Goal: Information Seeking & Learning: Learn about a topic

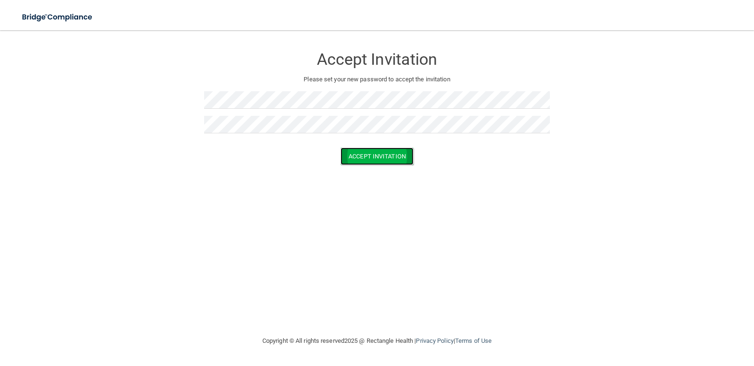
click at [360, 152] on button "Accept Invitation" at bounding box center [376, 157] width 73 height 18
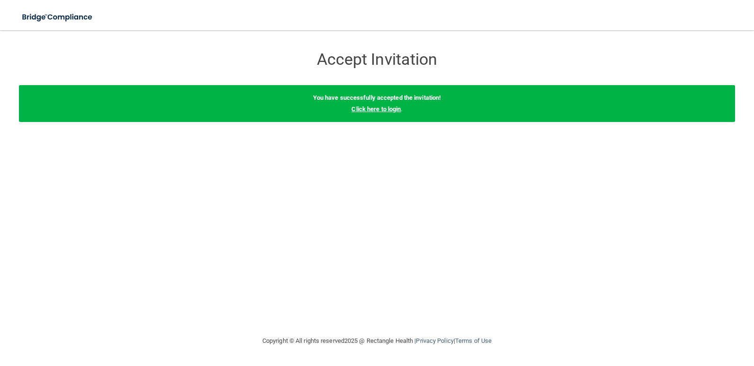
click at [397, 110] on link "Click here to login" at bounding box center [375, 109] width 49 height 7
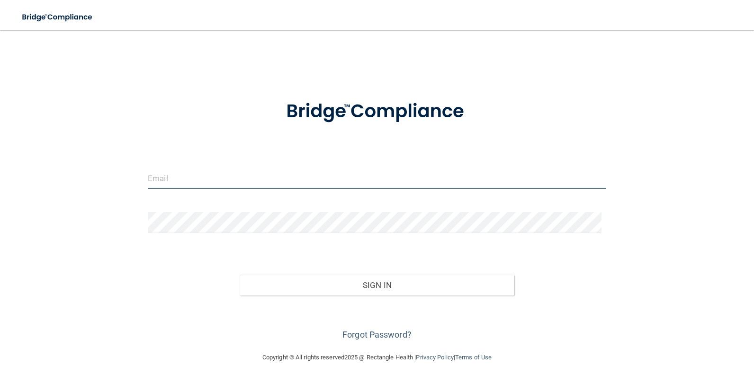
click at [233, 181] on input "email" at bounding box center [377, 178] width 458 height 21
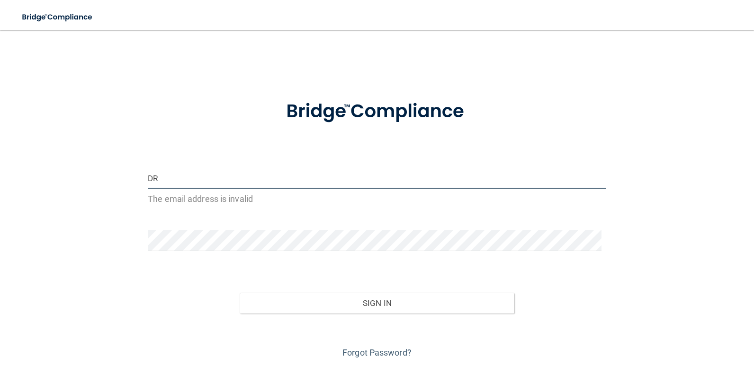
type input "D"
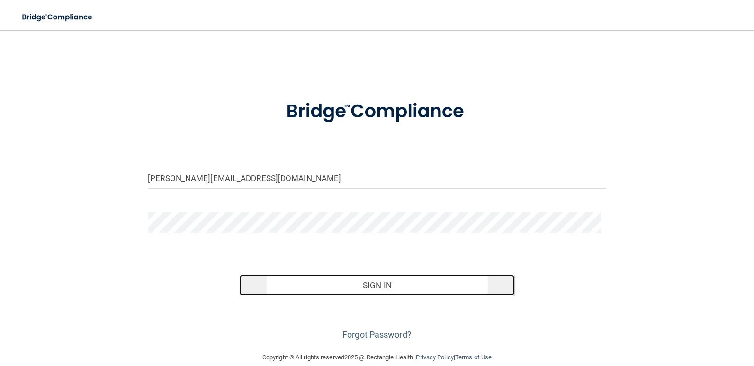
click at [268, 289] on button "Sign In" at bounding box center [377, 285] width 275 height 21
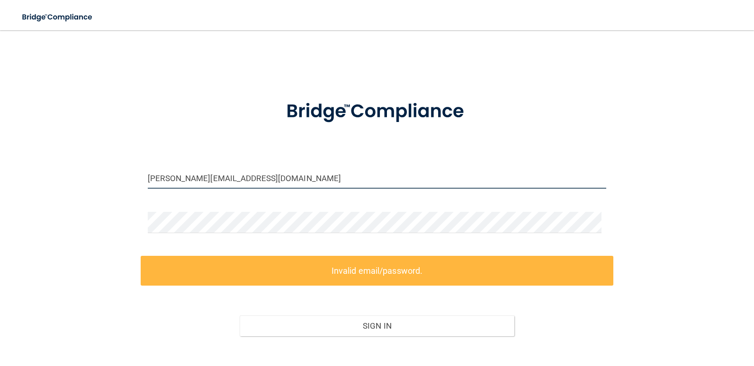
drag, startPoint x: 167, startPoint y: 179, endPoint x: 115, endPoint y: 178, distance: 51.6
click at [115, 178] on div "drahn@dallasvi.com Invalid email/password. You don't have permission to access …" at bounding box center [377, 212] width 716 height 344
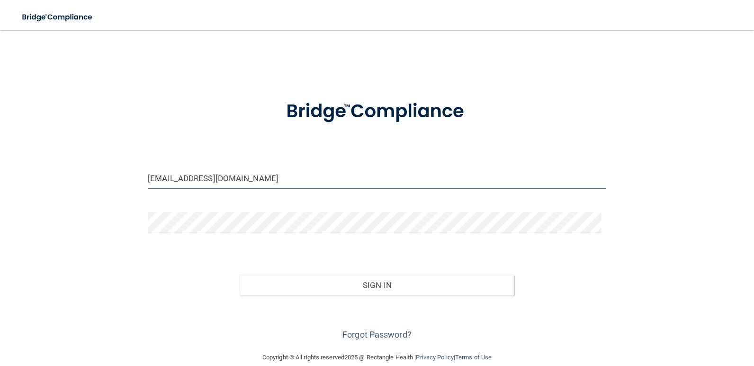
type input "info@dallasvi.com"
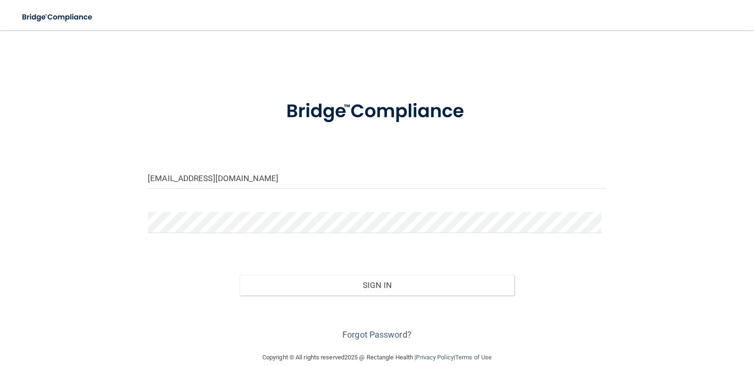
click at [324, 301] on div "Forgot Password?" at bounding box center [377, 319] width 472 height 47
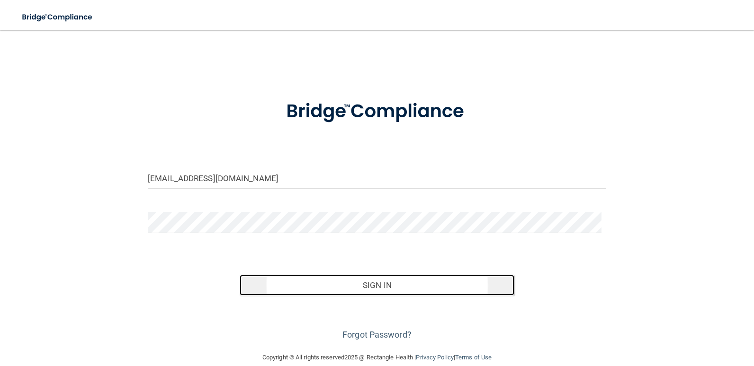
click at [347, 281] on button "Sign In" at bounding box center [377, 285] width 275 height 21
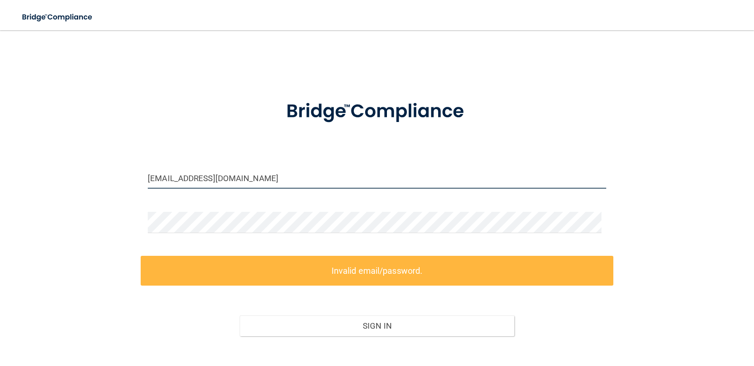
click at [180, 180] on input "info@dallasvi.com" at bounding box center [377, 178] width 458 height 21
paste input "drahn"
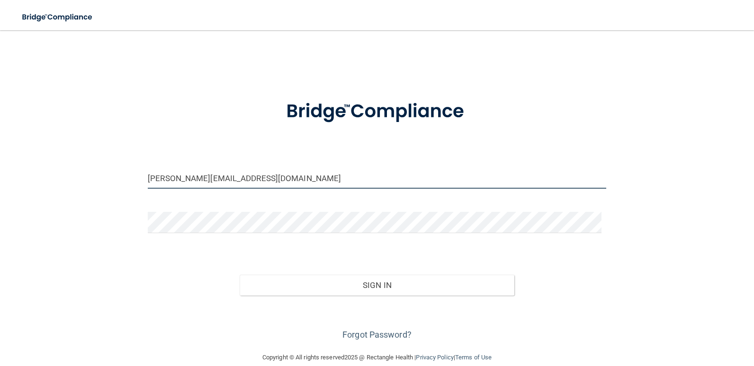
type input "drahn@dallasvi.com"
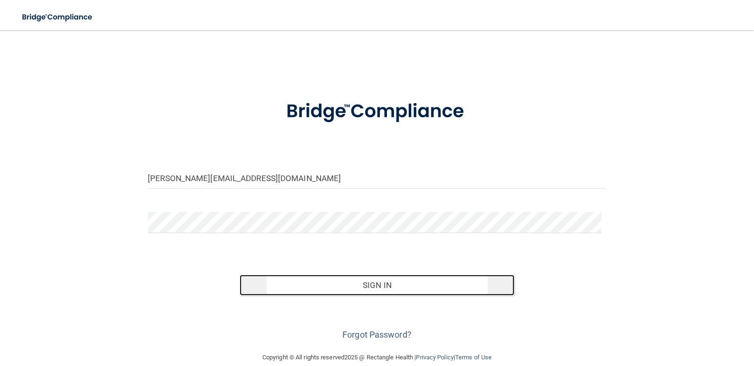
click at [262, 285] on button "Sign In" at bounding box center [377, 285] width 275 height 21
click at [276, 288] on button "Sign In" at bounding box center [377, 285] width 275 height 21
click at [258, 287] on button "Sign In" at bounding box center [377, 285] width 275 height 21
click at [267, 294] on button "Sign In" at bounding box center [377, 285] width 275 height 21
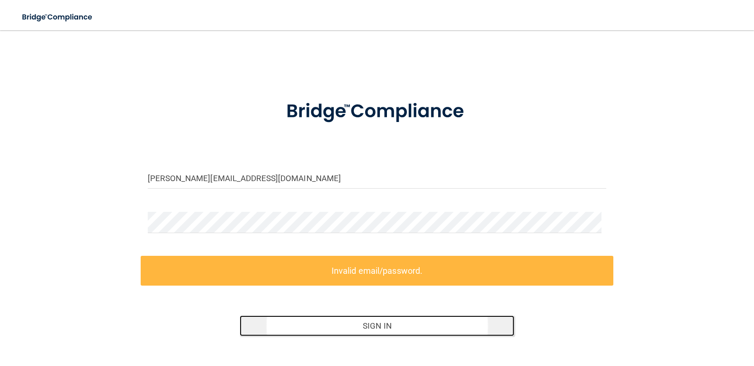
click at [272, 329] on button "Sign In" at bounding box center [377, 326] width 275 height 21
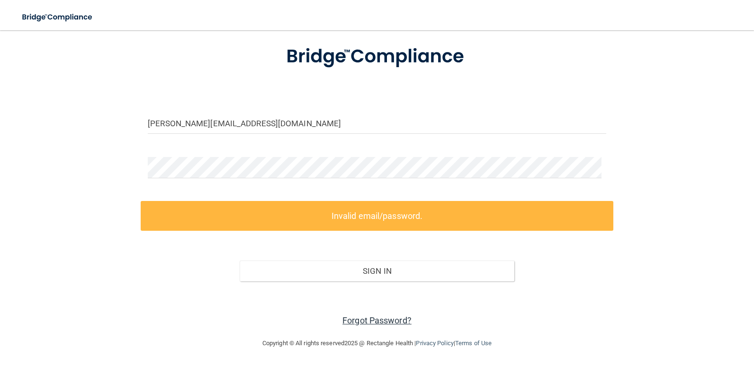
click at [363, 316] on link "Forgot Password?" at bounding box center [376, 321] width 69 height 10
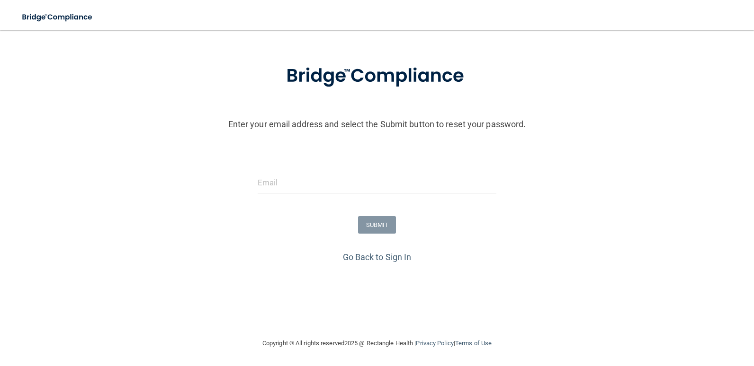
scroll to position [36, 0]
click at [269, 188] on input "email" at bounding box center [377, 182] width 239 height 21
type input "drahn@dallasvi.com"
click at [382, 231] on button "SUBMIT" at bounding box center [377, 225] width 38 height 18
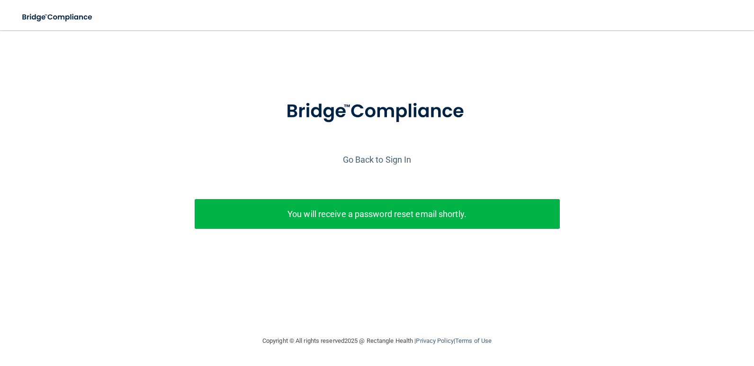
scroll to position [0, 0]
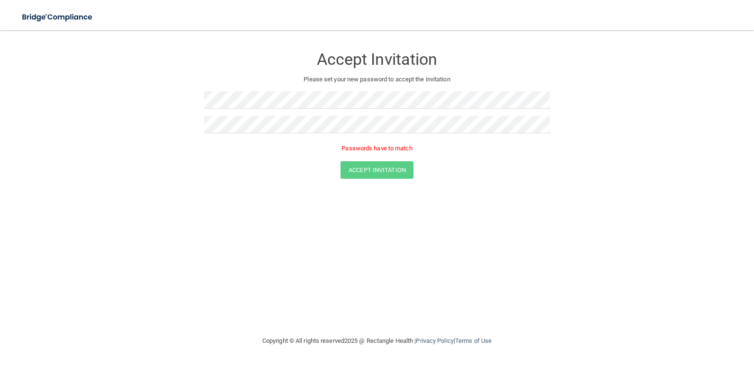
click at [242, 140] on form "Accept Invitation Please set your new password to accept the invitation Passwor…" at bounding box center [377, 115] width 716 height 151
click at [355, 148] on button "Accept Invitation" at bounding box center [376, 157] width 73 height 18
click at [379, 167] on button "Accept Invitation" at bounding box center [376, 170] width 73 height 18
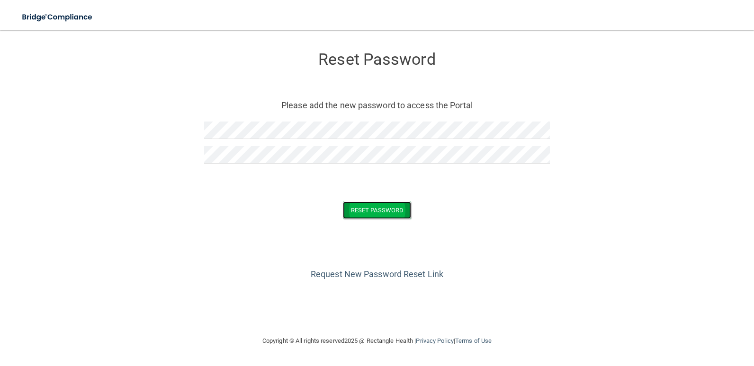
click at [363, 208] on button "Reset Password" at bounding box center [377, 211] width 68 height 18
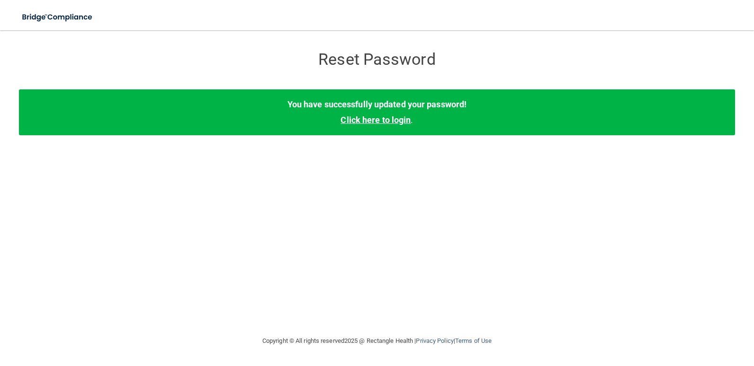
click at [399, 122] on link "Click here to login" at bounding box center [375, 120] width 70 height 10
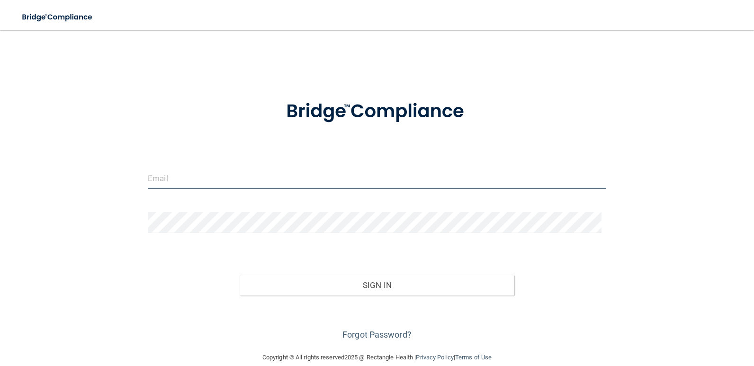
click at [212, 176] on input "email" at bounding box center [377, 178] width 458 height 21
type input "[PERSON_NAME][EMAIL_ADDRESS][DOMAIN_NAME]"
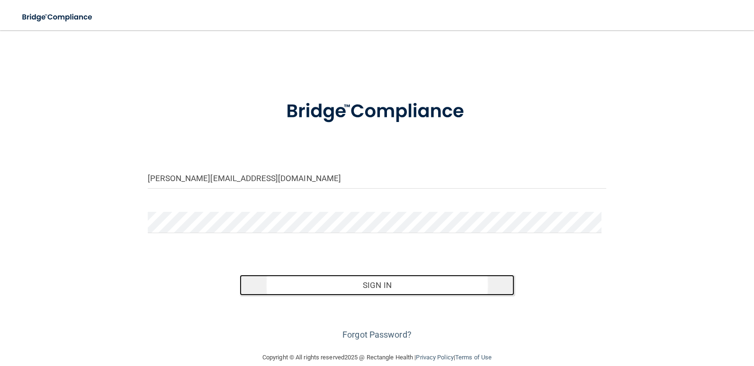
click at [274, 289] on button "Sign In" at bounding box center [377, 285] width 275 height 21
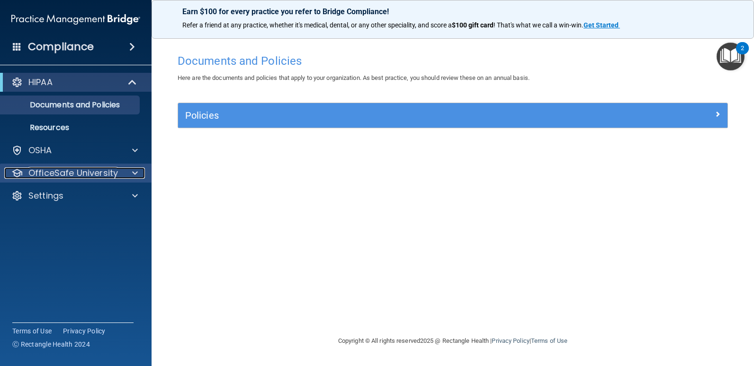
click at [55, 174] on p "OfficeSafe University" at bounding box center [72, 173] width 89 height 11
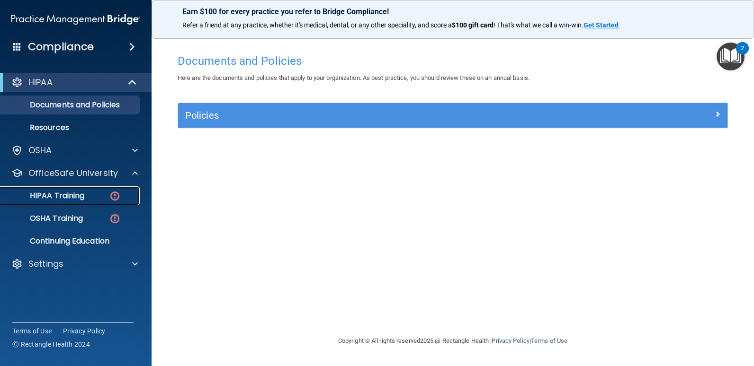
click at [73, 192] on p "HIPAA Training" at bounding box center [45, 195] width 78 height 9
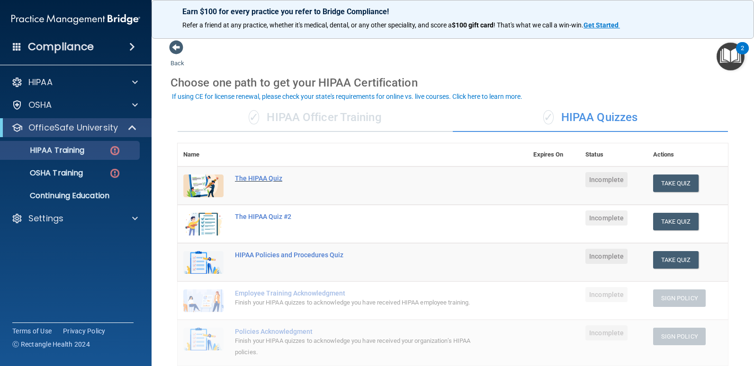
click at [260, 176] on div "The HIPAA Quiz" at bounding box center [357, 179] width 245 height 8
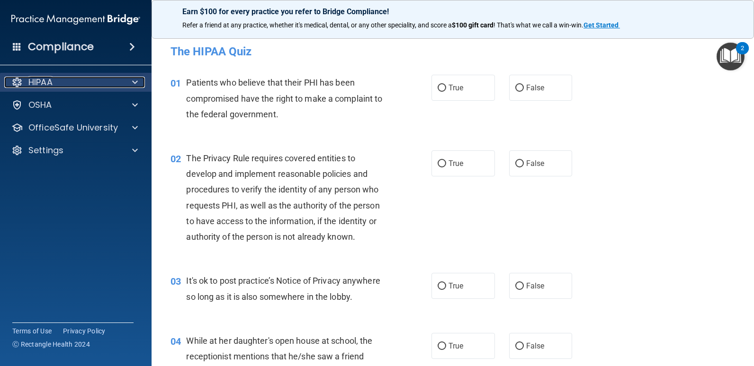
click at [52, 86] on p "HIPAA" at bounding box center [40, 82] width 24 height 11
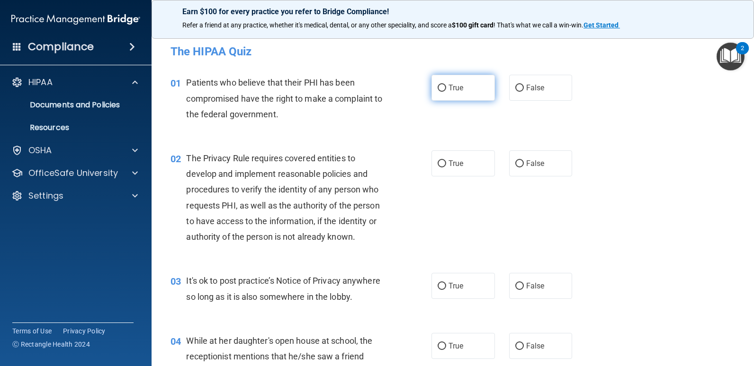
click at [441, 93] on label "True" at bounding box center [462, 88] width 63 height 26
click at [441, 92] on input "True" at bounding box center [441, 88] width 9 height 7
radio input "true"
click at [451, 157] on label "True" at bounding box center [462, 164] width 63 height 26
click at [446, 160] on input "True" at bounding box center [441, 163] width 9 height 7
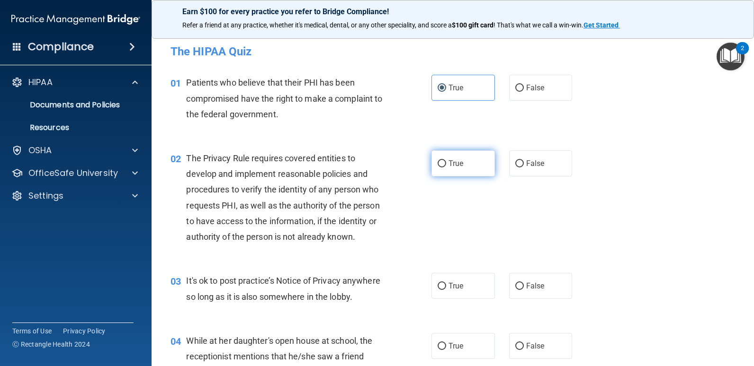
radio input "true"
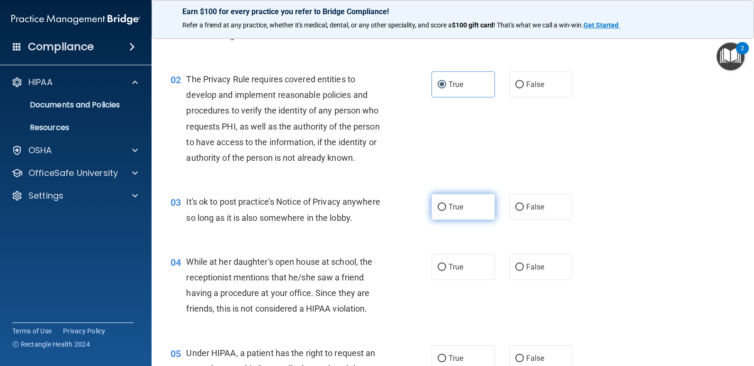
click at [448, 204] on span "True" at bounding box center [455, 207] width 15 height 9
click at [446, 204] on input "True" at bounding box center [441, 207] width 9 height 7
radio input "true"
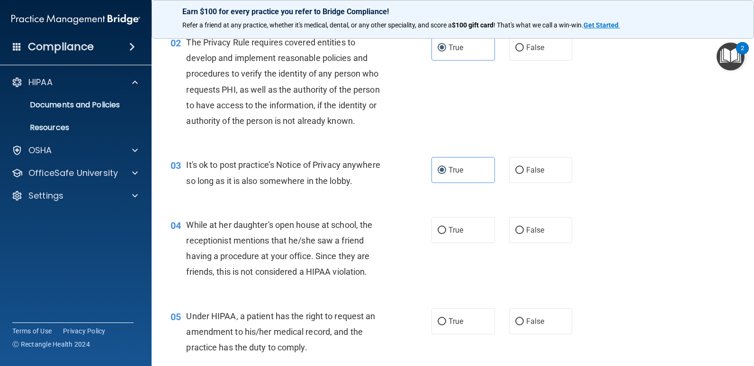
scroll to position [116, 0]
click at [516, 229] on input "False" at bounding box center [519, 230] width 9 height 7
radio input "true"
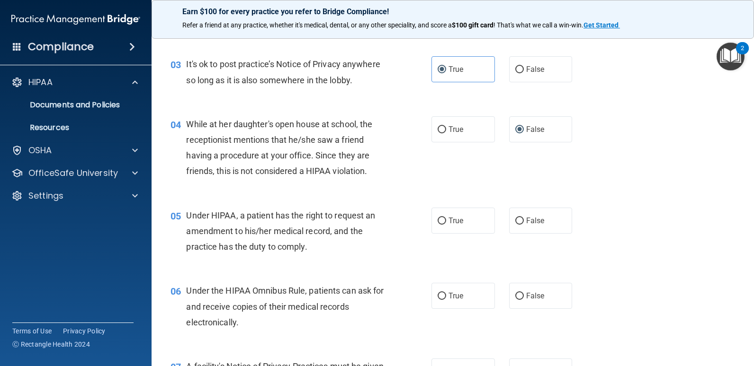
scroll to position [217, 0]
click at [515, 223] on input "False" at bounding box center [519, 220] width 9 height 7
radio input "true"
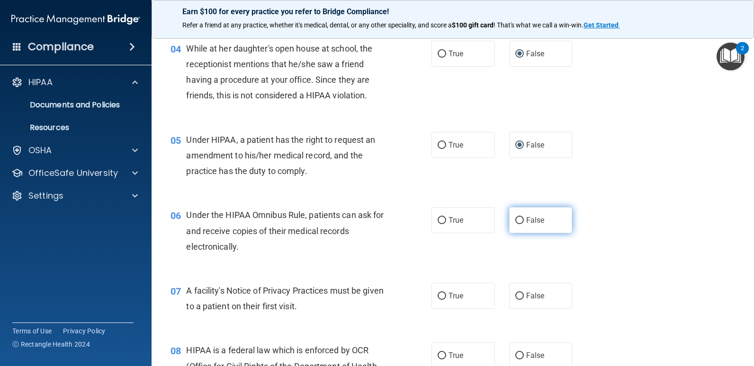
click at [520, 222] on label "False" at bounding box center [540, 220] width 63 height 26
click at [520, 222] on input "False" at bounding box center [519, 220] width 9 height 7
radio input "true"
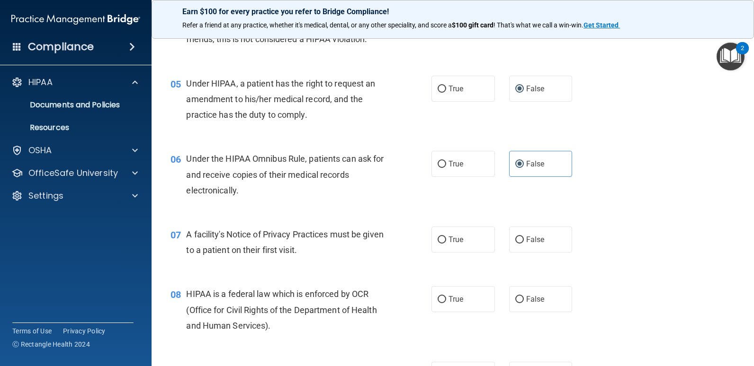
scroll to position [349, 0]
click at [436, 245] on label "True" at bounding box center [462, 239] width 63 height 26
click at [437, 243] on input "True" at bounding box center [441, 239] width 9 height 7
radio input "true"
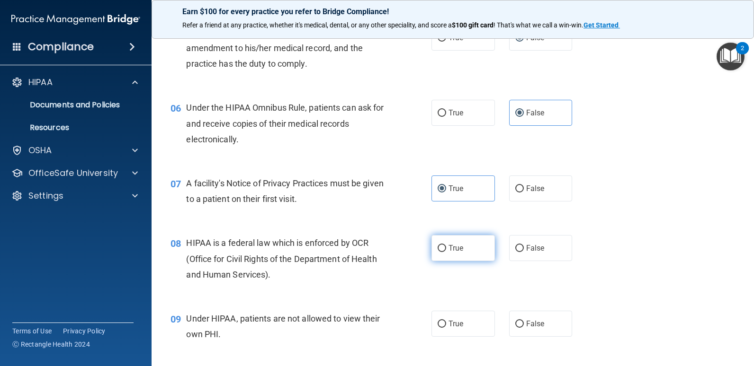
click at [438, 245] on input "True" at bounding box center [441, 248] width 9 height 7
radio input "true"
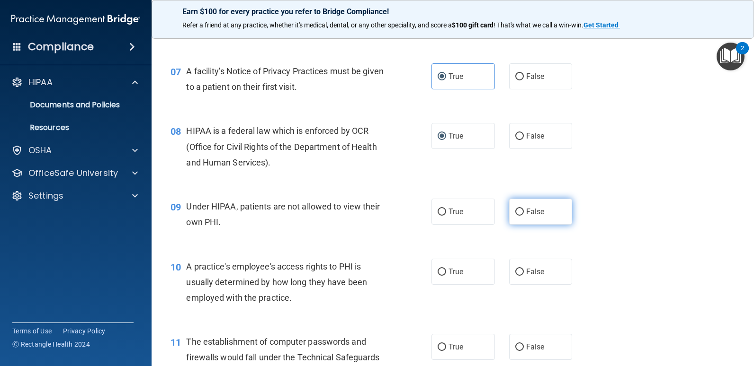
click at [509, 216] on label "False" at bounding box center [540, 212] width 63 height 26
click at [515, 216] on input "False" at bounding box center [519, 212] width 9 height 7
radio input "true"
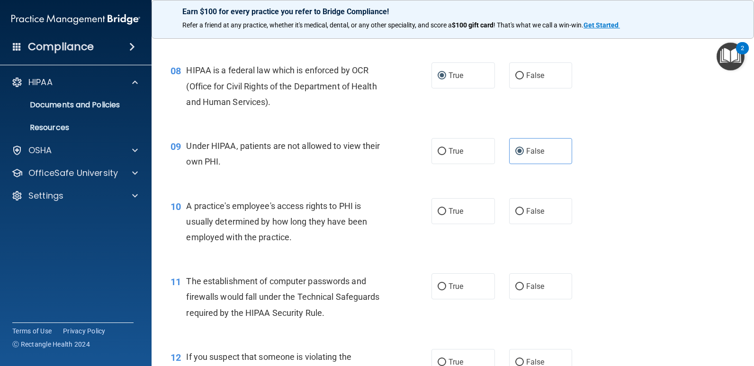
click at [496, 219] on div "True False" at bounding box center [507, 211] width 152 height 26
click at [533, 200] on label "False" at bounding box center [540, 211] width 63 height 26
click at [524, 208] on input "False" at bounding box center [519, 211] width 9 height 7
radio input "true"
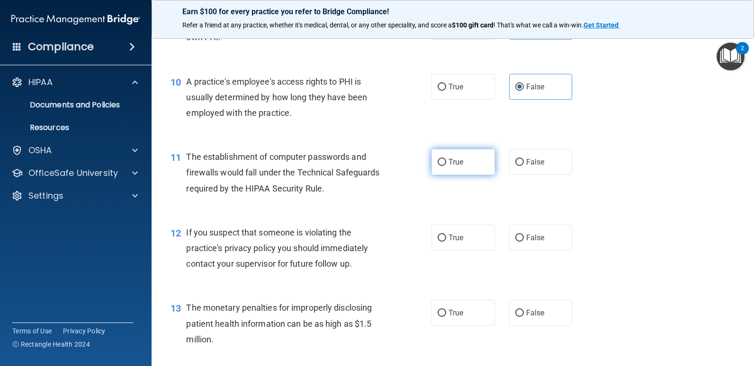
scroll to position [698, 0]
click at [463, 169] on label "True" at bounding box center [462, 162] width 63 height 26
click at [446, 166] on input "True" at bounding box center [441, 162] width 9 height 7
radio input "true"
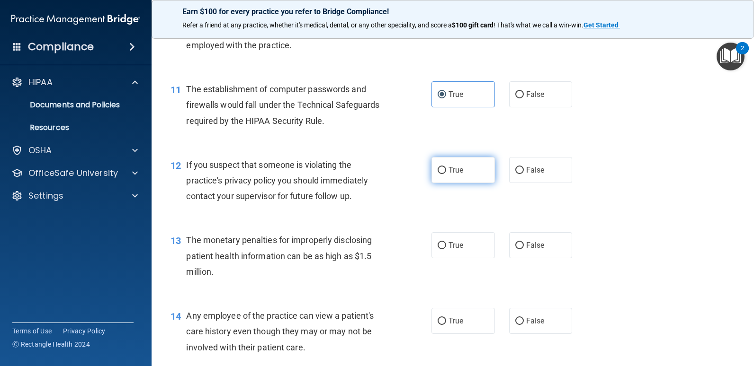
click at [441, 178] on label "True" at bounding box center [462, 170] width 63 height 26
click at [441, 174] on input "True" at bounding box center [441, 170] width 9 height 7
radio input "true"
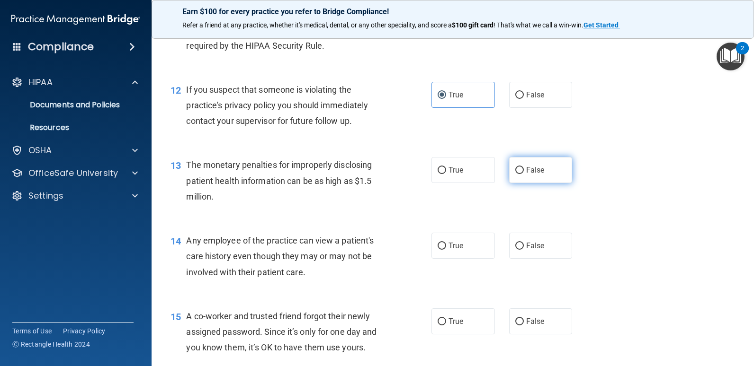
click at [518, 174] on input "False" at bounding box center [519, 170] width 9 height 7
radio input "true"
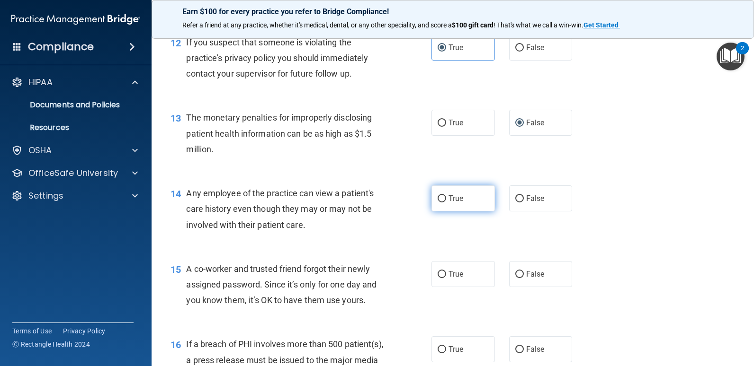
click at [455, 204] on label "True" at bounding box center [462, 199] width 63 height 26
click at [446, 203] on input "True" at bounding box center [441, 199] width 9 height 7
radio input "true"
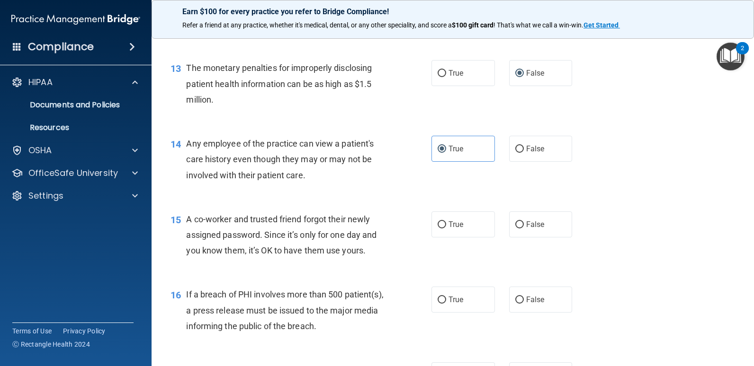
click at [516, 238] on div "15 A co-worker and trusted friend forgot their newly assigned password. Since i…" at bounding box center [452, 238] width 579 height 76
click at [526, 227] on span "False" at bounding box center [535, 224] width 18 height 9
click at [522, 227] on input "False" at bounding box center [519, 225] width 9 height 7
radio input "true"
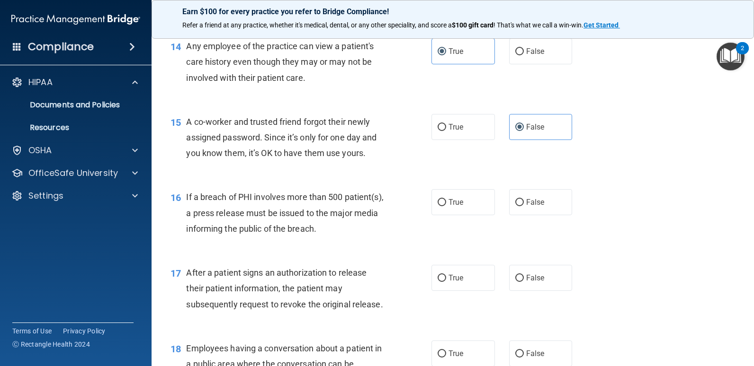
scroll to position [1035, 0]
click at [440, 202] on input "True" at bounding box center [441, 202] width 9 height 7
radio input "true"
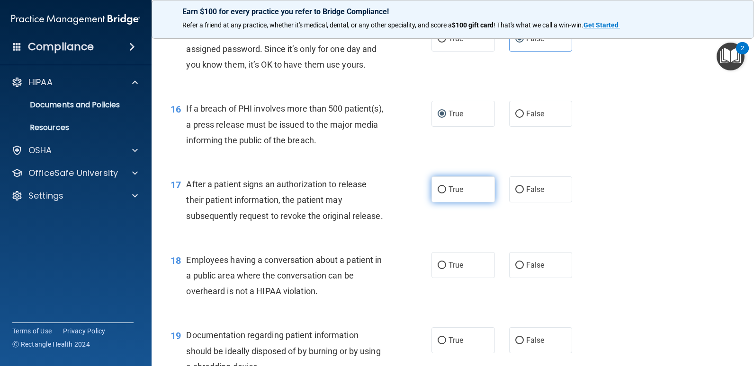
click at [466, 191] on label "True" at bounding box center [462, 190] width 63 height 26
click at [446, 191] on input "True" at bounding box center [441, 190] width 9 height 7
radio input "true"
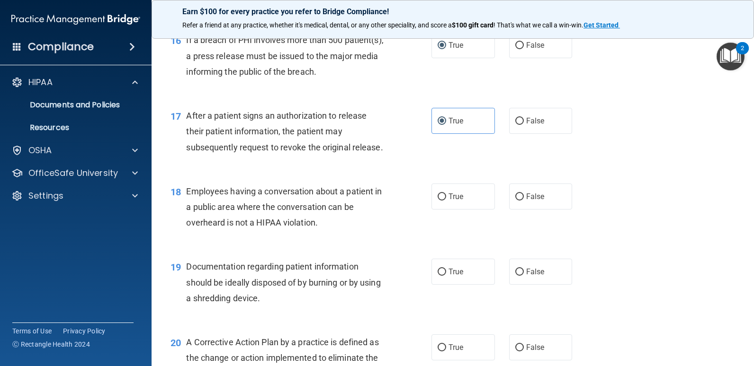
scroll to position [1193, 0]
click at [460, 197] on label "True" at bounding box center [462, 196] width 63 height 26
click at [446, 197] on input "True" at bounding box center [441, 196] width 9 height 7
radio input "true"
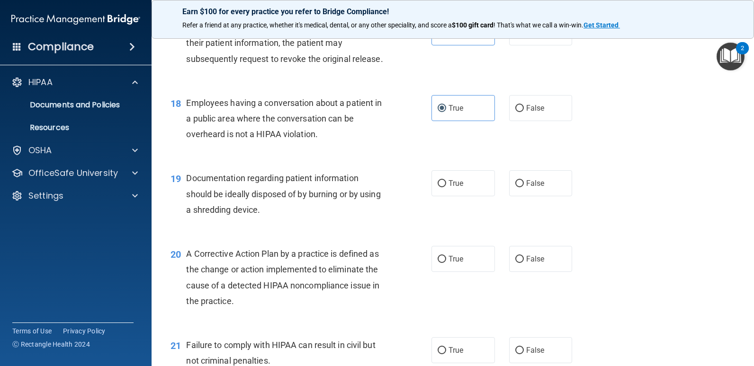
scroll to position [1234, 0]
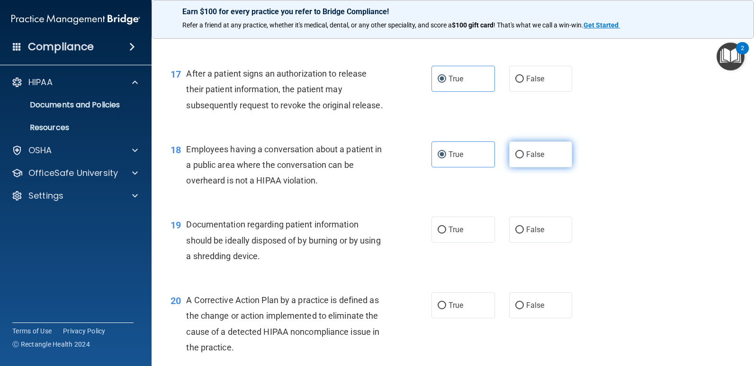
click at [526, 154] on span "False" at bounding box center [535, 154] width 18 height 9
click at [524, 154] on input "False" at bounding box center [519, 154] width 9 height 7
radio input "true"
radio input "false"
click at [437, 232] on input "True" at bounding box center [441, 230] width 9 height 7
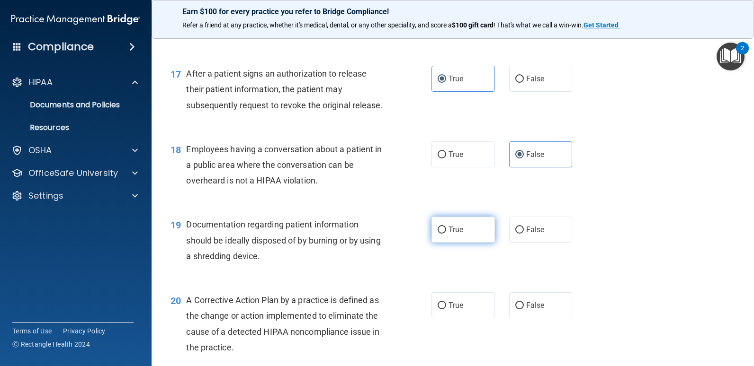
radio input "true"
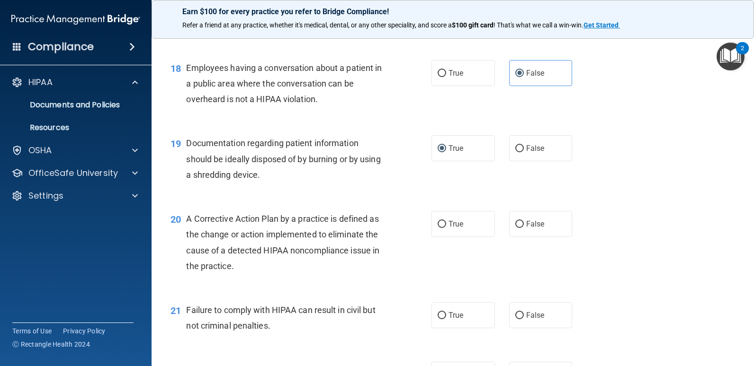
scroll to position [1317, 0]
click at [452, 222] on span "True" at bounding box center [455, 223] width 15 height 9
click at [446, 222] on input "True" at bounding box center [441, 223] width 9 height 7
radio input "true"
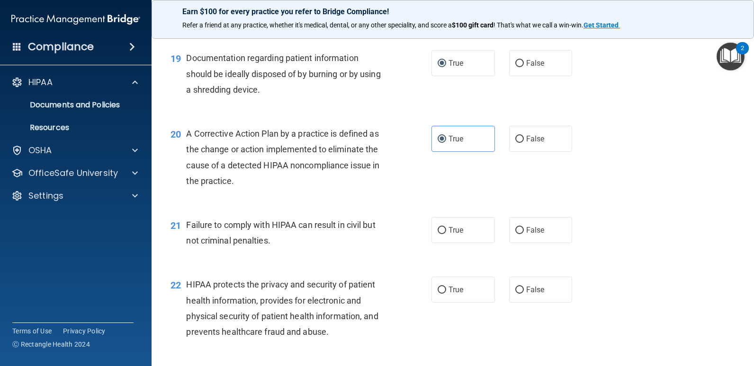
scroll to position [1412, 0]
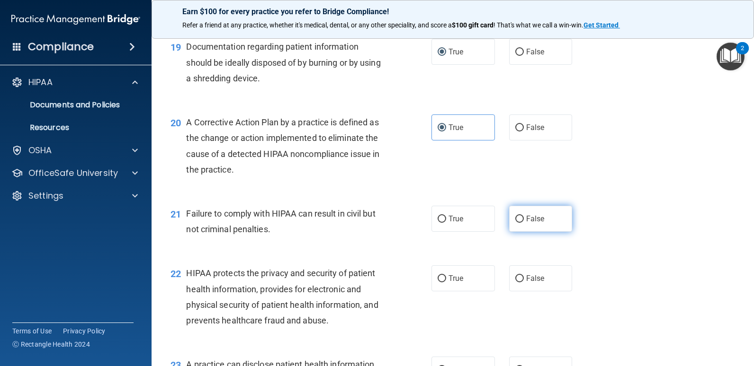
click at [515, 219] on input "False" at bounding box center [519, 219] width 9 height 7
radio input "true"
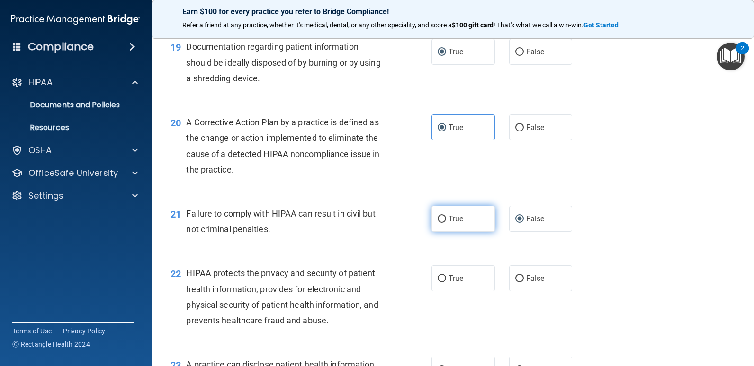
click at [448, 222] on span "True" at bounding box center [455, 218] width 15 height 9
click at [446, 222] on input "True" at bounding box center [441, 219] width 9 height 7
radio input "true"
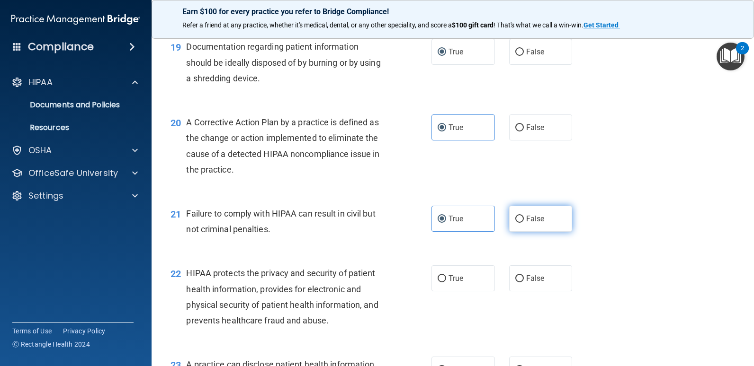
click at [511, 223] on label "False" at bounding box center [540, 219] width 63 height 26
click at [515, 223] on input "False" at bounding box center [519, 219] width 9 height 7
radio input "true"
radio input "false"
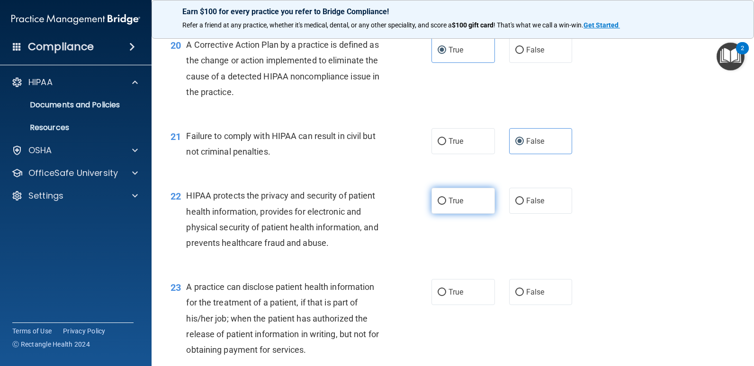
click at [467, 202] on label "True" at bounding box center [462, 201] width 63 height 26
click at [446, 202] on input "True" at bounding box center [441, 201] width 9 height 7
radio input "true"
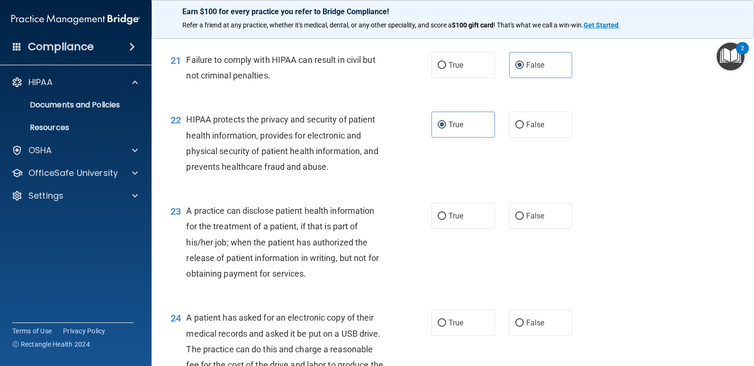
scroll to position [1567, 0]
click at [454, 207] on label "True" at bounding box center [462, 216] width 63 height 26
click at [446, 213] on input "True" at bounding box center [441, 216] width 9 height 7
radio input "true"
click at [526, 214] on span "False" at bounding box center [535, 215] width 18 height 9
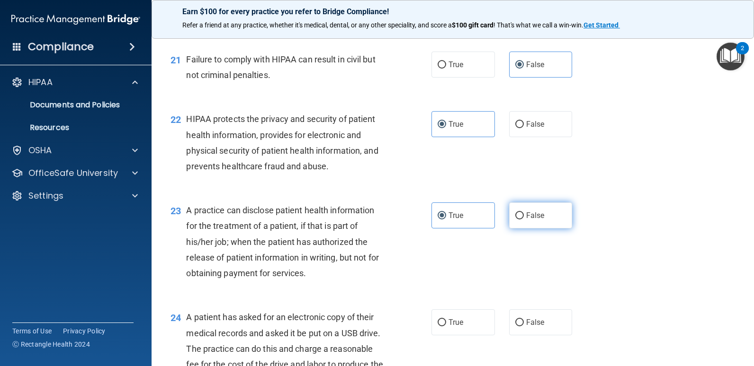
click at [521, 214] on input "False" at bounding box center [519, 216] width 9 height 7
radio input "true"
radio input "false"
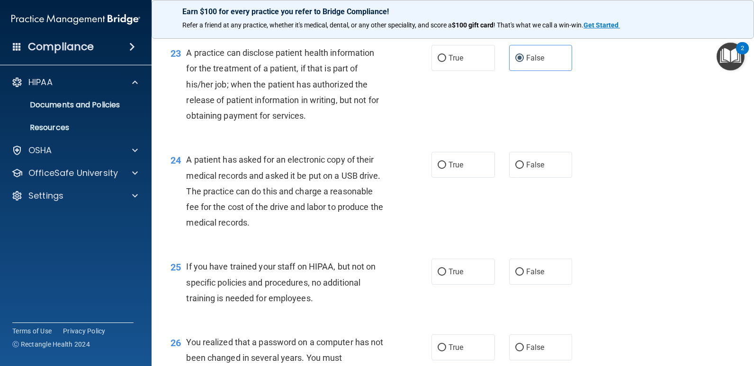
scroll to position [1725, 0]
click at [455, 170] on label "True" at bounding box center [462, 164] width 63 height 26
click at [446, 169] on input "True" at bounding box center [441, 164] width 9 height 7
radio input "true"
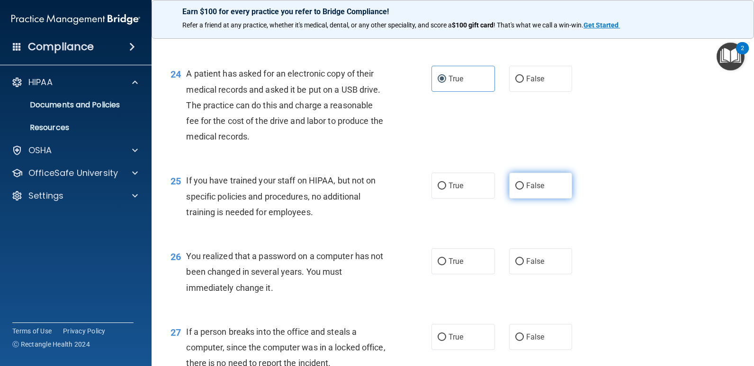
click at [509, 190] on label "False" at bounding box center [540, 186] width 63 height 26
click at [515, 190] on input "False" at bounding box center [519, 186] width 9 height 7
radio input "true"
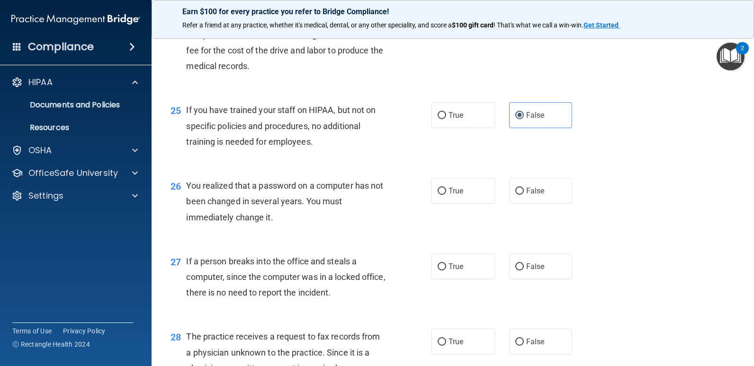
scroll to position [1881, 0]
click at [515, 195] on label "False" at bounding box center [540, 191] width 63 height 26
click at [515, 195] on input "False" at bounding box center [519, 190] width 9 height 7
radio input "true"
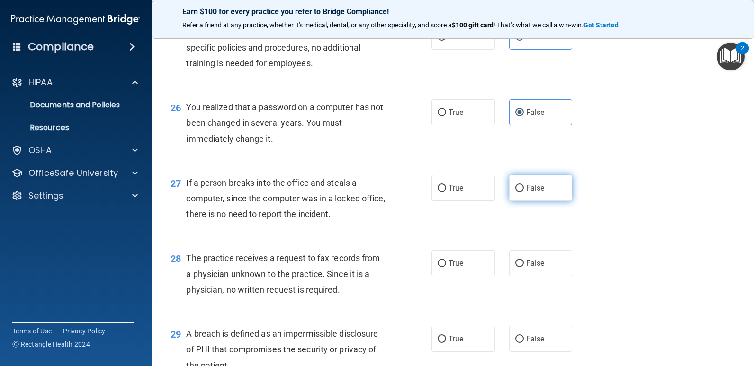
click at [526, 189] on span "False" at bounding box center [535, 188] width 18 height 9
click at [522, 189] on input "False" at bounding box center [519, 188] width 9 height 7
radio input "true"
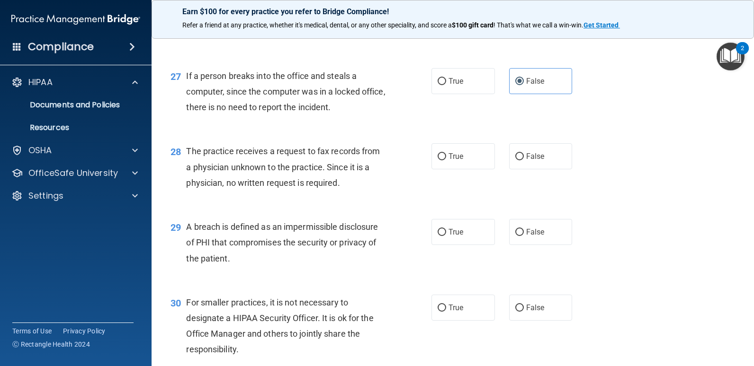
scroll to position [2067, 0]
drag, startPoint x: 524, startPoint y: 162, endPoint x: 508, endPoint y: 159, distance: 15.9
click at [509, 159] on label "False" at bounding box center [540, 155] width 63 height 26
click at [515, 159] on input "False" at bounding box center [519, 155] width 9 height 7
radio input "true"
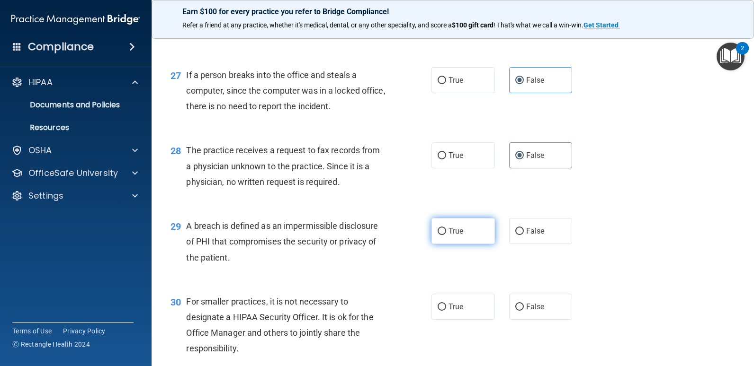
click at [434, 226] on label "True" at bounding box center [462, 231] width 63 height 26
click at [437, 228] on input "True" at bounding box center [441, 231] width 9 height 7
radio input "true"
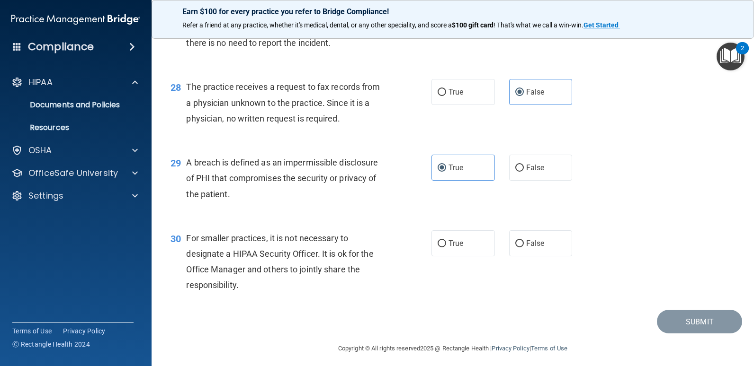
scroll to position [2131, 0]
click at [519, 250] on label "False" at bounding box center [540, 243] width 63 height 26
click at [519, 247] on input "False" at bounding box center [519, 243] width 9 height 7
radio input "true"
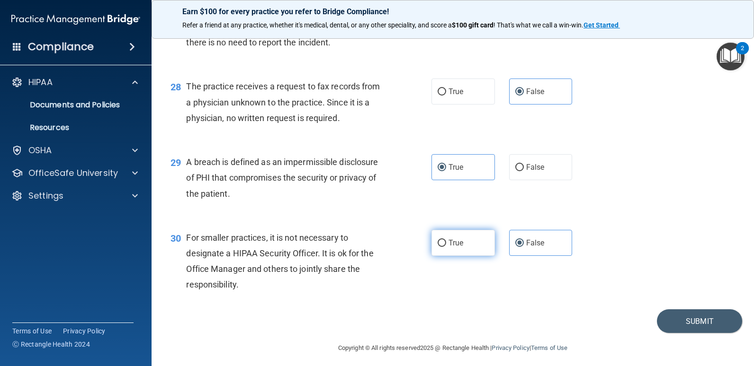
click at [473, 248] on label "True" at bounding box center [462, 243] width 63 height 26
click at [446, 247] on input "True" at bounding box center [441, 243] width 9 height 7
radio input "true"
radio input "false"
click at [668, 314] on button "Submit" at bounding box center [699, 322] width 85 height 24
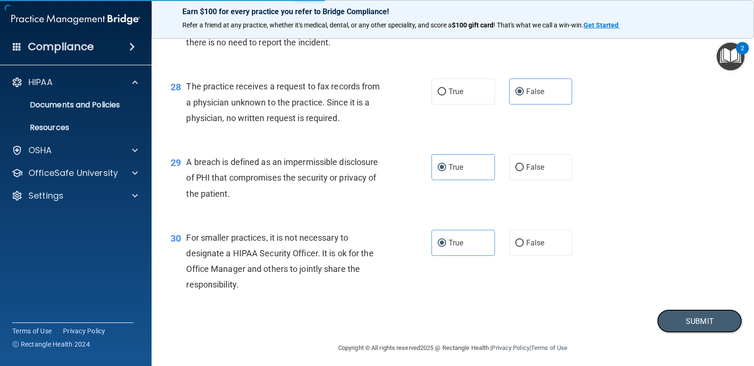
scroll to position [2136, 0]
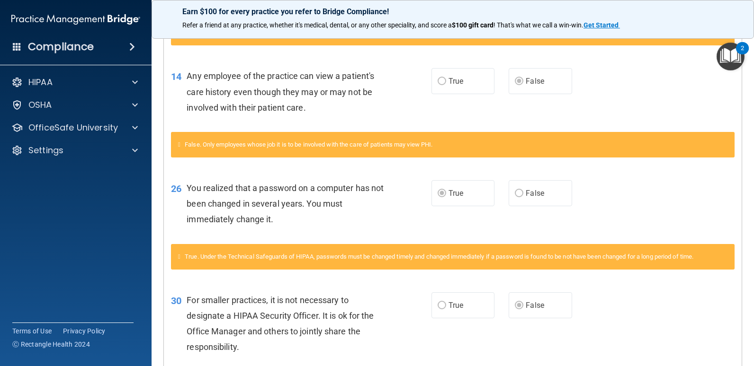
scroll to position [605, 0]
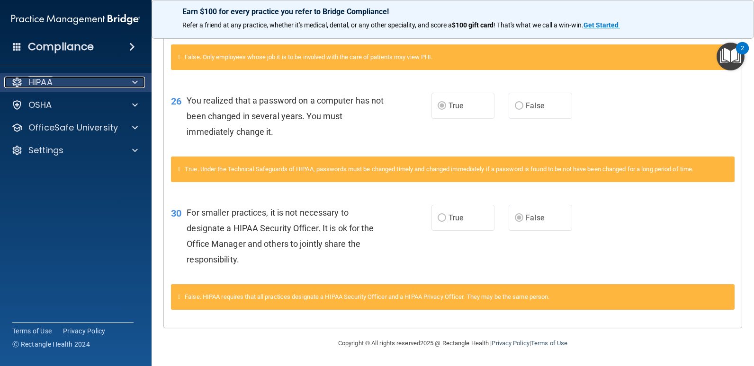
click at [141, 85] on div at bounding box center [134, 82] width 24 height 11
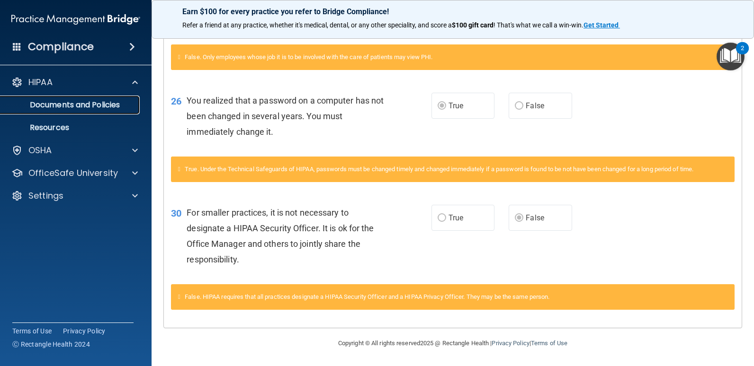
click at [103, 105] on p "Documents and Policies" at bounding box center [70, 104] width 129 height 9
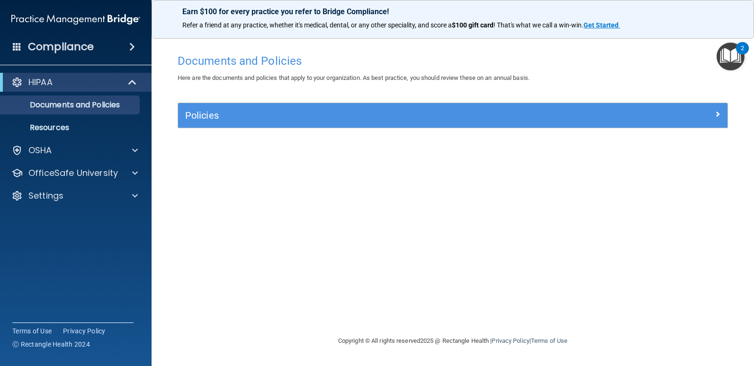
click at [249, 128] on div "Policies" at bounding box center [452, 115] width 549 height 25
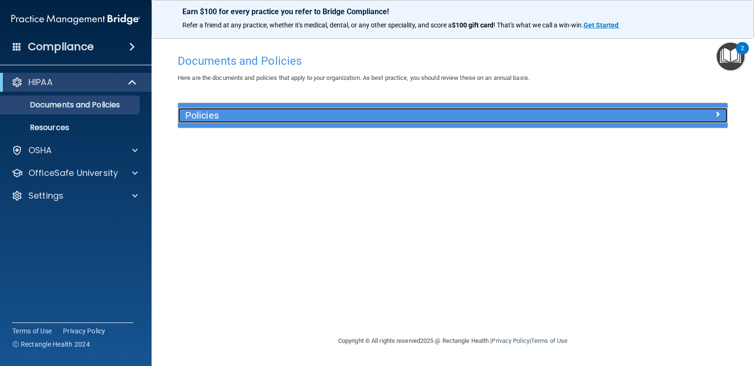
click at [230, 114] on h5 "Policies" at bounding box center [384, 115] width 398 height 10
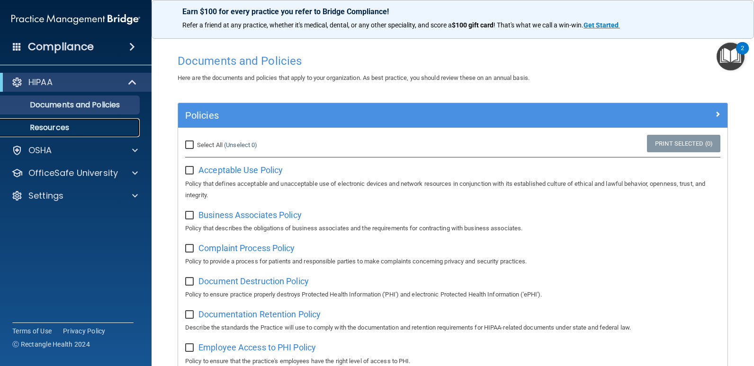
click at [54, 127] on p "Resources" at bounding box center [70, 127] width 129 height 9
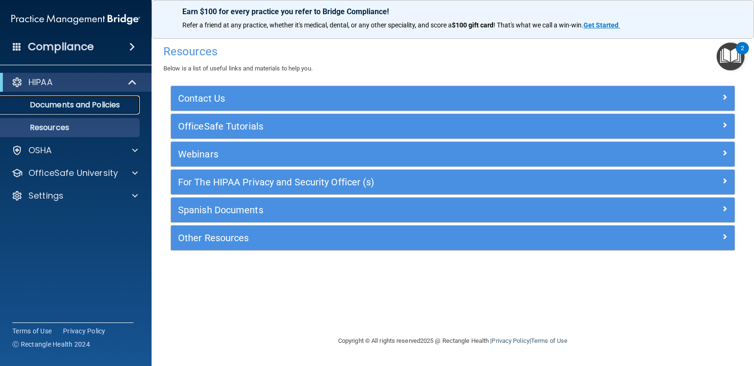
click at [47, 105] on p "Documents and Policies" at bounding box center [70, 104] width 129 height 9
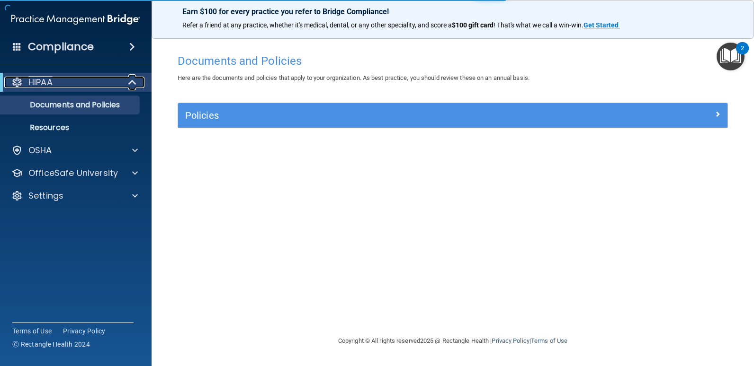
click at [72, 87] on div "HIPAA" at bounding box center [62, 82] width 117 height 11
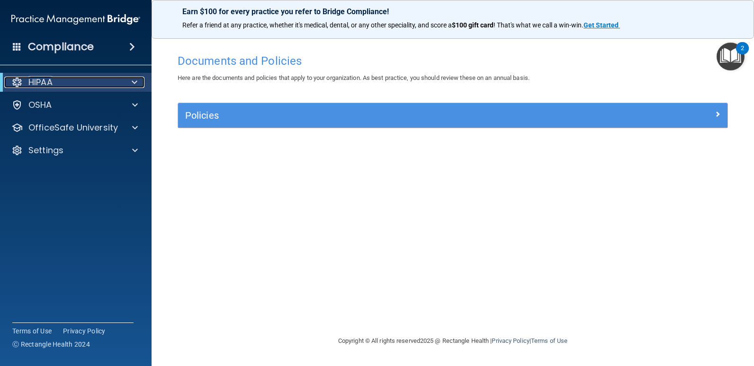
click at [57, 84] on div "HIPAA" at bounding box center [62, 82] width 117 height 11
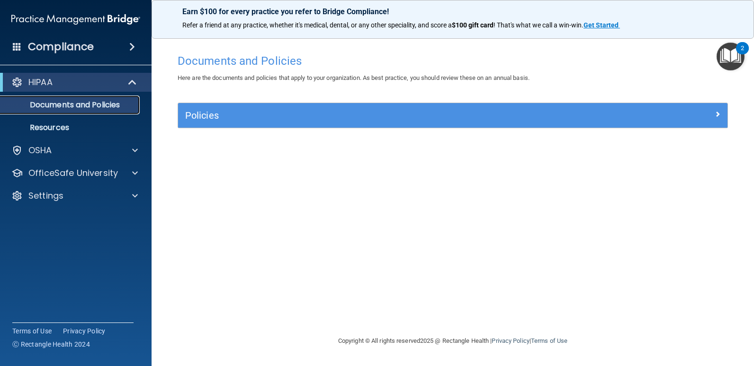
click at [50, 105] on p "Documents and Policies" at bounding box center [70, 104] width 129 height 9
click at [96, 56] on div "Compliance" at bounding box center [75, 46] width 151 height 21
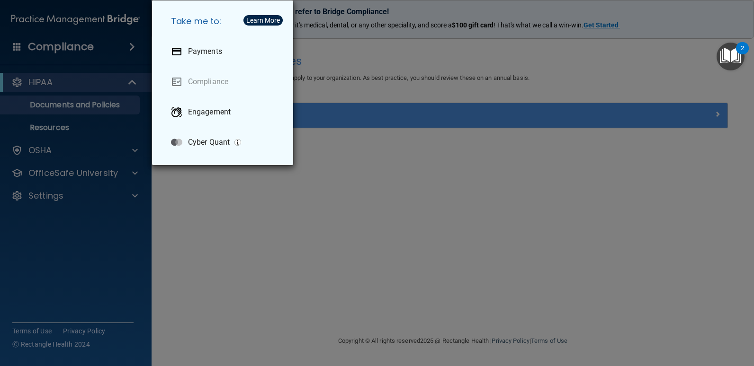
click at [96, 52] on div "Take me to: Payments Compliance Engagement Cyber Quant" at bounding box center [377, 183] width 754 height 366
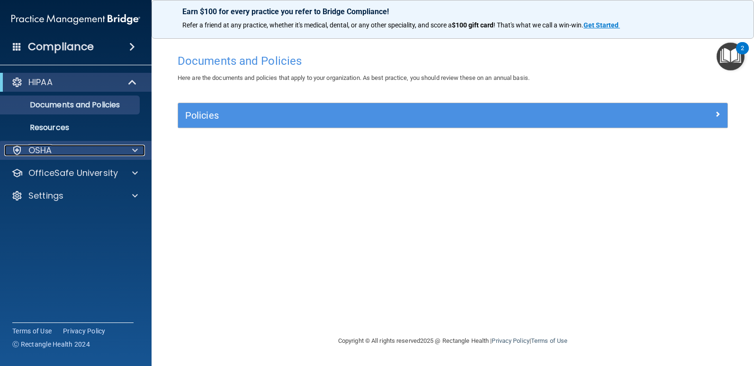
click at [66, 145] on div "OSHA" at bounding box center [62, 150] width 117 height 11
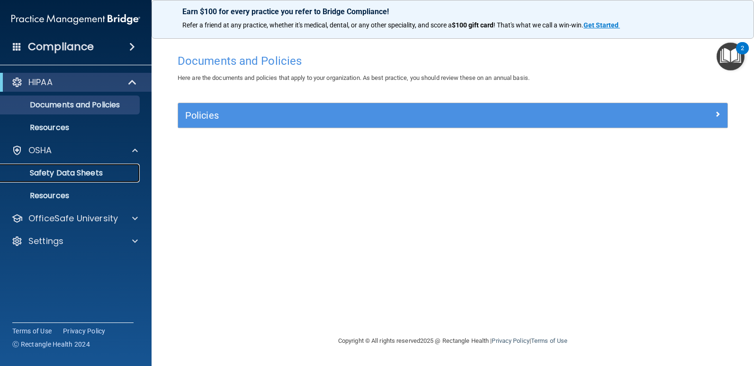
click at [52, 175] on p "Safety Data Sheets" at bounding box center [70, 173] width 129 height 9
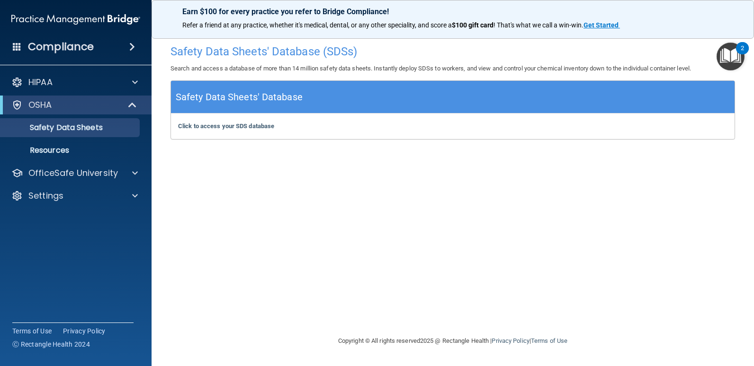
click at [103, 55] on div "Compliance" at bounding box center [75, 46] width 151 height 21
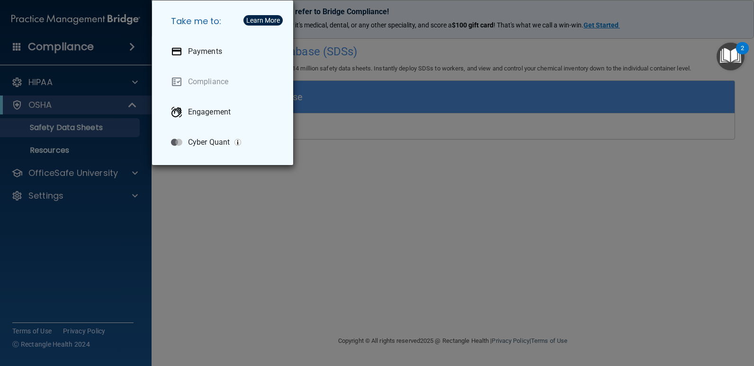
click at [45, 38] on div "Take me to: Payments Compliance Engagement Cyber Quant" at bounding box center [377, 183] width 754 height 366
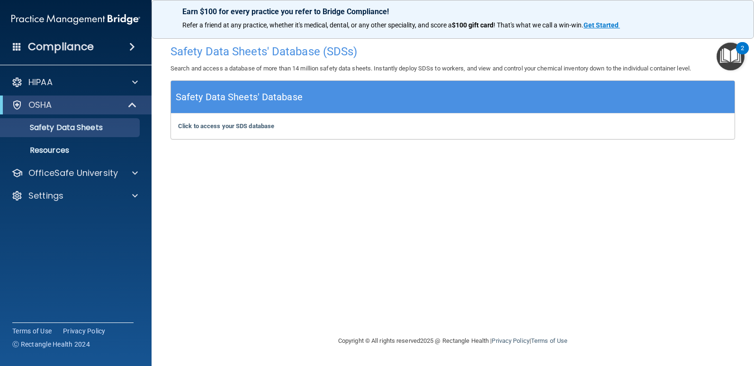
click at [16, 47] on span at bounding box center [17, 46] width 9 height 9
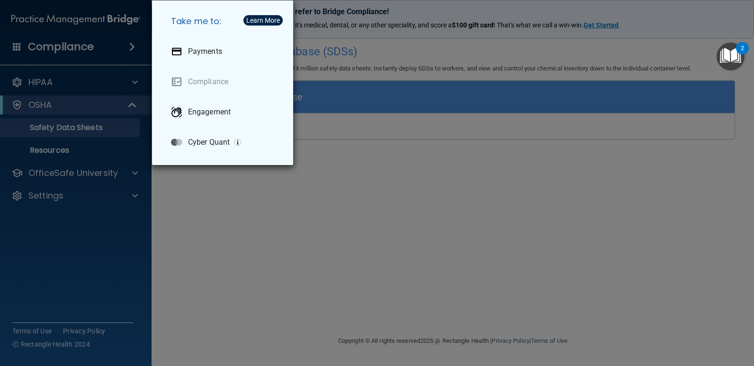
click at [16, 47] on div "Take me to: Payments Compliance Engagement Cyber Quant" at bounding box center [377, 183] width 754 height 366
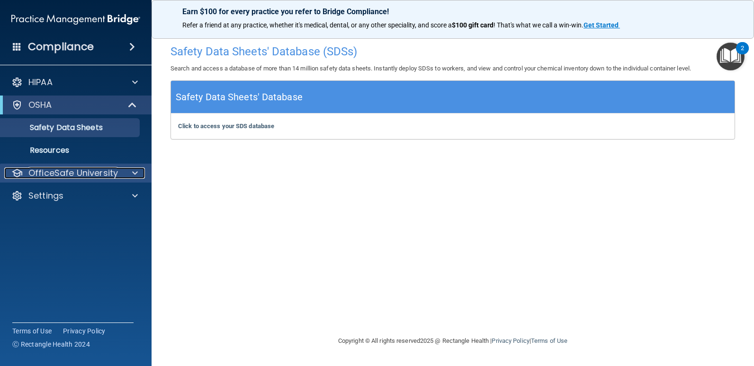
click at [50, 177] on p "OfficeSafe University" at bounding box center [72, 173] width 89 height 11
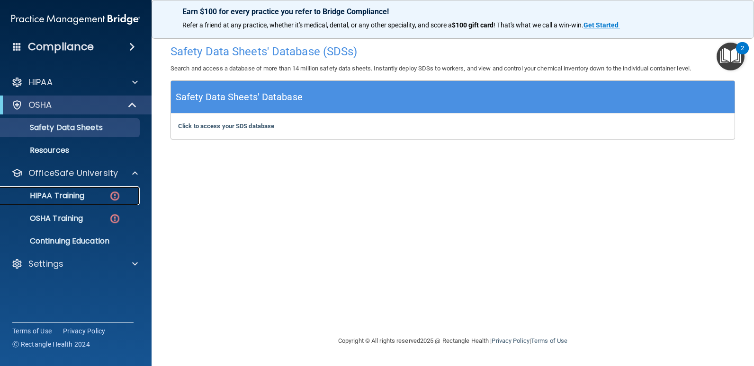
click at [54, 197] on p "HIPAA Training" at bounding box center [45, 195] width 78 height 9
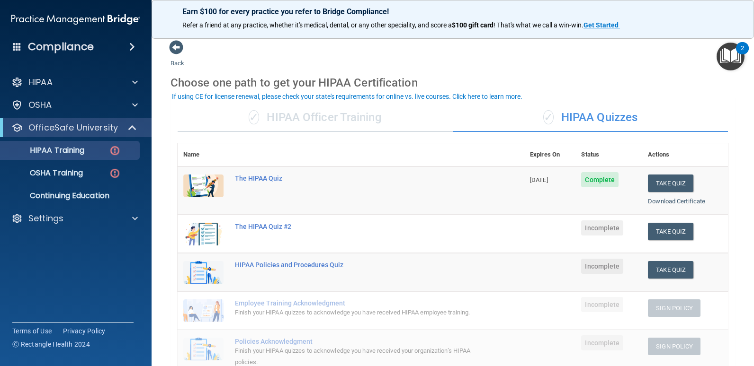
click at [318, 127] on div "✓ HIPAA Officer Training" at bounding box center [315, 118] width 275 height 28
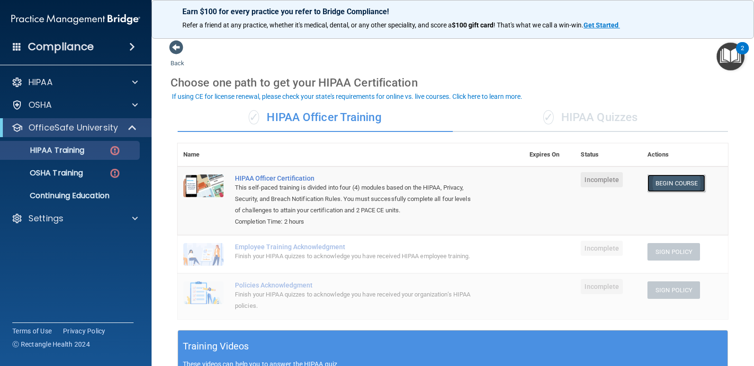
click at [661, 183] on link "Begin Course" at bounding box center [676, 184] width 58 height 18
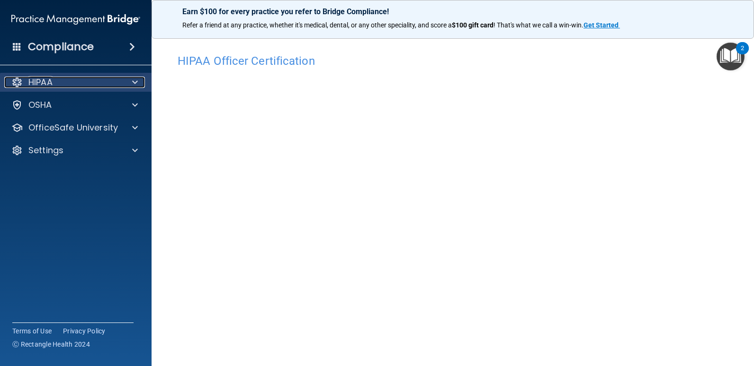
click at [116, 82] on div "HIPAA" at bounding box center [62, 82] width 117 height 11
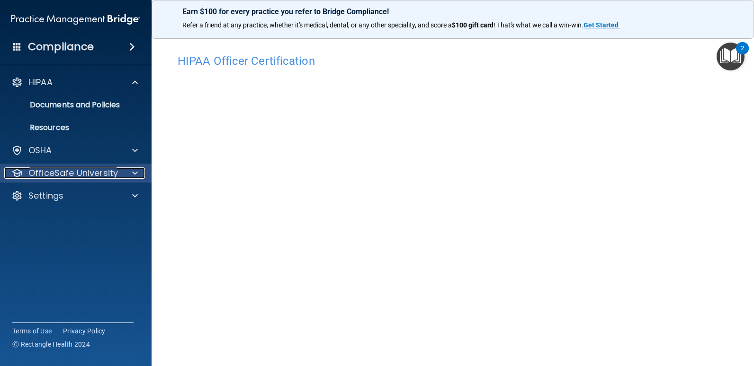
click at [56, 171] on p "OfficeSafe University" at bounding box center [72, 173] width 89 height 11
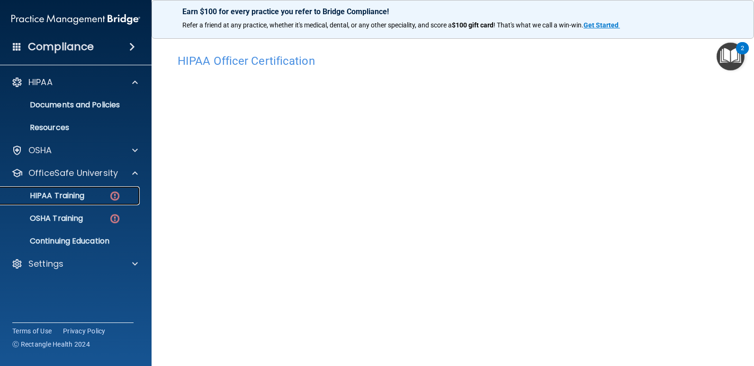
click at [49, 196] on p "HIPAA Training" at bounding box center [45, 195] width 78 height 9
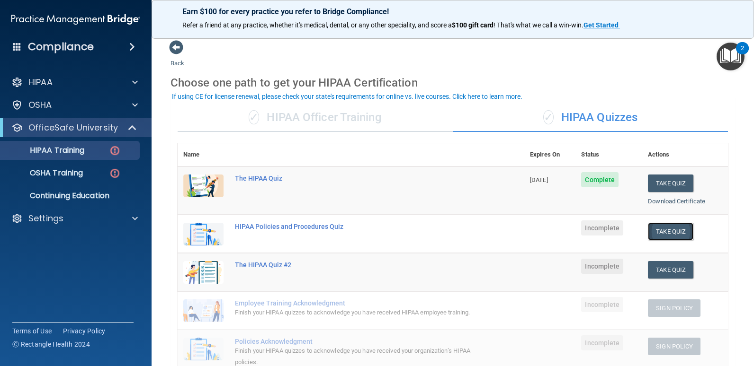
click at [665, 235] on button "Take Quiz" at bounding box center [670, 232] width 45 height 18
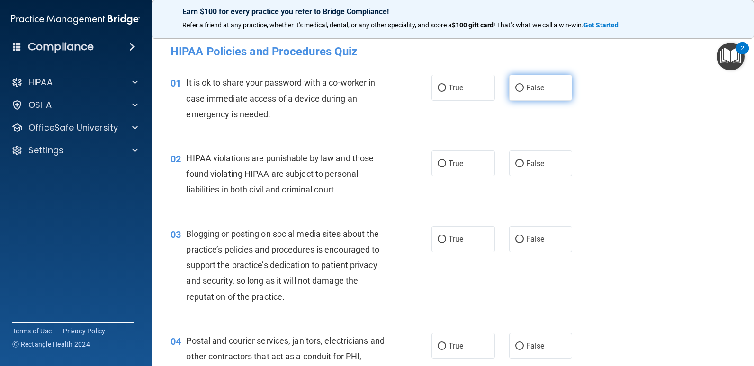
click at [510, 89] on label "False" at bounding box center [540, 88] width 63 height 26
click at [515, 89] on input "False" at bounding box center [519, 88] width 9 height 7
radio input "true"
click at [453, 164] on span "True" at bounding box center [455, 163] width 15 height 9
click at [446, 164] on input "True" at bounding box center [441, 163] width 9 height 7
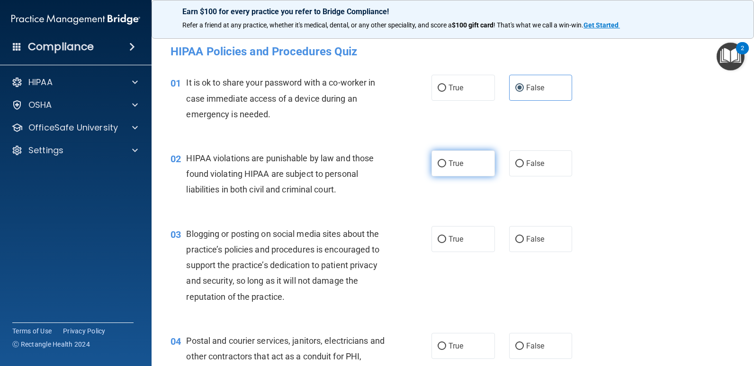
radio input "true"
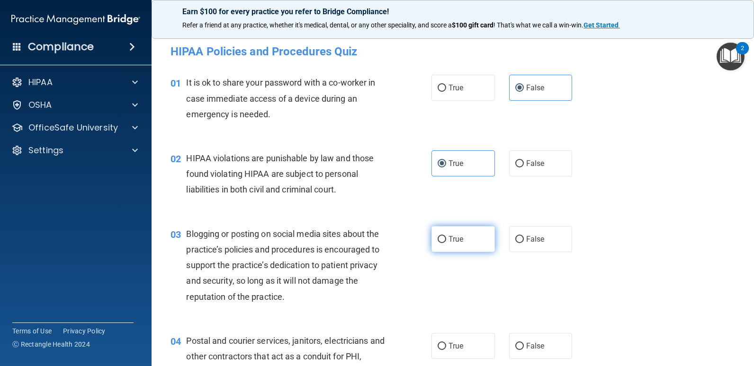
scroll to position [88, 0]
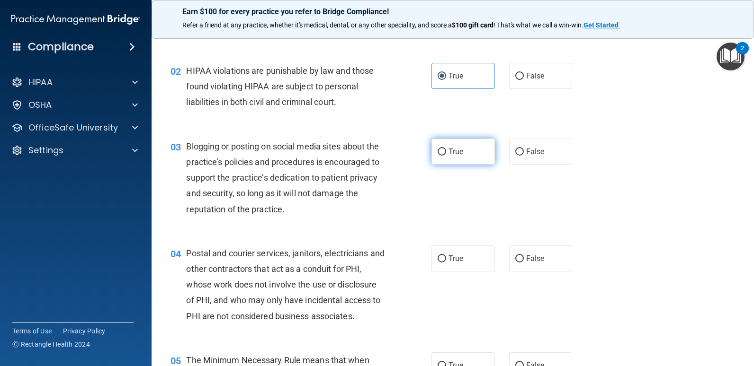
click at [467, 152] on label "True" at bounding box center [462, 152] width 63 height 26
click at [446, 152] on input "True" at bounding box center [441, 152] width 9 height 7
radio input "true"
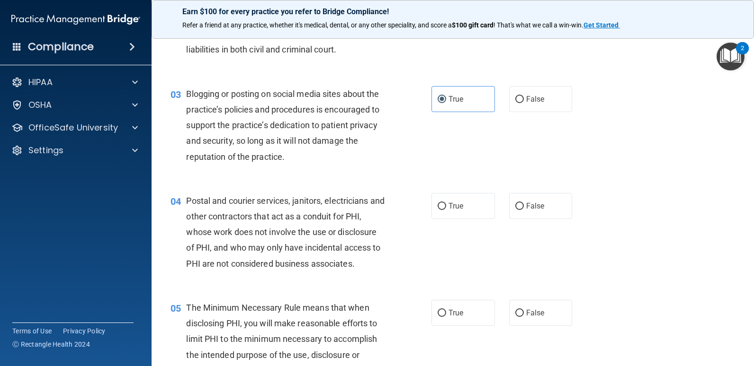
scroll to position [141, 0]
click at [453, 206] on span "True" at bounding box center [455, 205] width 15 height 9
click at [446, 206] on input "True" at bounding box center [441, 206] width 9 height 7
radio input "true"
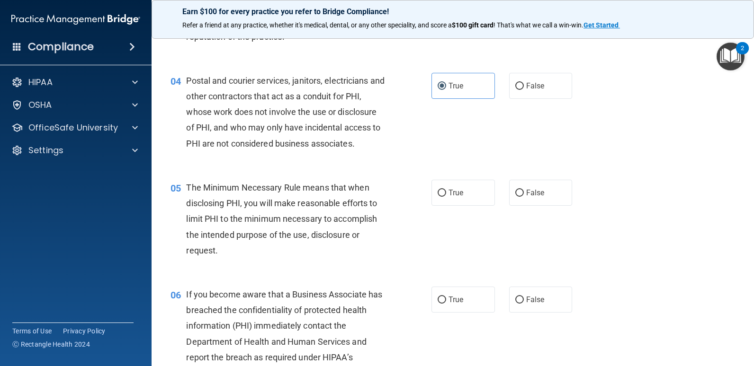
scroll to position [261, 0]
click at [452, 194] on span "True" at bounding box center [455, 192] width 15 height 9
click at [446, 194] on input "True" at bounding box center [441, 192] width 9 height 7
radio input "true"
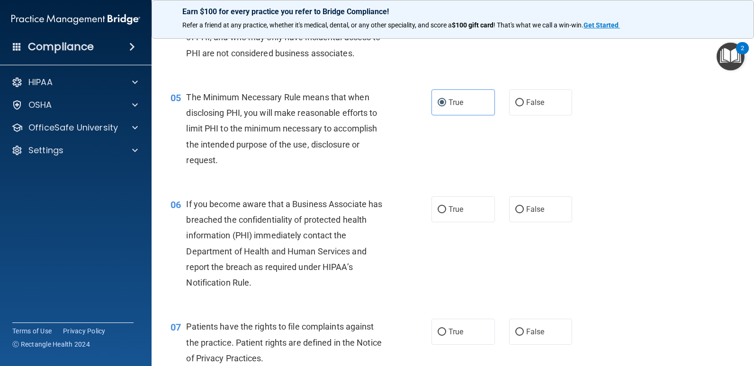
scroll to position [351, 0]
click at [444, 214] on label "True" at bounding box center [462, 209] width 63 height 26
click at [444, 213] on input "True" at bounding box center [441, 209] width 9 height 7
radio input "true"
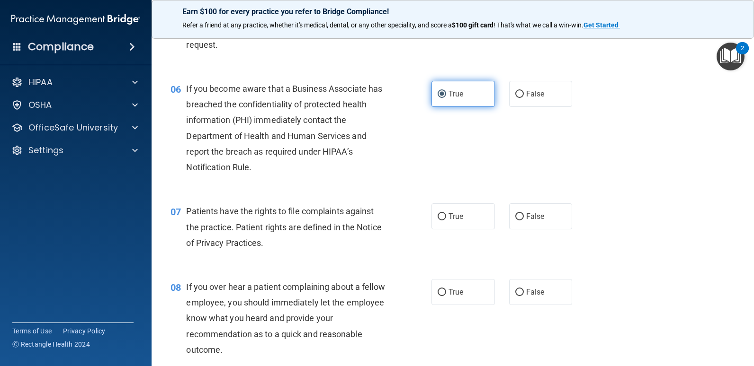
scroll to position [467, 0]
click at [444, 214] on label "True" at bounding box center [462, 216] width 63 height 26
click at [444, 214] on input "True" at bounding box center [441, 216] width 9 height 7
radio input "true"
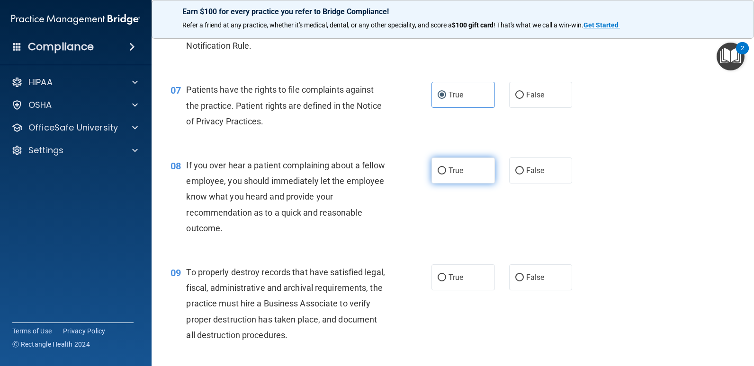
click at [467, 162] on label "True" at bounding box center [462, 171] width 63 height 26
click at [446, 168] on input "True" at bounding box center [441, 171] width 9 height 7
radio input "true"
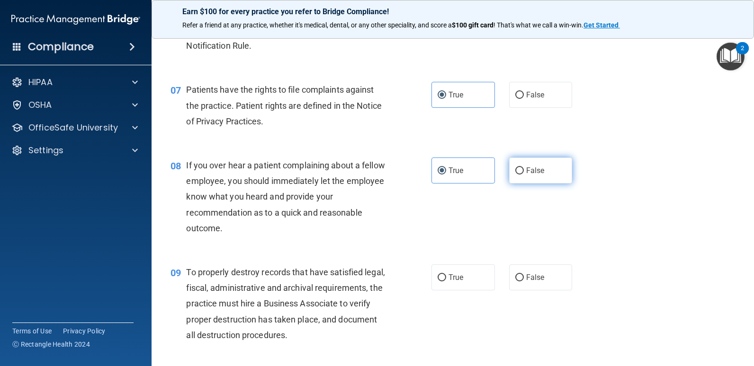
click at [516, 165] on label "False" at bounding box center [540, 171] width 63 height 26
click at [516, 168] on input "False" at bounding box center [519, 171] width 9 height 7
radio input "true"
radio input "false"
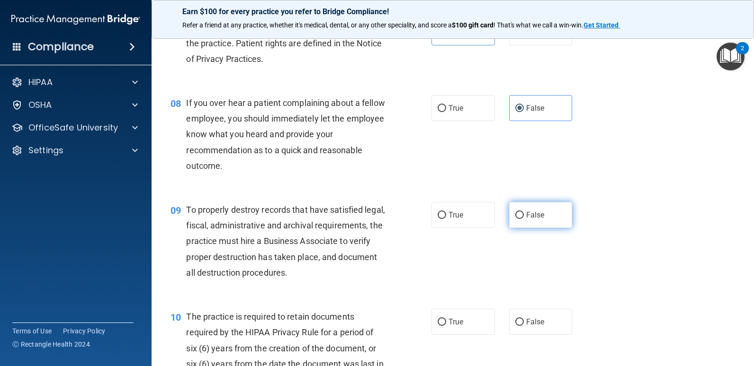
click at [509, 217] on label "False" at bounding box center [540, 215] width 63 height 26
click at [515, 217] on input "False" at bounding box center [519, 215] width 9 height 7
radio input "true"
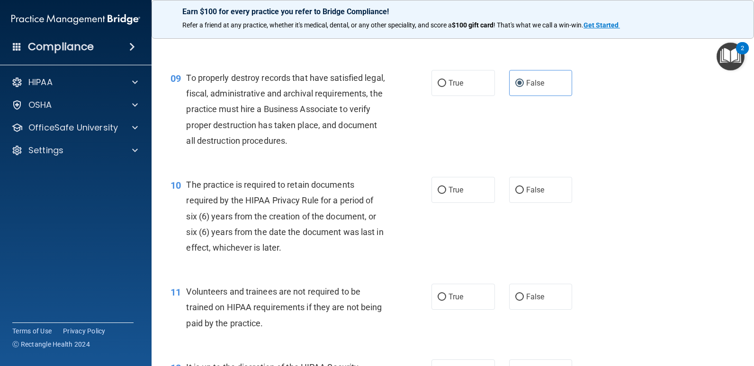
scroll to position [783, 0]
click at [448, 186] on span "True" at bounding box center [455, 189] width 15 height 9
click at [446, 187] on input "True" at bounding box center [441, 190] width 9 height 7
radio input "true"
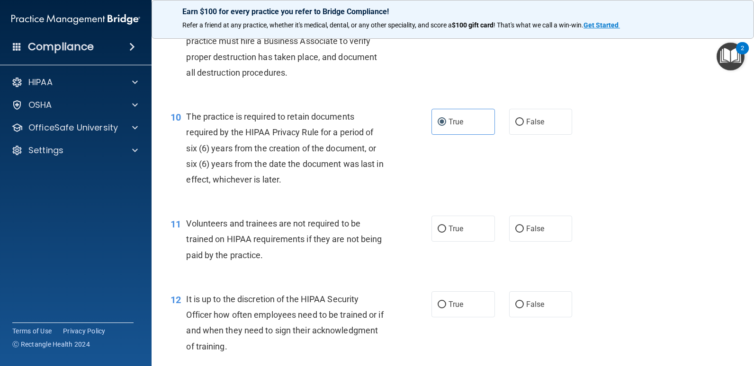
scroll to position [851, 0]
click at [512, 233] on label "False" at bounding box center [540, 228] width 63 height 26
click at [515, 232] on input "False" at bounding box center [519, 228] width 9 height 7
radio input "true"
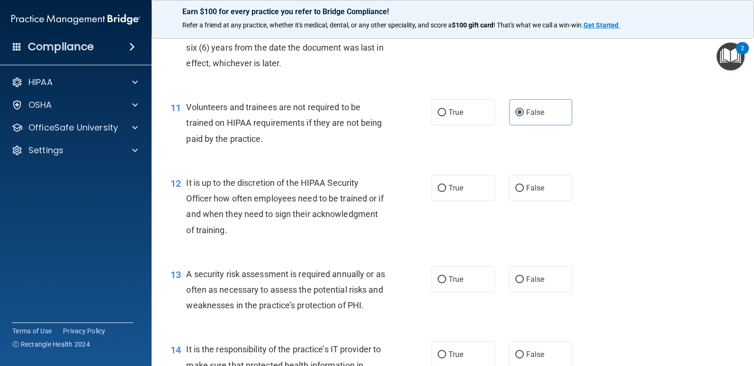
scroll to position [969, 0]
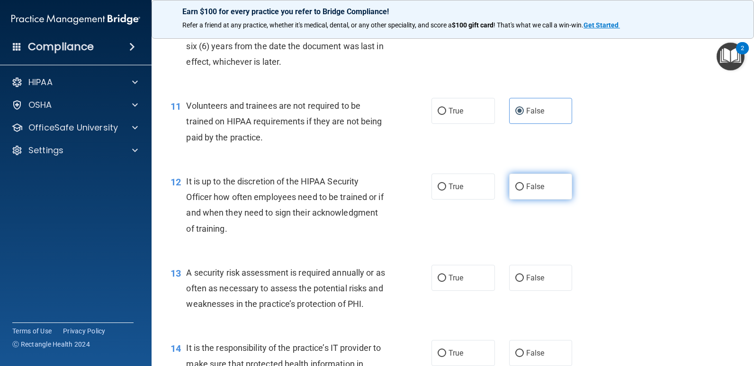
click at [525, 193] on label "False" at bounding box center [540, 187] width 63 height 26
click at [524, 191] on input "False" at bounding box center [519, 187] width 9 height 7
radio input "true"
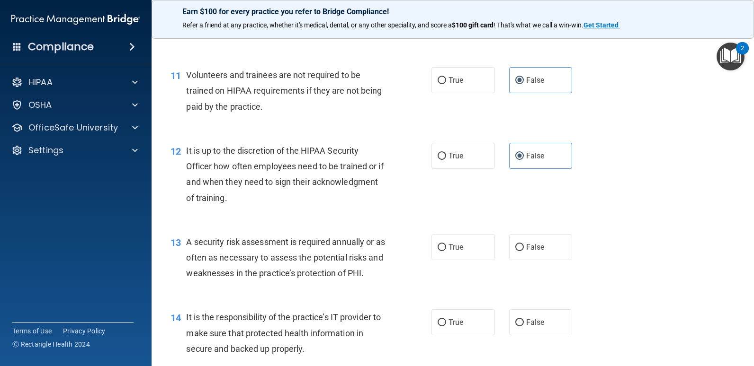
scroll to position [1000, 0]
click at [435, 242] on label "True" at bounding box center [462, 247] width 63 height 26
click at [437, 244] on input "True" at bounding box center [441, 247] width 9 height 7
radio input "true"
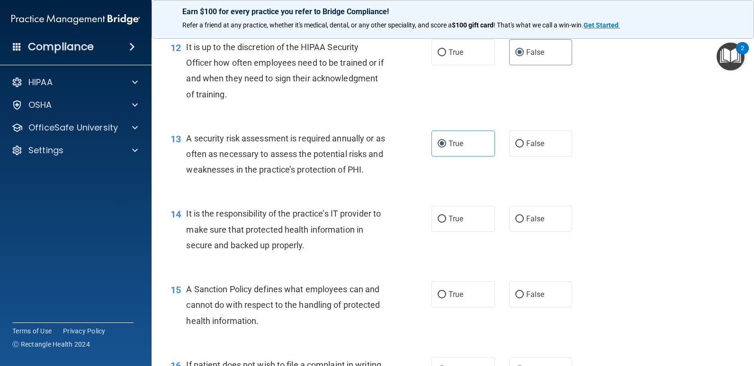
scroll to position [1104, 0]
click at [469, 216] on label "True" at bounding box center [462, 218] width 63 height 26
click at [446, 216] on input "True" at bounding box center [441, 218] width 9 height 7
radio input "true"
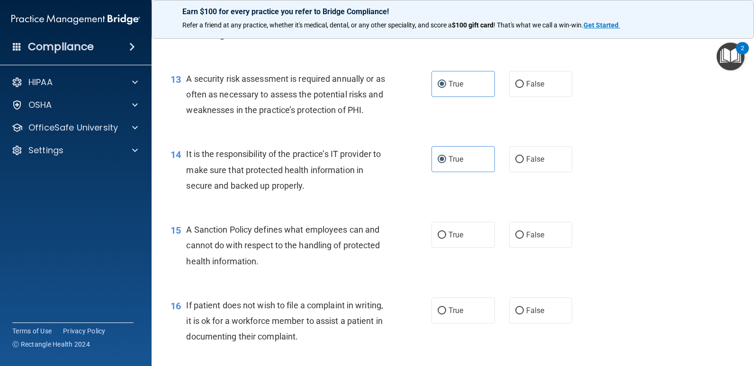
scroll to position [1163, 0]
click at [461, 230] on label "True" at bounding box center [462, 235] width 63 height 26
click at [446, 231] on input "True" at bounding box center [441, 234] width 9 height 7
radio input "true"
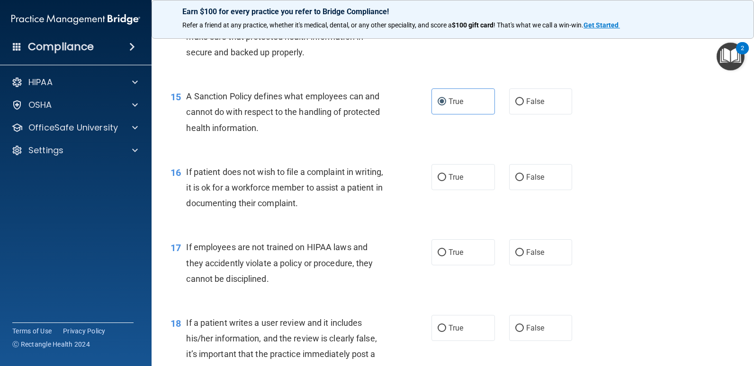
scroll to position [1297, 0]
click at [510, 185] on label "False" at bounding box center [540, 177] width 63 height 26
click at [515, 181] on input "False" at bounding box center [519, 177] width 9 height 7
radio input "true"
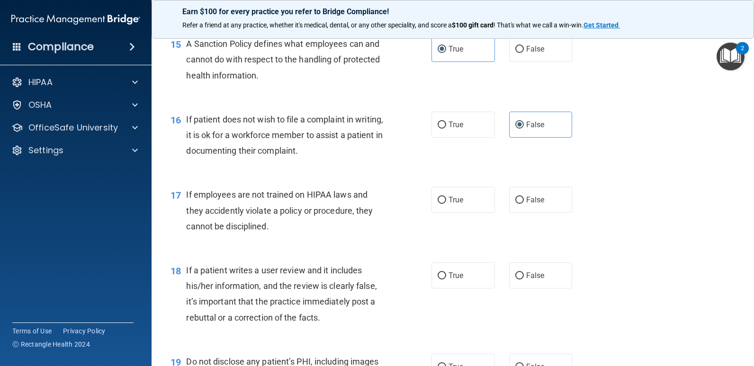
scroll to position [1349, 0]
click at [520, 199] on label "False" at bounding box center [540, 200] width 63 height 26
click at [520, 199] on input "False" at bounding box center [519, 199] width 9 height 7
radio input "true"
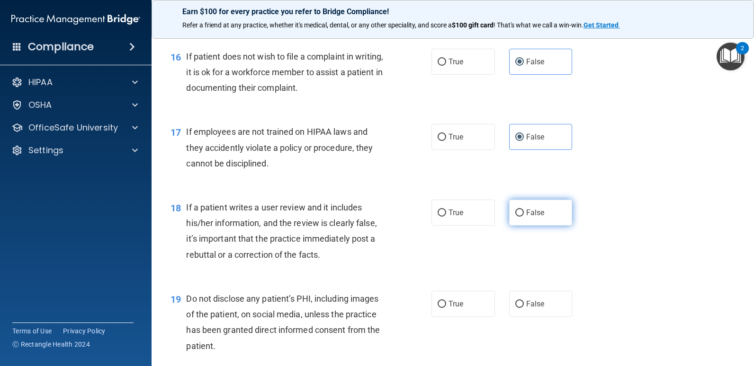
click at [509, 218] on label "False" at bounding box center [540, 213] width 63 height 26
click at [515, 217] on input "False" at bounding box center [519, 213] width 9 height 7
radio input "true"
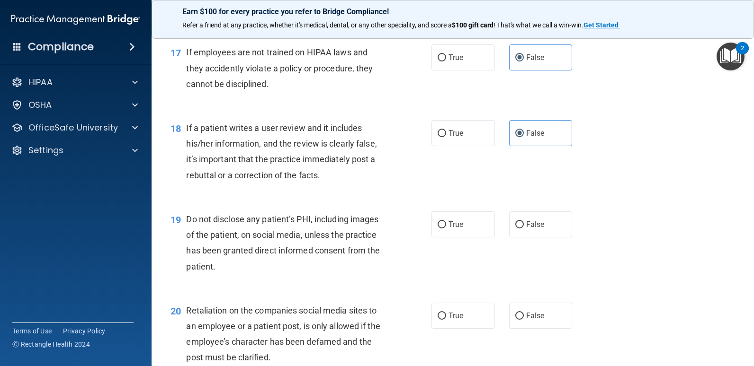
drag, startPoint x: 439, startPoint y: 228, endPoint x: 400, endPoint y: 257, distance: 48.4
drag, startPoint x: 400, startPoint y: 257, endPoint x: 342, endPoint y: 206, distance: 77.1
click at [342, 206] on div "19 Do not disclose any patient’s PHI, including images of the patient, on socia…" at bounding box center [452, 245] width 579 height 91
click at [457, 229] on label "True" at bounding box center [462, 225] width 63 height 26
click at [446, 229] on input "True" at bounding box center [441, 225] width 9 height 7
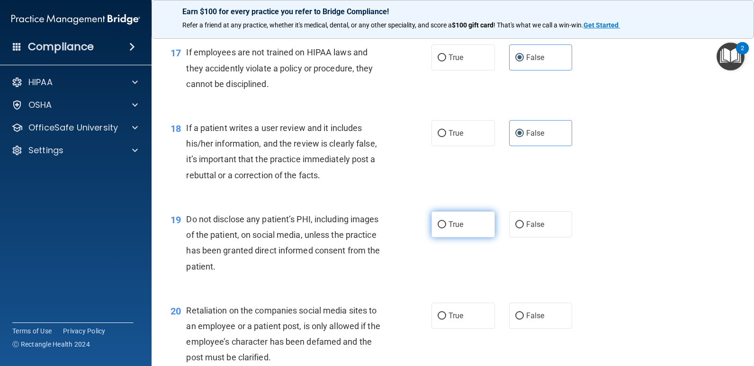
radio input "true"
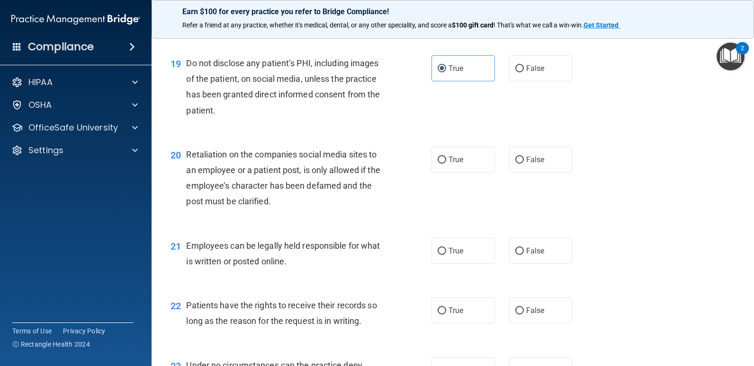
scroll to position [1648, 0]
click at [516, 158] on input "False" at bounding box center [519, 159] width 9 height 7
radio input "true"
click at [437, 251] on input "True" at bounding box center [441, 251] width 9 height 7
radio input "true"
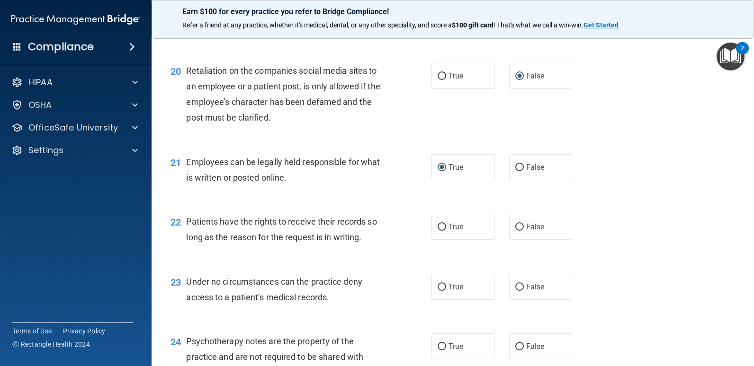
scroll to position [1732, 0]
click at [470, 231] on label "True" at bounding box center [462, 227] width 63 height 26
click at [446, 231] on input "True" at bounding box center [441, 226] width 9 height 7
radio input "true"
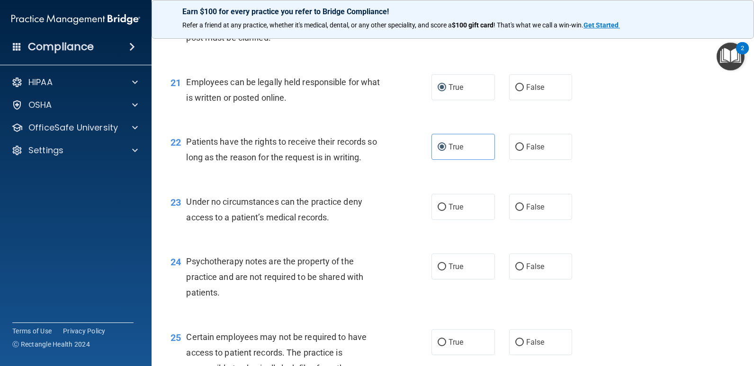
scroll to position [1812, 0]
click at [509, 208] on label "False" at bounding box center [540, 207] width 63 height 26
click at [515, 208] on input "False" at bounding box center [519, 207] width 9 height 7
radio input "true"
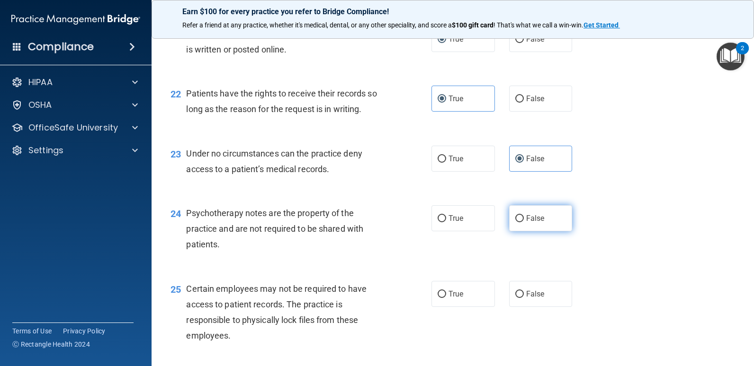
drag, startPoint x: 502, startPoint y: 223, endPoint x: 513, endPoint y: 223, distance: 11.4
click at [513, 223] on div "True False" at bounding box center [507, 218] width 152 height 26
click at [513, 223] on label "False" at bounding box center [540, 218] width 63 height 26
click at [515, 223] on input "False" at bounding box center [519, 218] width 9 height 7
radio input "true"
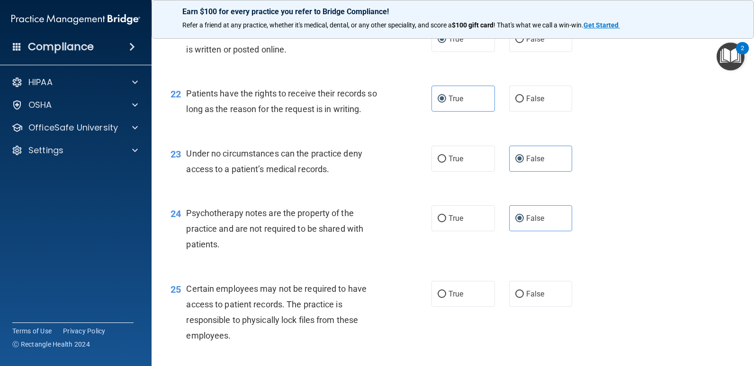
scroll to position [1984, 0]
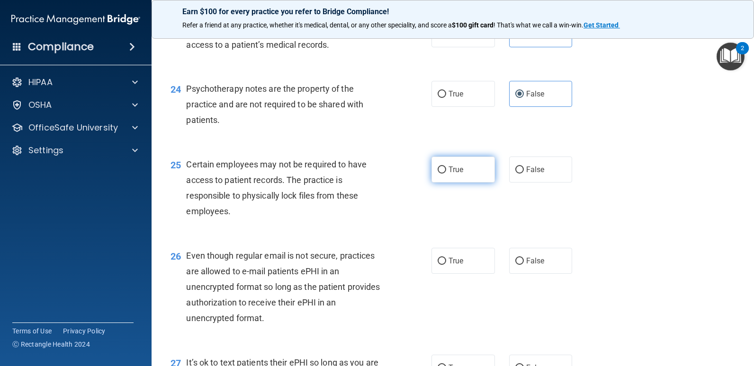
click at [454, 170] on span "True" at bounding box center [455, 169] width 15 height 9
click at [446, 170] on input "True" at bounding box center [441, 170] width 9 height 7
radio input "true"
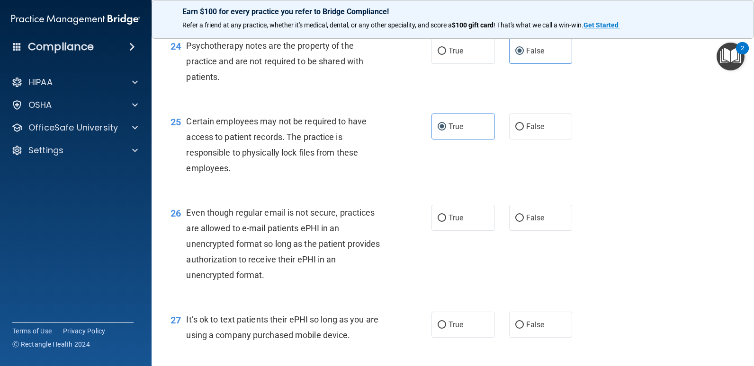
scroll to position [2028, 0]
click at [509, 218] on label "False" at bounding box center [540, 218] width 63 height 26
click at [515, 218] on input "False" at bounding box center [519, 217] width 9 height 7
radio input "true"
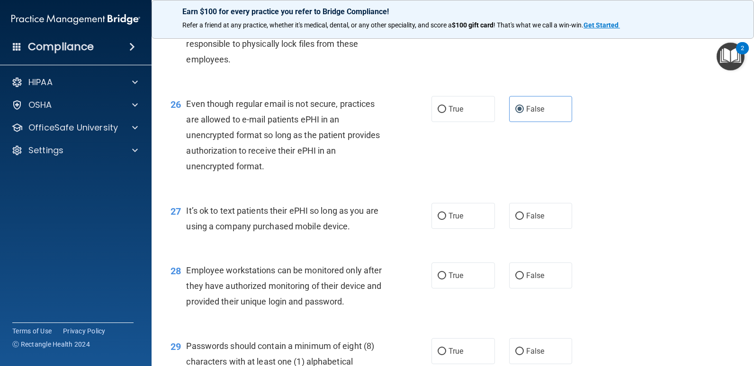
scroll to position [2137, 0]
click at [514, 223] on label "False" at bounding box center [540, 216] width 63 height 26
click at [515, 220] on input "False" at bounding box center [519, 216] width 9 height 7
radio input "true"
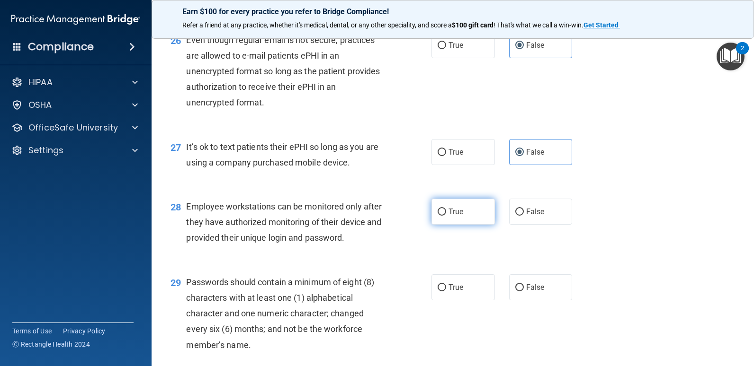
click at [441, 219] on label "True" at bounding box center [462, 212] width 63 height 26
click at [441, 216] on input "True" at bounding box center [441, 212] width 9 height 7
radio input "true"
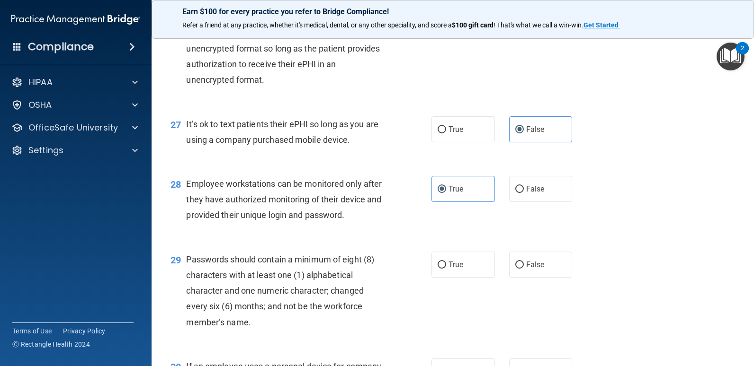
scroll to position [2223, 0]
click at [458, 276] on label "True" at bounding box center [462, 264] width 63 height 26
click at [446, 268] on input "True" at bounding box center [441, 264] width 9 height 7
radio input "true"
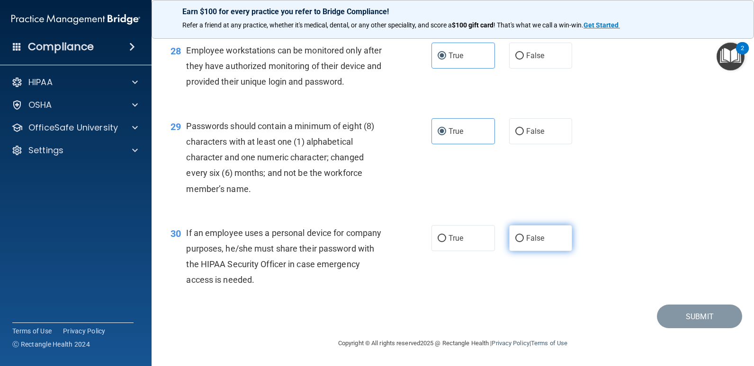
click at [509, 235] on label "False" at bounding box center [540, 238] width 63 height 26
click at [515, 235] on input "False" at bounding box center [519, 238] width 9 height 7
radio input "true"
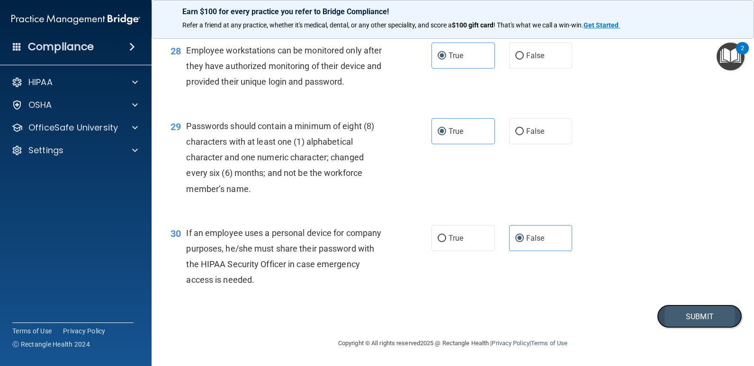
click at [680, 313] on button "Submit" at bounding box center [699, 317] width 85 height 24
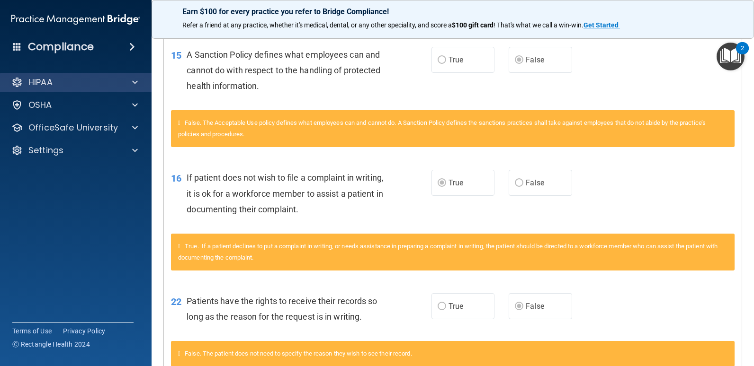
scroll to position [633, 0]
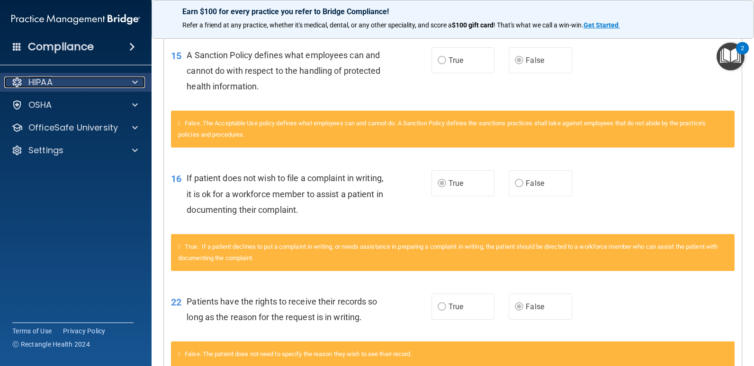
click at [61, 77] on div "HIPAA" at bounding box center [62, 82] width 117 height 11
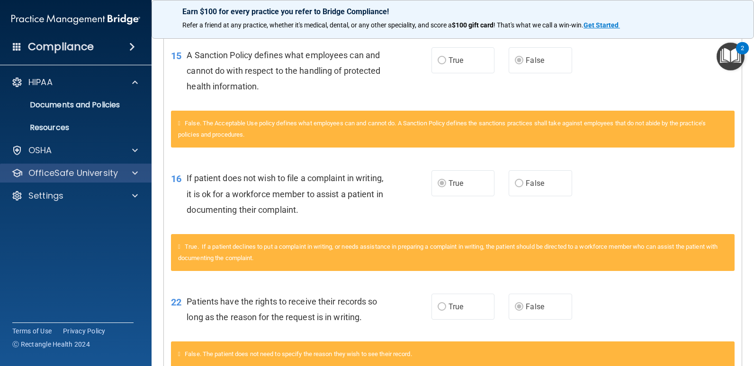
click at [62, 166] on div "OfficeSafe University" at bounding box center [76, 173] width 152 height 19
click at [58, 171] on p "OfficeSafe University" at bounding box center [72, 173] width 89 height 11
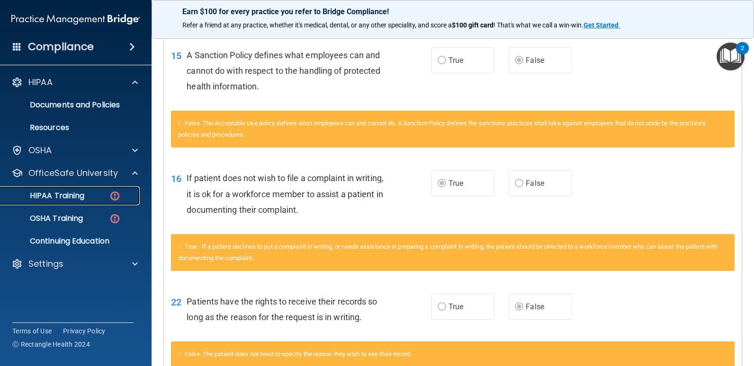
click at [54, 196] on p "HIPAA Training" at bounding box center [45, 195] width 78 height 9
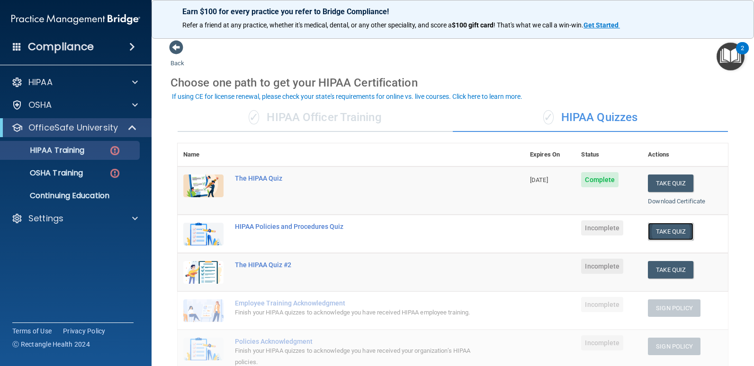
click at [660, 233] on button "Take Quiz" at bounding box center [670, 232] width 45 height 18
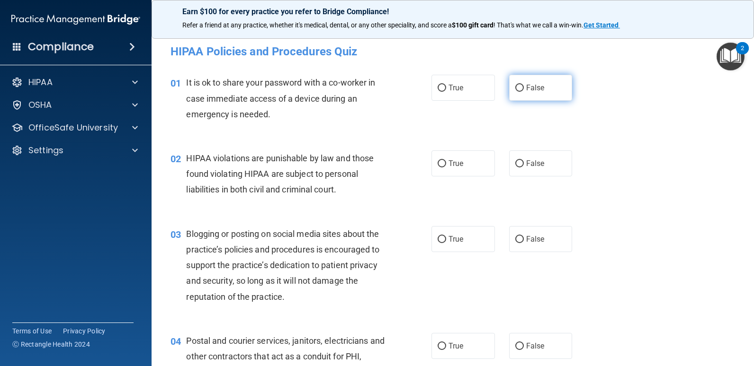
click at [515, 91] on input "False" at bounding box center [519, 88] width 9 height 7
radio input "true"
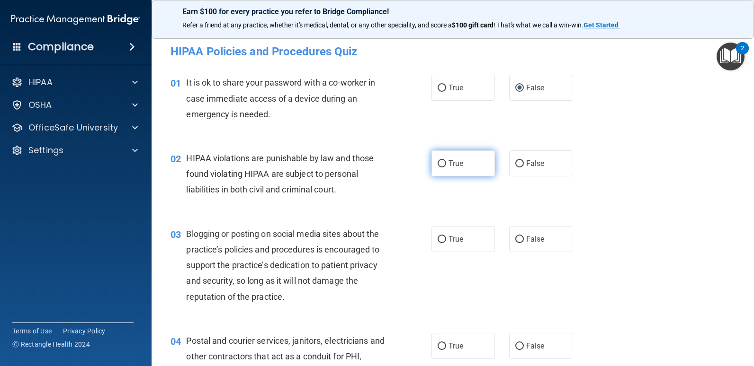
click at [447, 171] on label "True" at bounding box center [462, 164] width 63 height 26
click at [446, 168] on input "True" at bounding box center [441, 163] width 9 height 7
radio input "true"
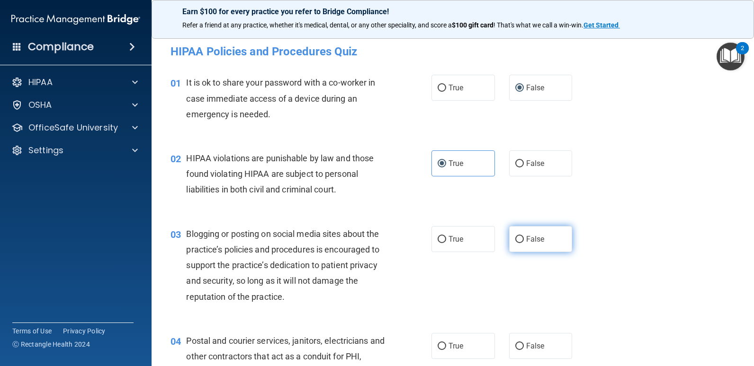
click at [526, 235] on span "False" at bounding box center [535, 239] width 18 height 9
click at [524, 236] on input "False" at bounding box center [519, 239] width 9 height 7
radio input "true"
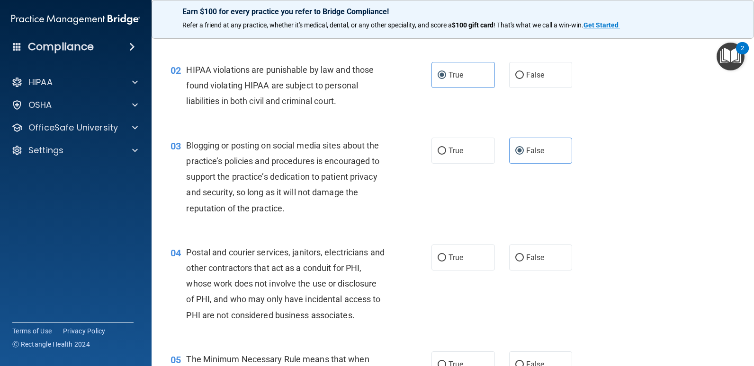
scroll to position [89, 0]
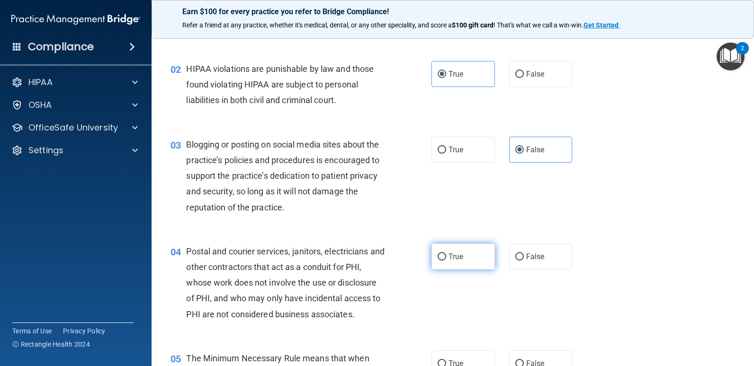
click at [471, 264] on label "True" at bounding box center [462, 257] width 63 height 26
click at [446, 261] on input "True" at bounding box center [441, 257] width 9 height 7
radio input "true"
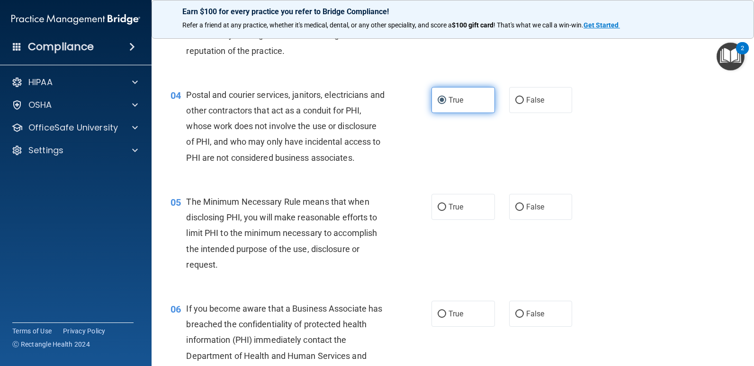
scroll to position [246, 0]
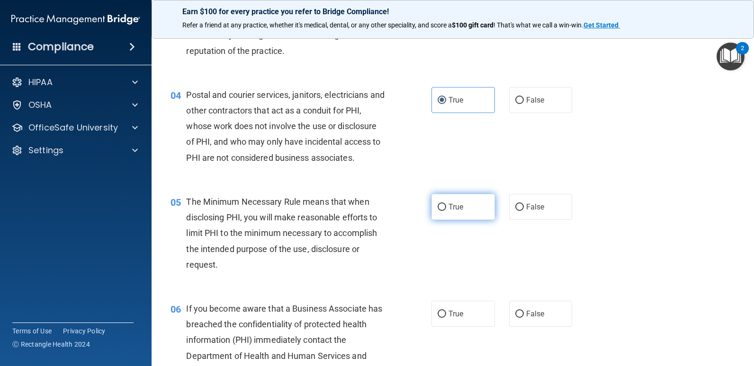
click at [440, 204] on input "True" at bounding box center [441, 207] width 9 height 7
radio input "true"
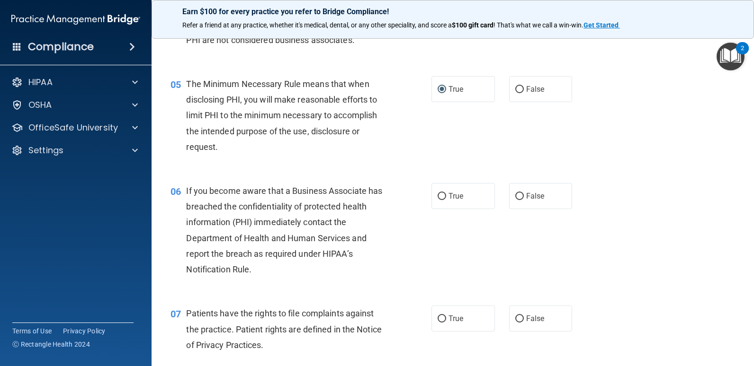
scroll to position [365, 0]
click at [528, 196] on span "False" at bounding box center [535, 195] width 18 height 9
click at [524, 196] on input "False" at bounding box center [519, 196] width 9 height 7
radio input "true"
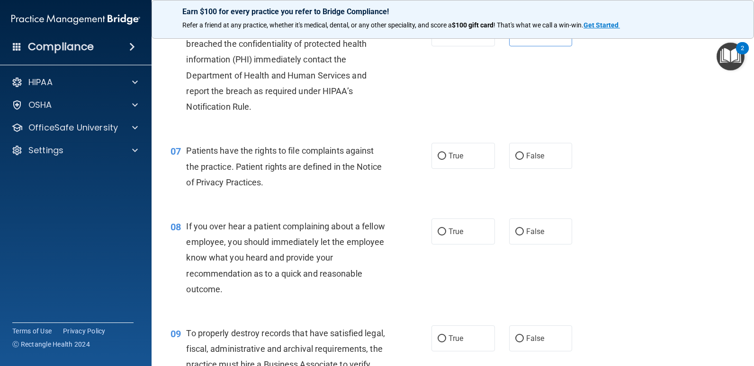
scroll to position [527, 0]
click at [450, 160] on span "True" at bounding box center [455, 155] width 15 height 9
click at [446, 160] on input "True" at bounding box center [441, 155] width 9 height 7
radio input "true"
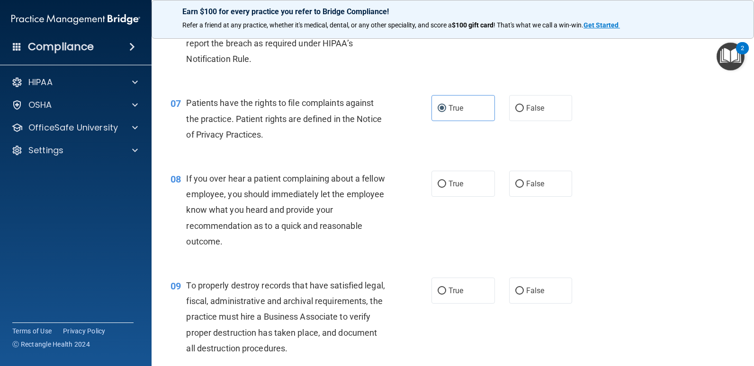
scroll to position [575, 0]
click at [515, 183] on input "False" at bounding box center [519, 183] width 9 height 7
radio input "true"
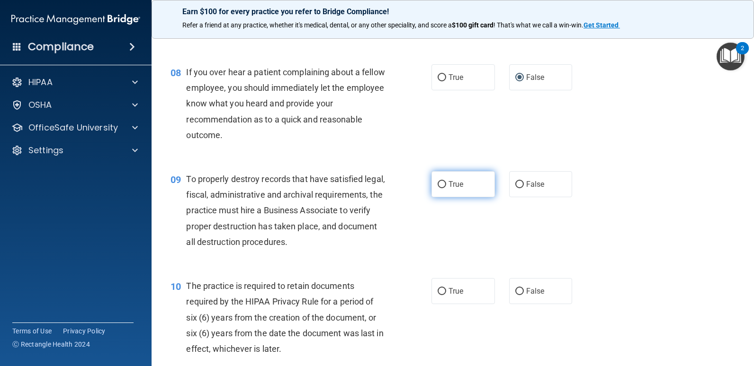
scroll to position [682, 0]
click at [517, 182] on input "False" at bounding box center [519, 184] width 9 height 7
radio input "true"
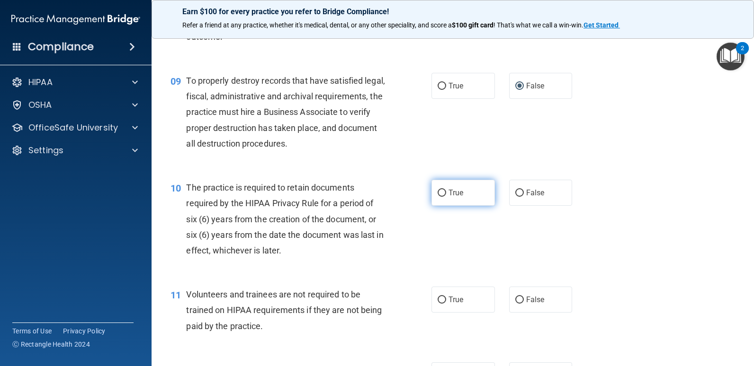
click at [455, 195] on span "True" at bounding box center [455, 192] width 15 height 9
click at [446, 195] on input "True" at bounding box center [441, 193] width 9 height 7
radio input "true"
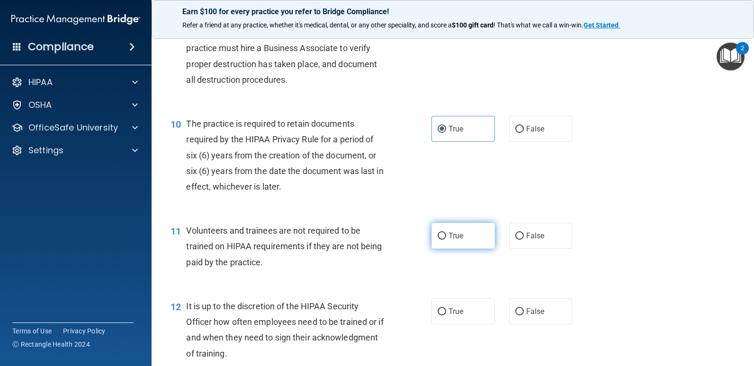
click at [448, 232] on span "True" at bounding box center [455, 235] width 15 height 9
click at [446, 233] on input "True" at bounding box center [441, 236] width 9 height 7
radio input "true"
click at [516, 240] on input "False" at bounding box center [519, 236] width 9 height 7
radio input "true"
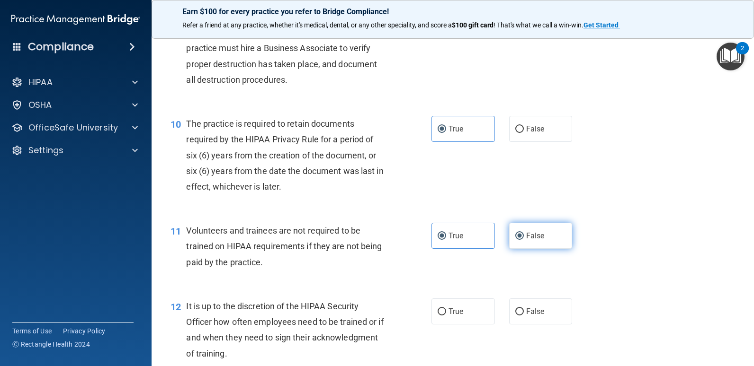
radio input "false"
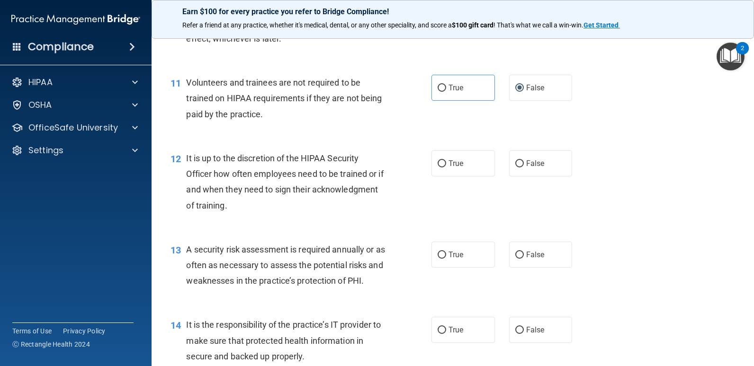
scroll to position [993, 0]
click at [509, 157] on label "False" at bounding box center [540, 163] width 63 height 26
click at [515, 160] on input "False" at bounding box center [519, 163] width 9 height 7
radio input "true"
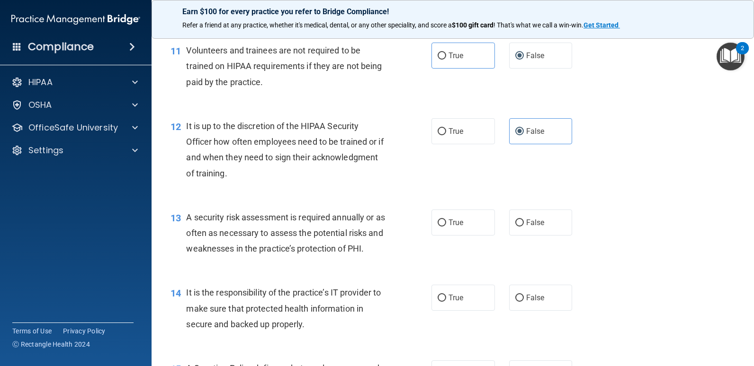
scroll to position [1024, 0]
click at [455, 214] on label "True" at bounding box center [462, 222] width 63 height 26
click at [446, 219] on input "True" at bounding box center [441, 222] width 9 height 7
radio input "true"
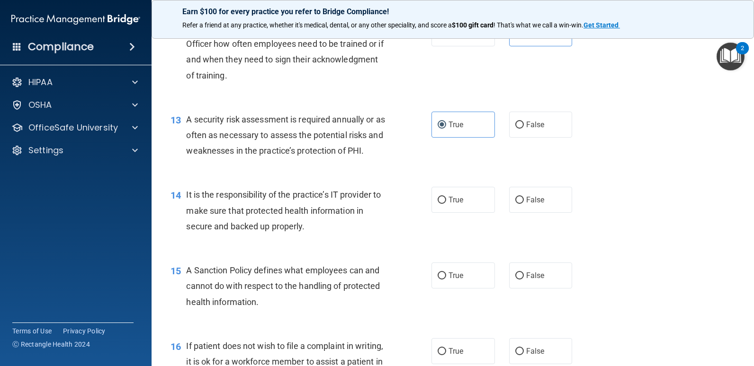
scroll to position [1123, 0]
click at [531, 203] on span "False" at bounding box center [535, 199] width 18 height 9
click at [524, 203] on input "False" at bounding box center [519, 199] width 9 height 7
radio input "true"
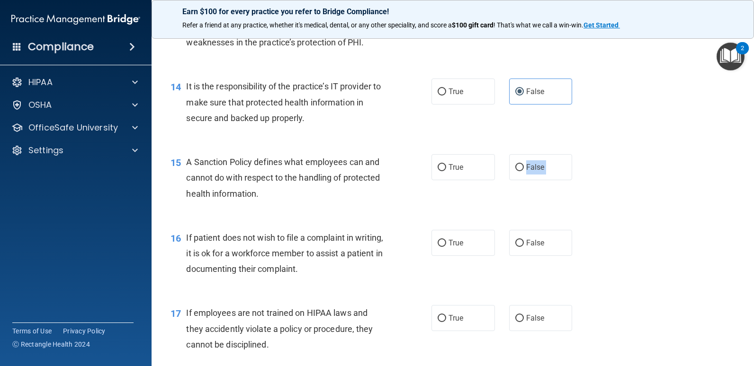
drag, startPoint x: 516, startPoint y: 174, endPoint x: 416, endPoint y: 230, distance: 114.3
click at [416, 230] on div "01 It is ok to share your password with a co-worker in case immediate access of…" at bounding box center [452, 132] width 579 height 2598
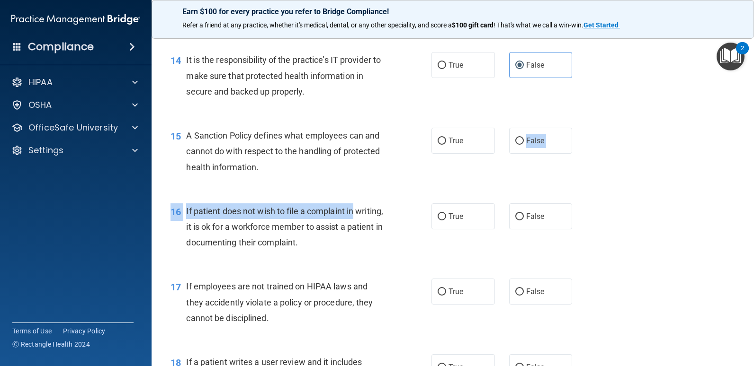
scroll to position [1271, 0]
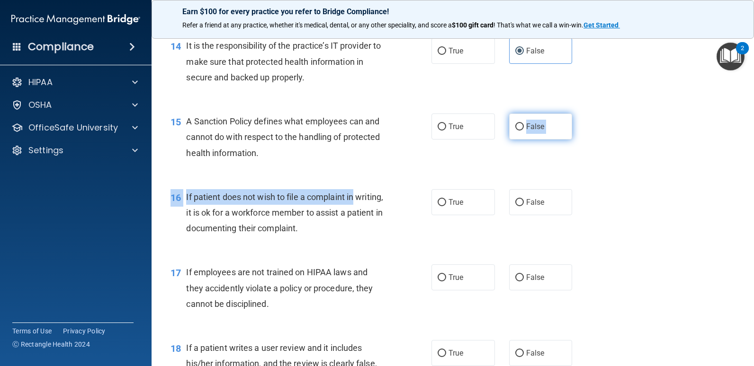
click at [539, 137] on label "False" at bounding box center [540, 127] width 63 height 26
click at [524, 131] on input "False" at bounding box center [519, 127] width 9 height 7
radio input "true"
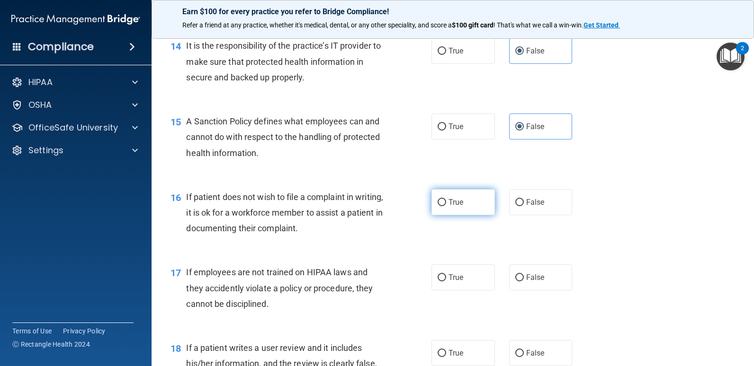
click at [472, 204] on label "True" at bounding box center [462, 202] width 63 height 26
click at [446, 204] on input "True" at bounding box center [441, 202] width 9 height 7
radio input "true"
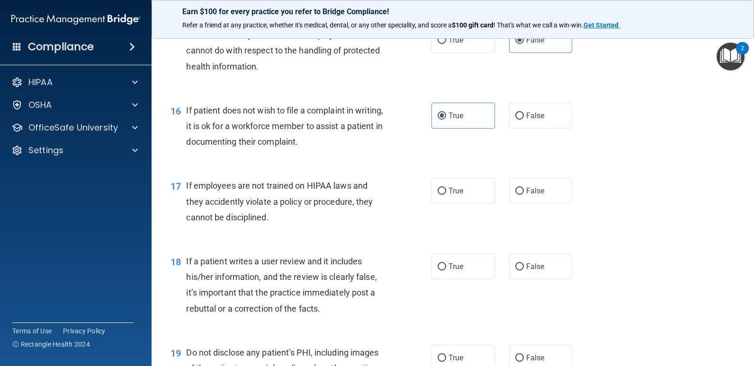
scroll to position [1358, 0]
click at [447, 198] on label "True" at bounding box center [462, 191] width 63 height 26
click at [446, 195] on input "True" at bounding box center [441, 190] width 9 height 7
radio input "true"
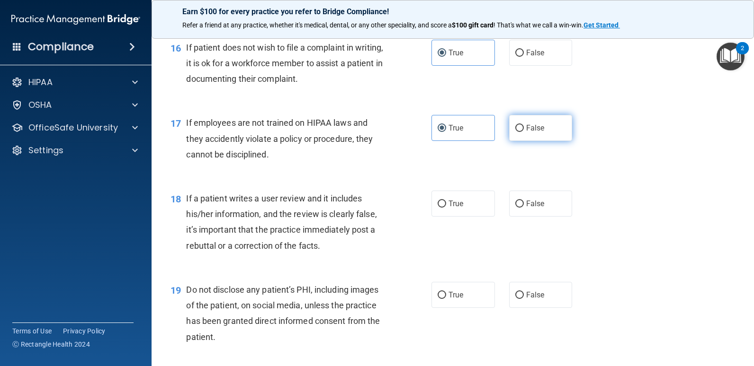
click at [527, 119] on label "False" at bounding box center [540, 128] width 63 height 26
click at [524, 125] on input "False" at bounding box center [519, 128] width 9 height 7
radio input "true"
radio input "false"
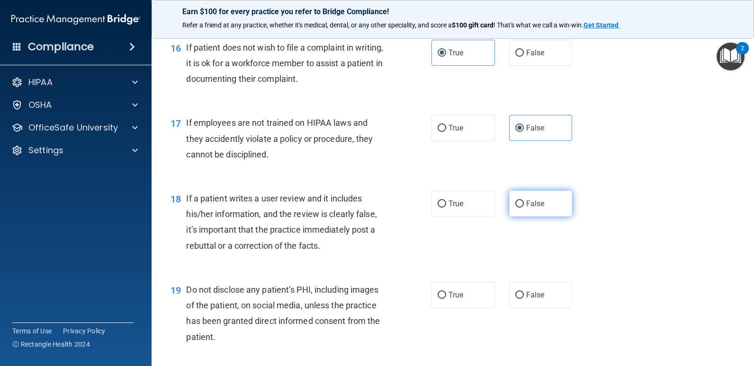
click at [526, 201] on span "False" at bounding box center [535, 203] width 18 height 9
click at [524, 201] on input "False" at bounding box center [519, 204] width 9 height 7
radio input "true"
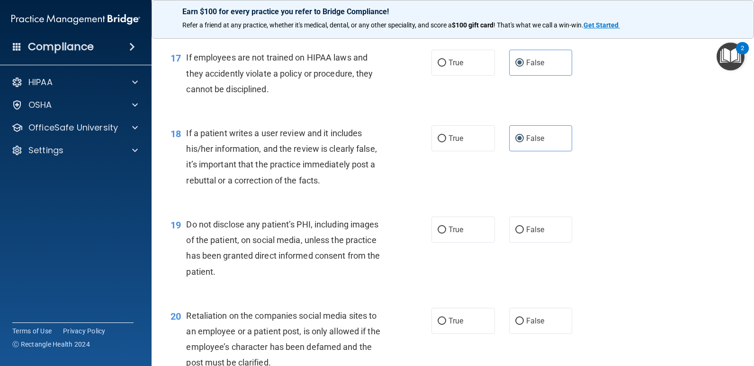
scroll to position [1487, 0]
click at [462, 235] on label "True" at bounding box center [462, 229] width 63 height 26
click at [446, 233] on input "True" at bounding box center [441, 229] width 9 height 7
radio input "true"
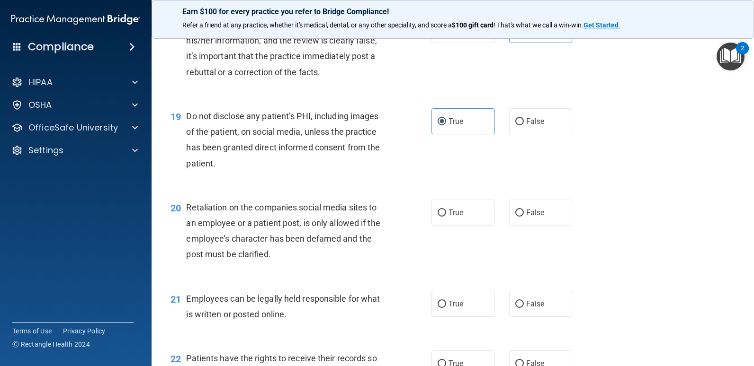
scroll to position [1595, 0]
click at [516, 212] on input "False" at bounding box center [519, 212] width 9 height 7
radio input "true"
click at [442, 304] on input "True" at bounding box center [441, 304] width 9 height 7
radio input "true"
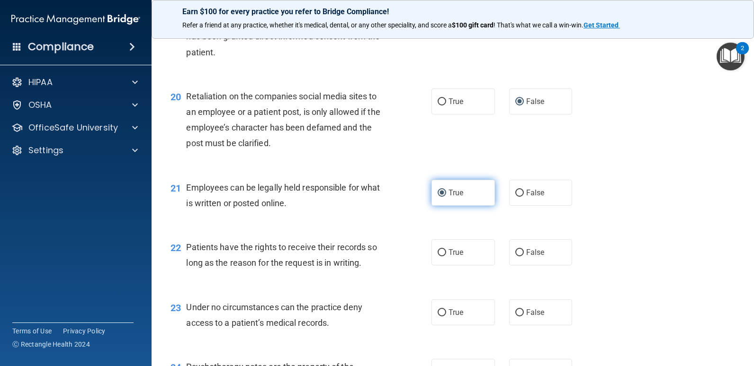
scroll to position [1706, 0]
click at [509, 256] on label "False" at bounding box center [540, 252] width 63 height 26
click at [515, 256] on input "False" at bounding box center [519, 252] width 9 height 7
radio input "true"
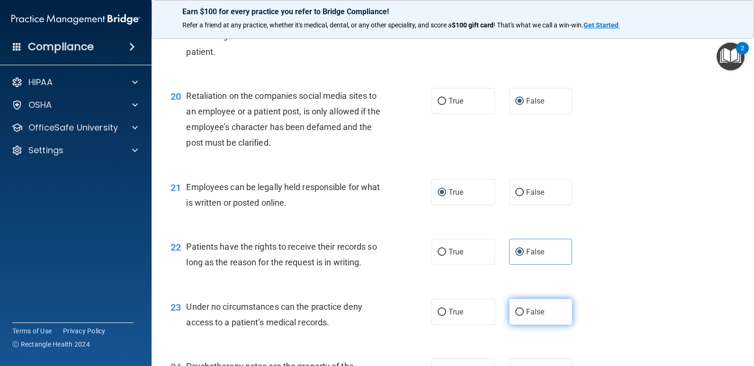
click at [521, 322] on label "False" at bounding box center [540, 312] width 63 height 26
click at [521, 316] on input "False" at bounding box center [519, 312] width 9 height 7
radio input "true"
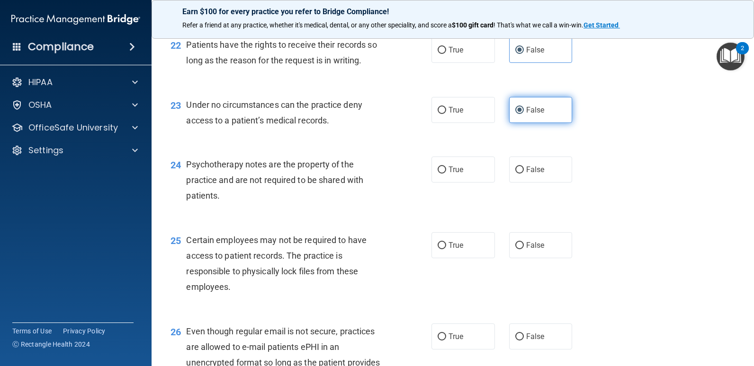
scroll to position [1915, 0]
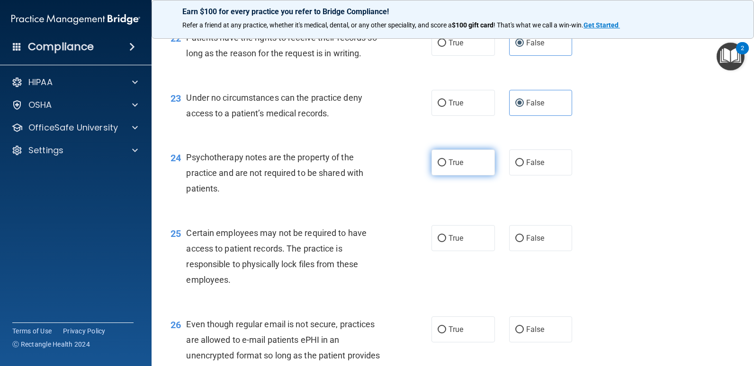
click at [469, 169] on label "True" at bounding box center [462, 163] width 63 height 26
click at [446, 167] on input "True" at bounding box center [441, 163] width 9 height 7
radio input "true"
click at [475, 239] on label "True" at bounding box center [462, 238] width 63 height 26
click at [446, 239] on input "True" at bounding box center [441, 238] width 9 height 7
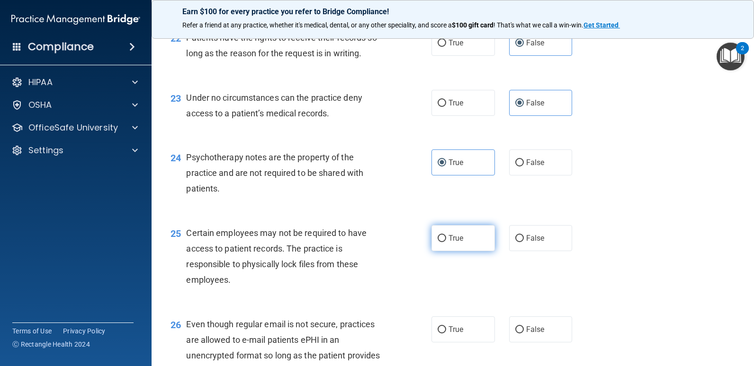
radio input "true"
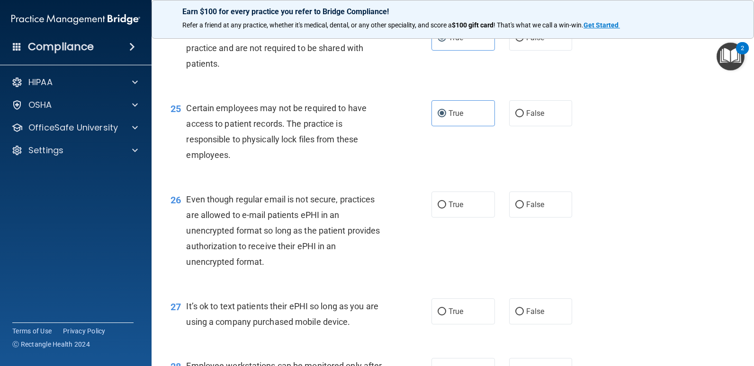
scroll to position [2041, 0]
click at [516, 201] on input "False" at bounding box center [519, 204] width 9 height 7
radio input "true"
click at [463, 201] on label "True" at bounding box center [462, 204] width 63 height 26
click at [446, 201] on input "True" at bounding box center [441, 204] width 9 height 7
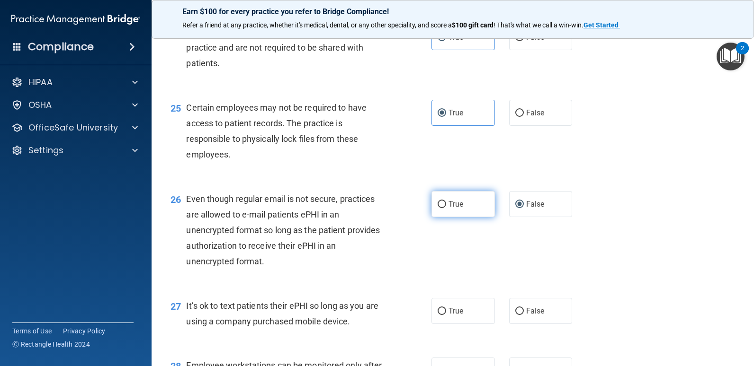
radio input "true"
click at [526, 204] on span "False" at bounding box center [535, 204] width 18 height 9
click at [521, 204] on input "False" at bounding box center [519, 204] width 9 height 7
radio input "true"
radio input "false"
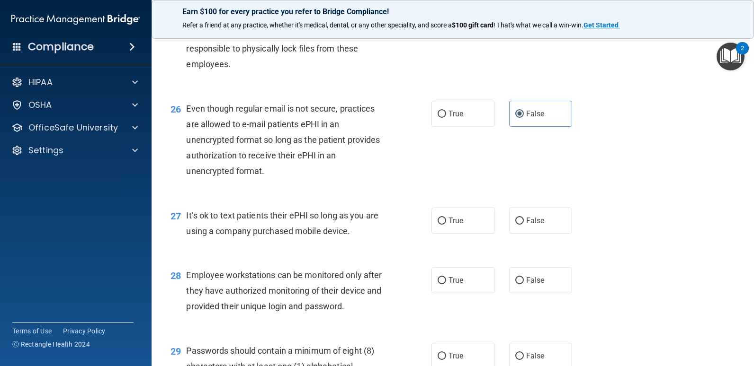
scroll to position [2132, 0]
click at [527, 219] on span "False" at bounding box center [535, 220] width 18 height 9
click at [524, 219] on input "False" at bounding box center [519, 220] width 9 height 7
radio input "true"
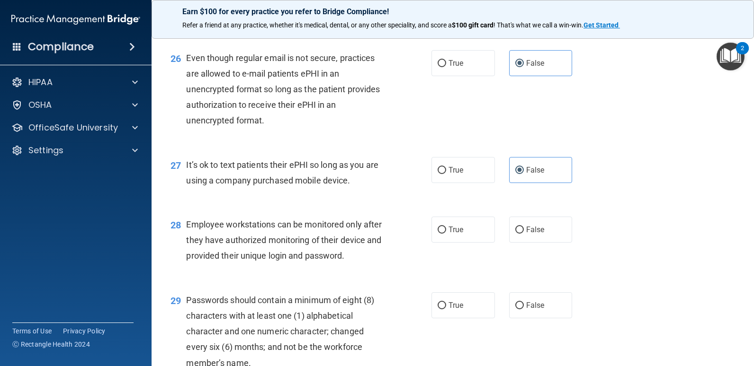
scroll to position [2184, 0]
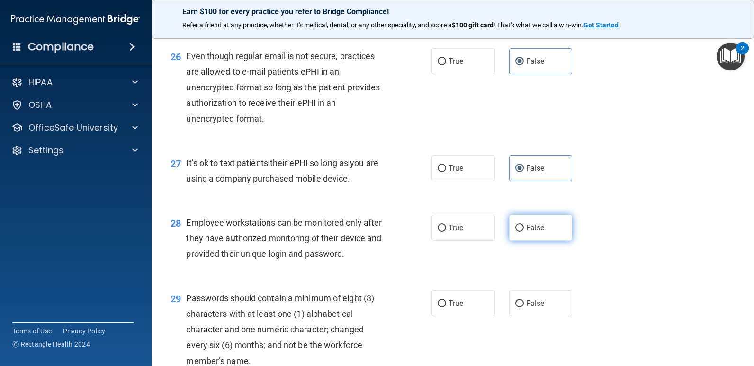
click at [515, 229] on input "False" at bounding box center [519, 228] width 9 height 7
radio input "true"
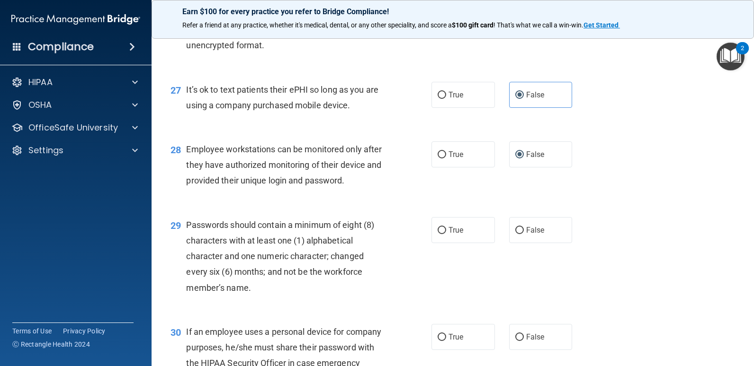
scroll to position [2259, 0]
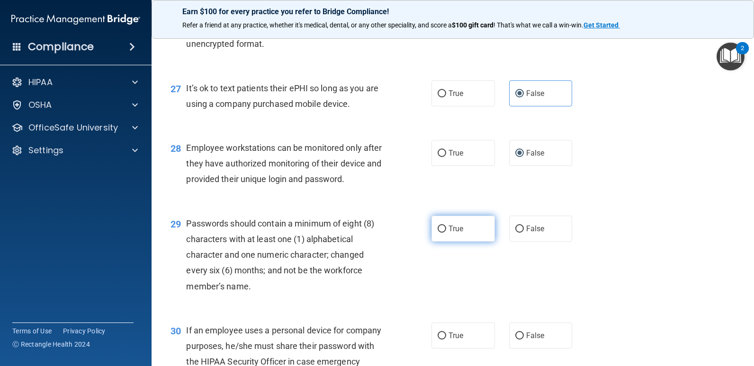
click at [448, 231] on span "True" at bounding box center [455, 228] width 15 height 9
click at [446, 231] on input "True" at bounding box center [441, 229] width 9 height 7
radio input "true"
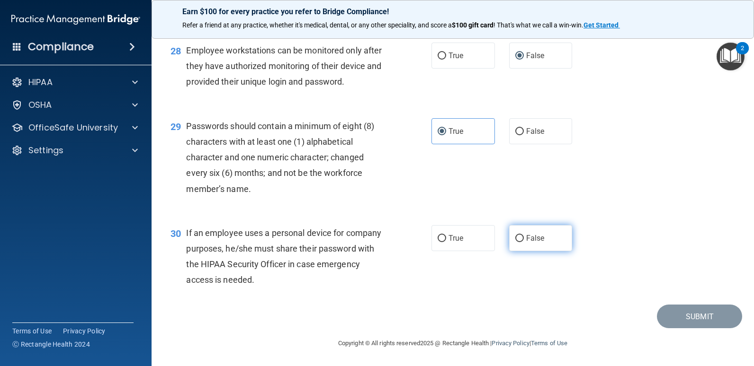
click at [512, 245] on label "False" at bounding box center [540, 238] width 63 height 26
click at [515, 242] on input "False" at bounding box center [519, 238] width 9 height 7
radio input "true"
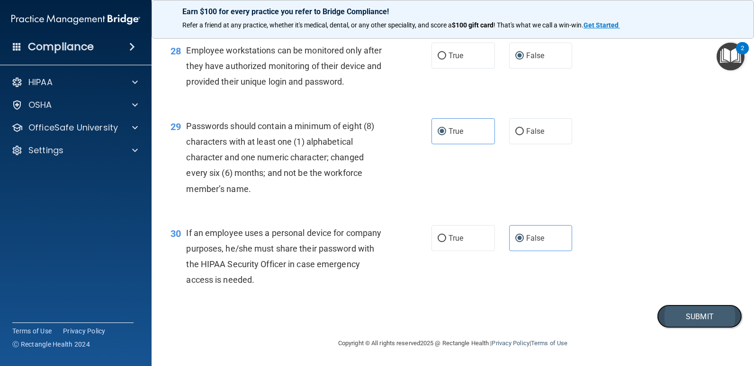
click at [681, 313] on button "Submit" at bounding box center [699, 317] width 85 height 24
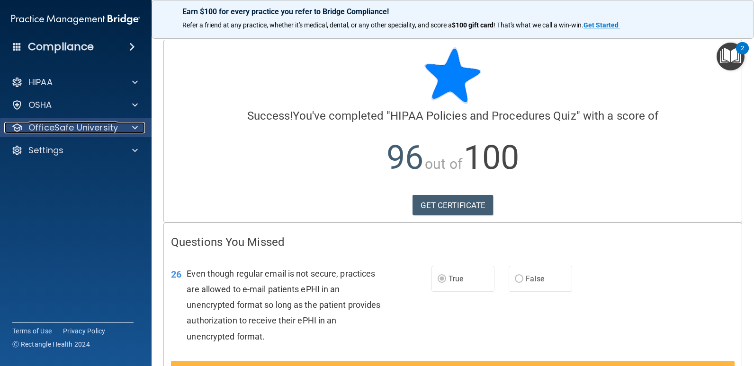
click at [65, 128] on p "OfficeSafe University" at bounding box center [72, 127] width 89 height 11
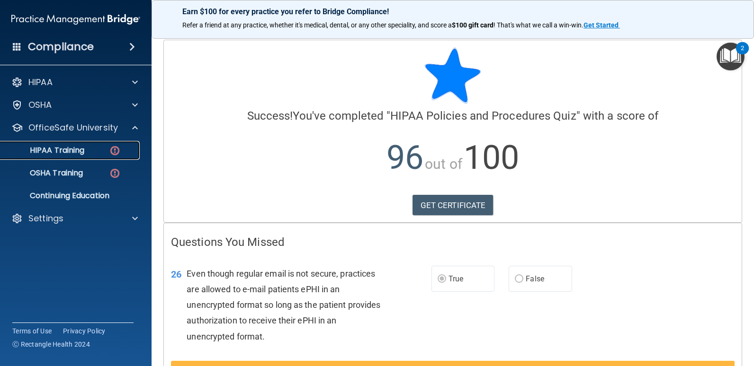
click at [57, 151] on p "HIPAA Training" at bounding box center [45, 150] width 78 height 9
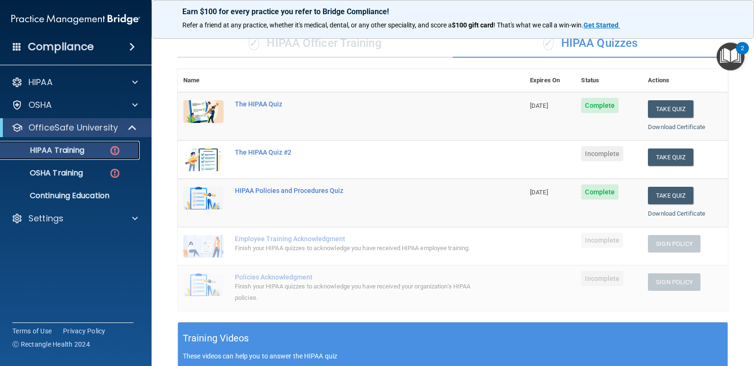
scroll to position [74, 0]
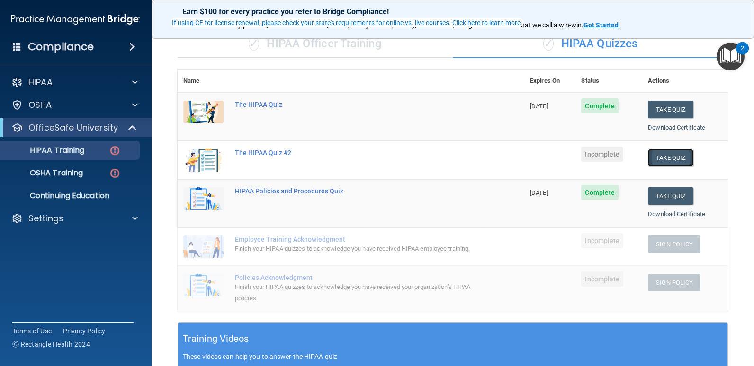
click at [676, 157] on button "Take Quiz" at bounding box center [670, 158] width 45 height 18
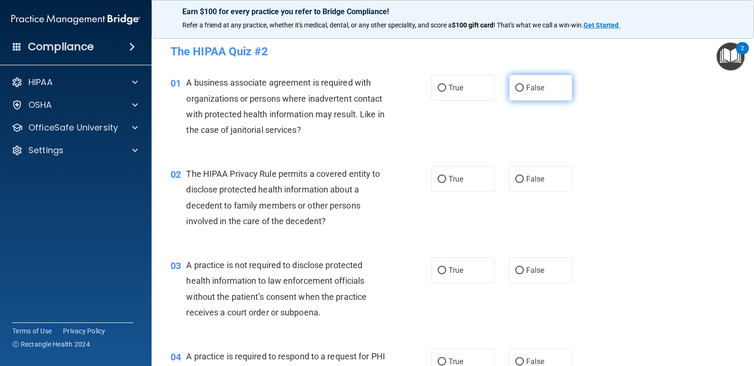
click at [519, 91] on label "False" at bounding box center [540, 88] width 63 height 26
click at [519, 91] on input "False" at bounding box center [519, 88] width 9 height 7
radio input "true"
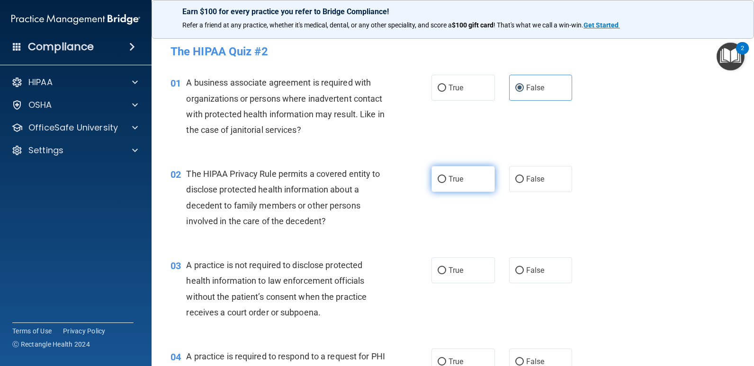
click at [437, 183] on input "True" at bounding box center [441, 179] width 9 height 7
radio input "true"
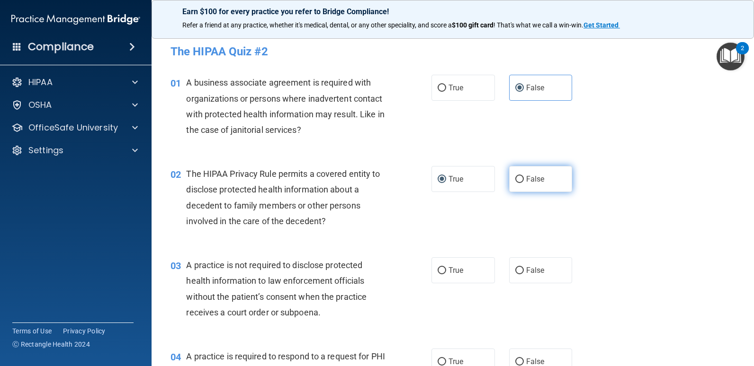
click at [509, 185] on label "False" at bounding box center [540, 179] width 63 height 26
click at [515, 183] on input "False" at bounding box center [519, 179] width 9 height 7
radio input "true"
radio input "false"
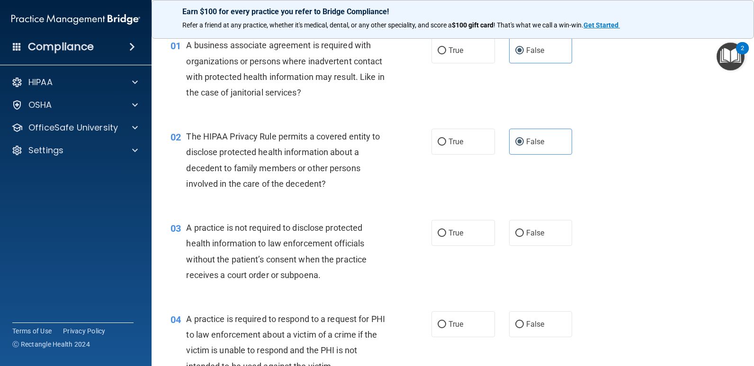
scroll to position [38, 0]
click at [527, 232] on span "False" at bounding box center [535, 232] width 18 height 9
click at [524, 232] on input "False" at bounding box center [519, 233] width 9 height 7
radio input "true"
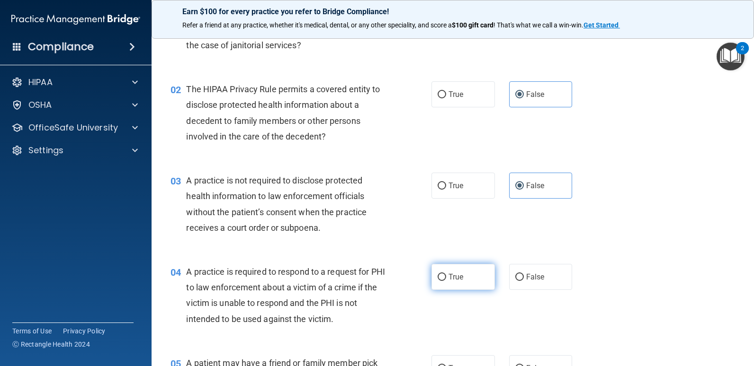
scroll to position [180, 0]
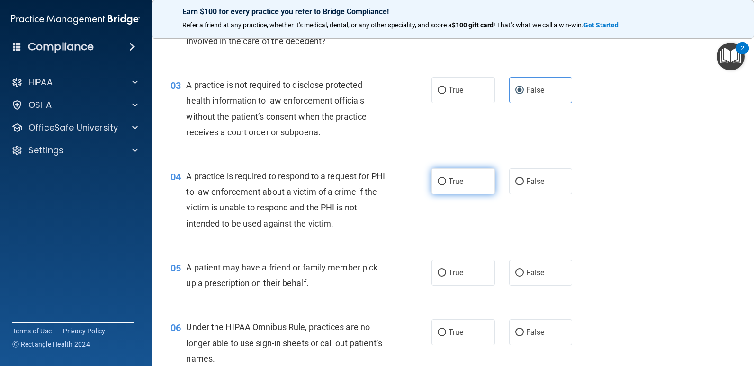
click at [449, 181] on span "True" at bounding box center [455, 181] width 15 height 9
click at [446, 181] on input "True" at bounding box center [441, 181] width 9 height 7
radio input "true"
click at [455, 277] on label "True" at bounding box center [462, 273] width 63 height 26
click at [446, 277] on input "True" at bounding box center [441, 273] width 9 height 7
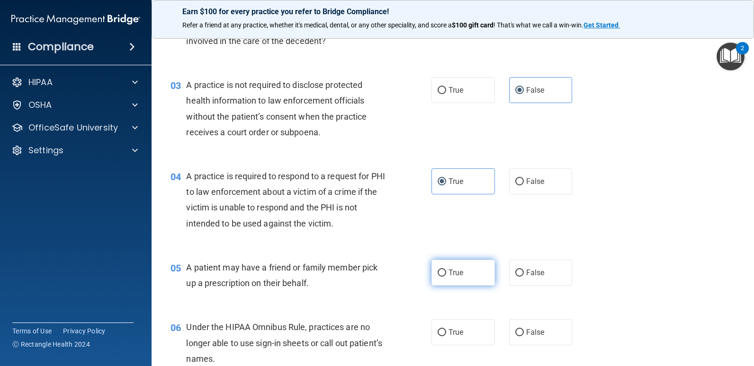
radio input "true"
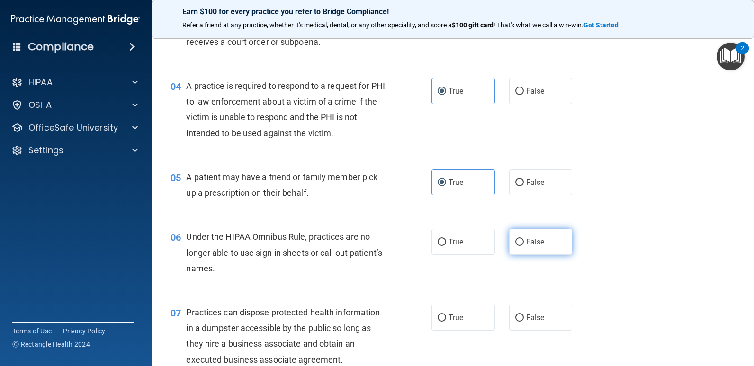
click at [509, 252] on label "False" at bounding box center [540, 242] width 63 height 26
click at [515, 246] on input "False" at bounding box center [519, 242] width 9 height 7
radio input "true"
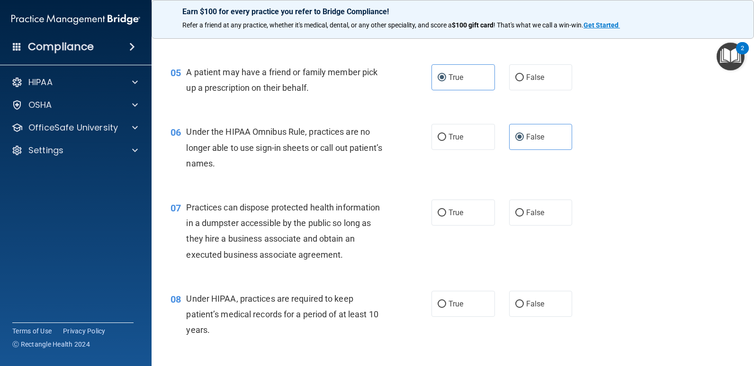
scroll to position [376, 0]
click at [522, 207] on label "False" at bounding box center [540, 212] width 63 height 26
click at [522, 209] on input "False" at bounding box center [519, 212] width 9 height 7
radio input "true"
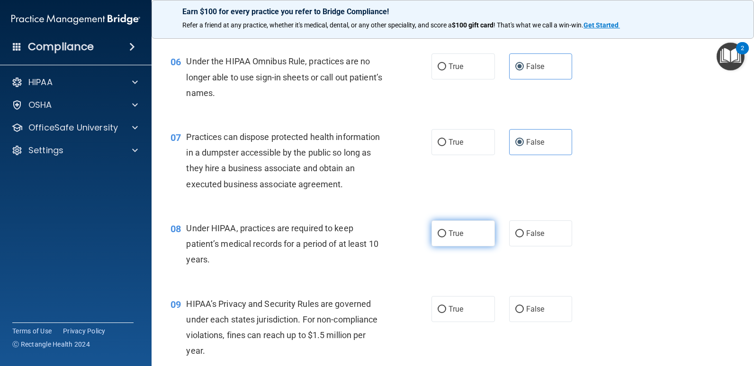
click at [451, 235] on span "True" at bounding box center [455, 233] width 15 height 9
click at [446, 235] on input "True" at bounding box center [441, 234] width 9 height 7
radio input "true"
click at [451, 235] on span "True" at bounding box center [455, 233] width 15 height 9
click at [446, 235] on input "True" at bounding box center [441, 234] width 9 height 7
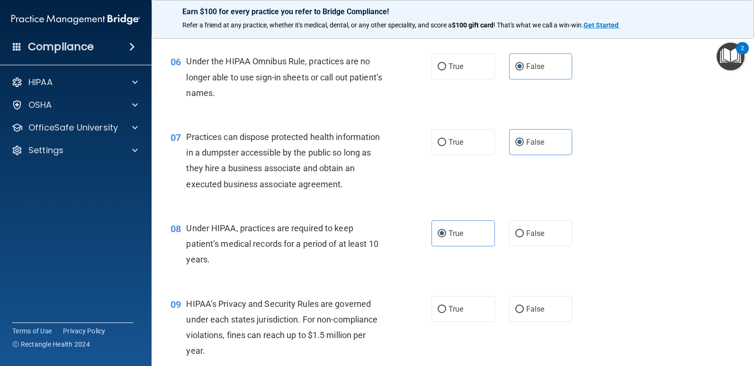
drag, startPoint x: 451, startPoint y: 235, endPoint x: 412, endPoint y: 267, distance: 50.4
click at [412, 267] on div "08 Under HIPAA, practices are required to keep patient’s medical records for a …" at bounding box center [300, 247] width 289 height 52
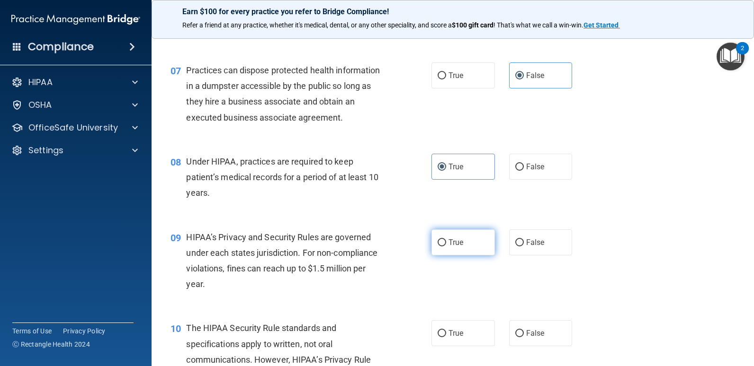
click at [440, 248] on label "True" at bounding box center [462, 243] width 63 height 26
click at [440, 247] on input "True" at bounding box center [441, 243] width 9 height 7
radio input "true"
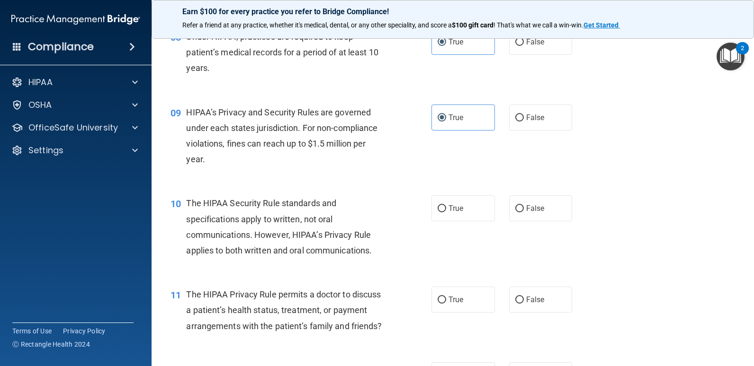
scroll to position [639, 0]
click at [448, 205] on span "True" at bounding box center [455, 208] width 15 height 9
click at [445, 205] on input "True" at bounding box center [441, 208] width 9 height 7
radio input "true"
click at [532, 300] on span "False" at bounding box center [535, 299] width 18 height 9
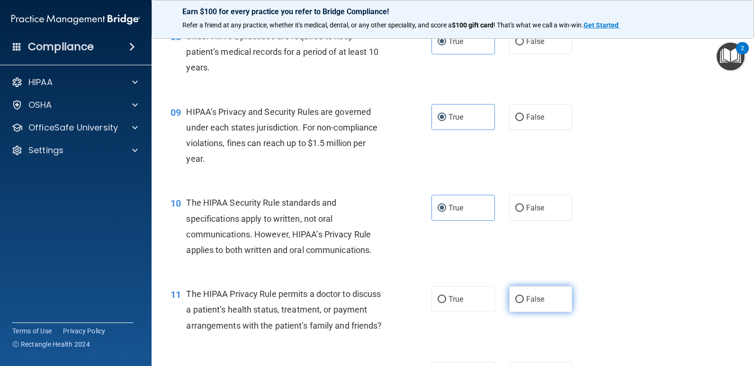
click at [524, 300] on input "False" at bounding box center [519, 299] width 9 height 7
radio input "true"
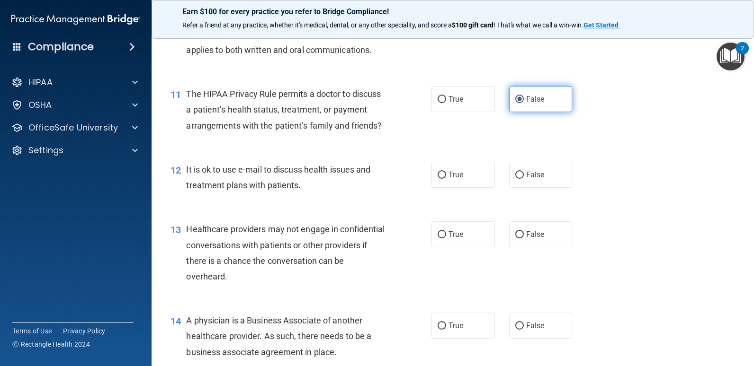
scroll to position [840, 0]
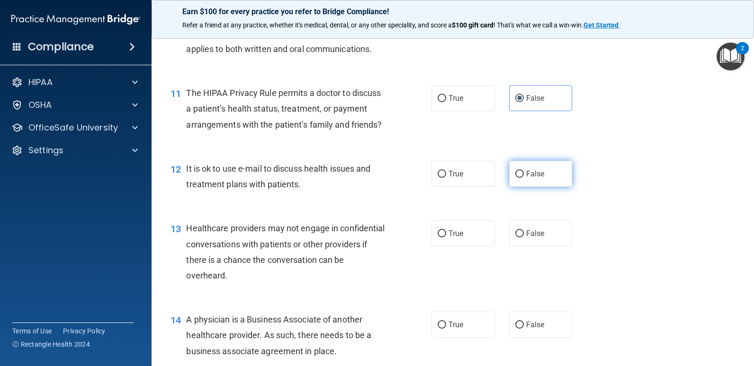
click at [516, 187] on label "False" at bounding box center [540, 174] width 63 height 26
click at [516, 178] on input "False" at bounding box center [519, 174] width 9 height 7
radio input "true"
click at [469, 242] on label "True" at bounding box center [462, 234] width 63 height 26
click at [446, 238] on input "True" at bounding box center [441, 234] width 9 height 7
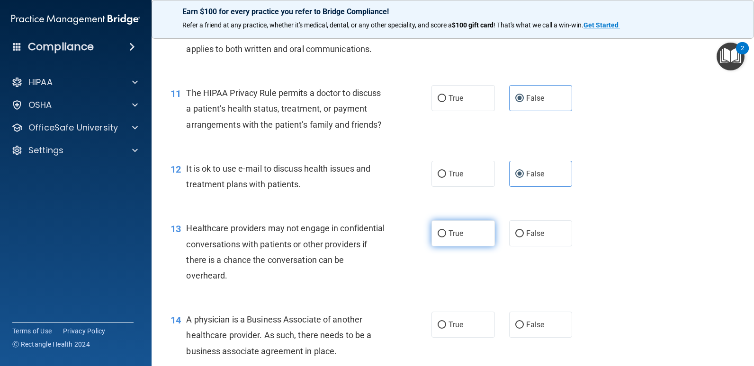
radio input "true"
click at [469, 242] on label "True" at bounding box center [462, 234] width 63 height 26
click at [446, 238] on input "True" at bounding box center [441, 234] width 9 height 7
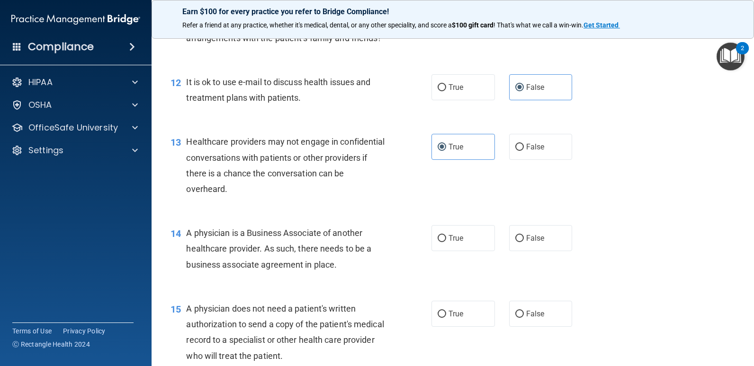
scroll to position [927, 0]
click at [481, 249] on label "True" at bounding box center [462, 238] width 63 height 26
click at [446, 242] on input "True" at bounding box center [441, 238] width 9 height 7
radio input "true"
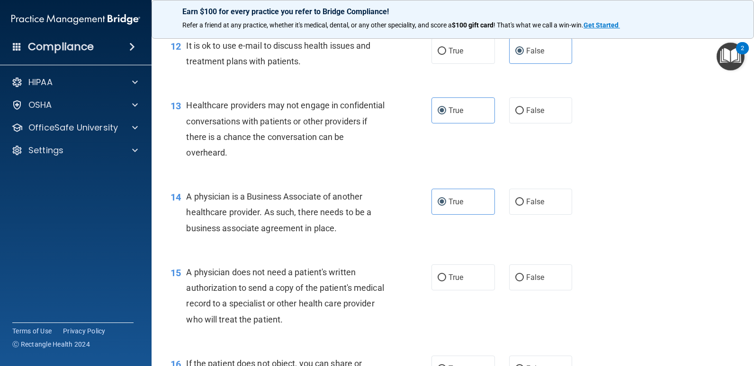
scroll to position [963, 0]
click at [522, 290] on label "False" at bounding box center [540, 277] width 63 height 26
click at [522, 281] on input "False" at bounding box center [519, 277] width 9 height 7
radio input "true"
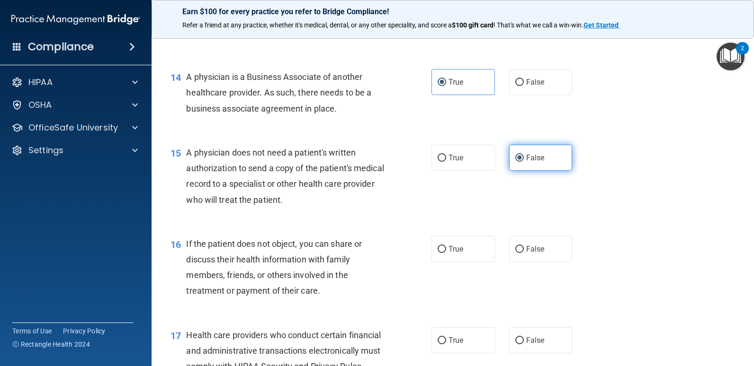
scroll to position [1083, 0]
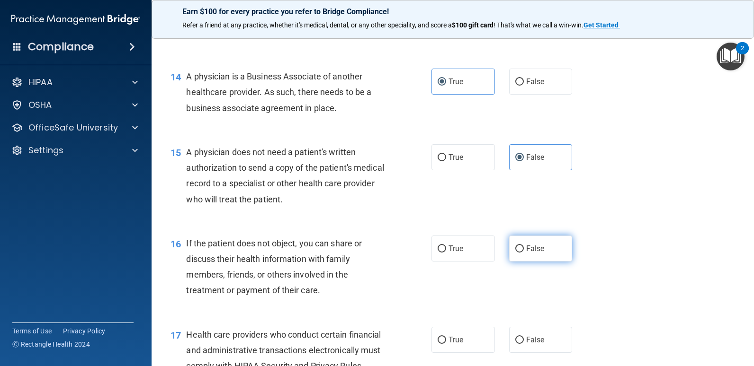
click at [526, 253] on span "False" at bounding box center [535, 248] width 18 height 9
click at [524, 253] on input "False" at bounding box center [519, 249] width 9 height 7
radio input "true"
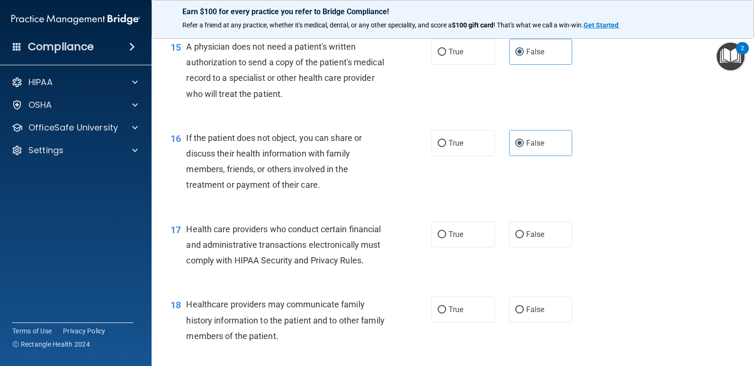
scroll to position [1191, 0]
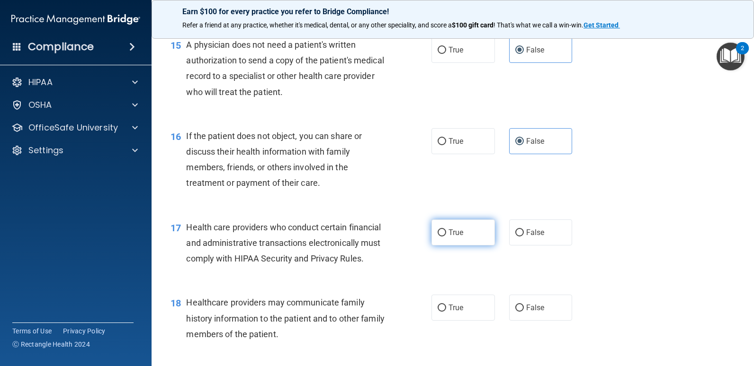
click at [431, 245] on label "True" at bounding box center [462, 233] width 63 height 26
click at [437, 237] on input "True" at bounding box center [441, 233] width 9 height 7
radio input "true"
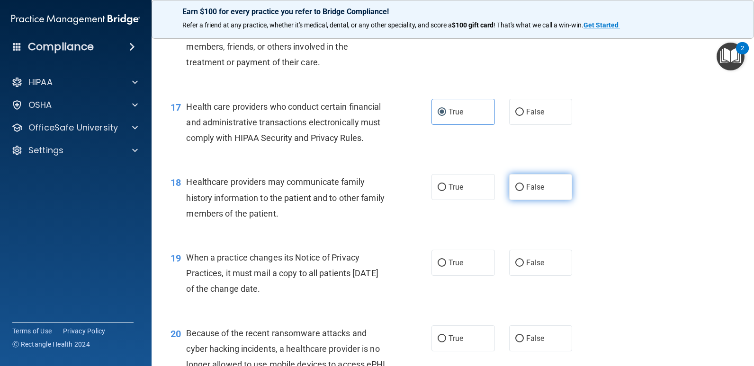
click at [514, 200] on label "False" at bounding box center [540, 187] width 63 height 26
click at [515, 191] on input "False" at bounding box center [519, 187] width 9 height 7
radio input "true"
click at [461, 276] on label "True" at bounding box center [462, 263] width 63 height 26
click at [446, 267] on input "True" at bounding box center [441, 263] width 9 height 7
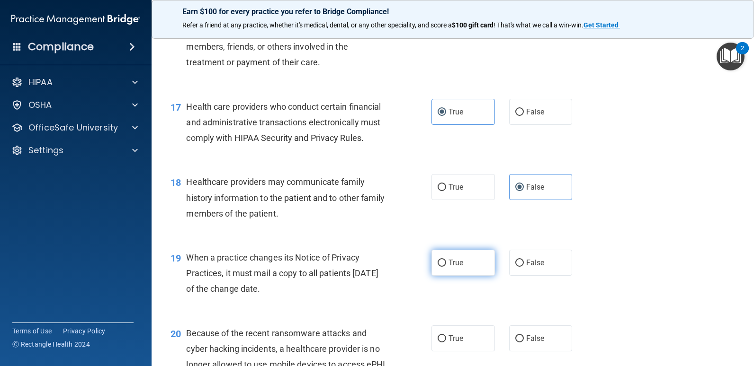
radio input "true"
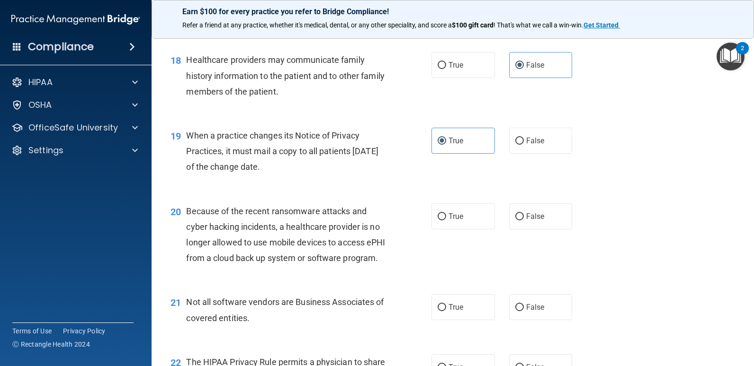
scroll to position [1436, 0]
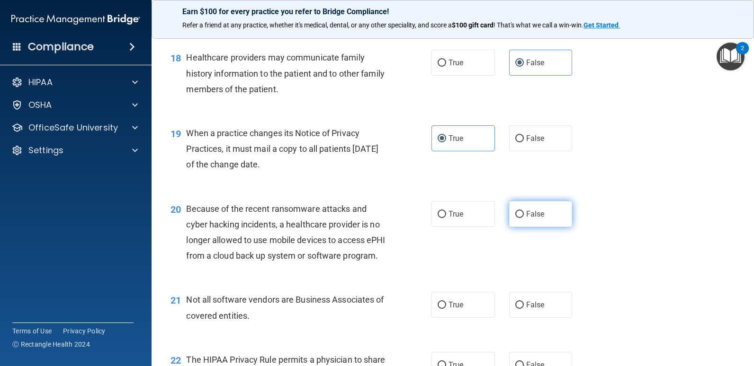
click at [515, 218] on input "False" at bounding box center [519, 214] width 9 height 7
radio input "true"
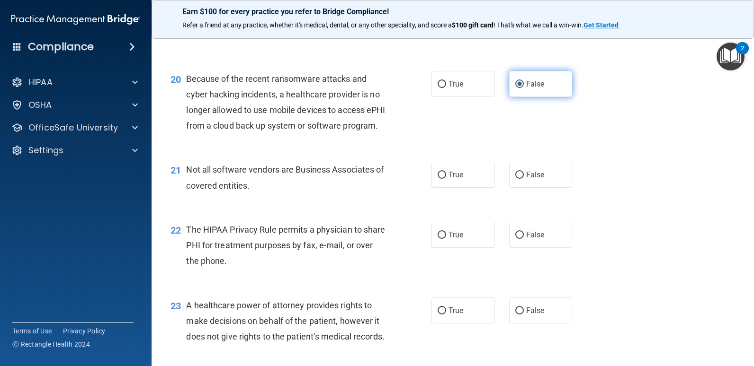
scroll to position [1576, 0]
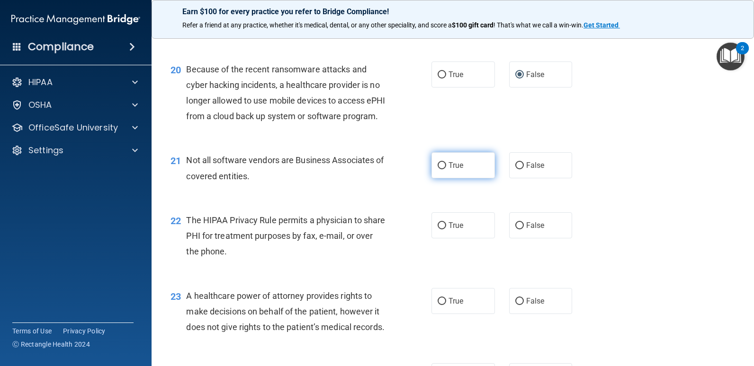
drag, startPoint x: 458, startPoint y: 209, endPoint x: 440, endPoint y: 225, distance: 24.1
click at [440, 178] on label "True" at bounding box center [462, 165] width 63 height 26
click at [440, 169] on input "True" at bounding box center [441, 165] width 9 height 7
radio input "true"
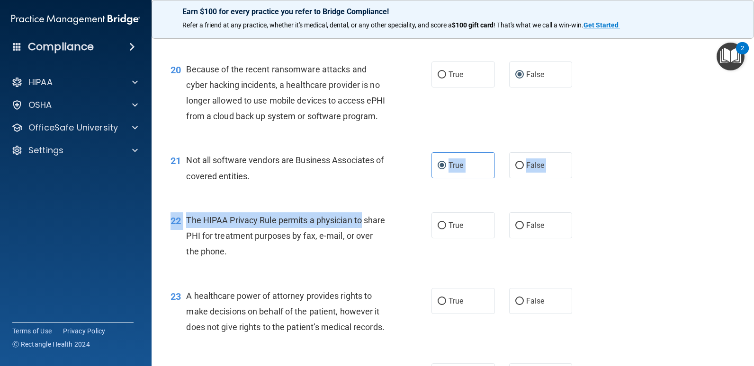
drag, startPoint x: 440, startPoint y: 225, endPoint x: 368, endPoint y: 266, distance: 82.0
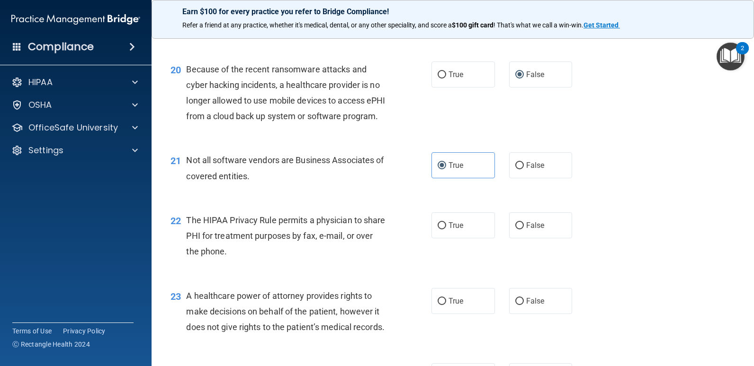
drag, startPoint x: 368, startPoint y: 266, endPoint x: 350, endPoint y: 288, distance: 29.0
click at [350, 260] on div "The HIPAA Privacy Rule permits a physician to share PHI for treatment purposes …" at bounding box center [289, 236] width 206 height 47
click at [431, 239] on label "True" at bounding box center [462, 226] width 63 height 26
click at [437, 230] on input "True" at bounding box center [441, 226] width 9 height 7
radio input "true"
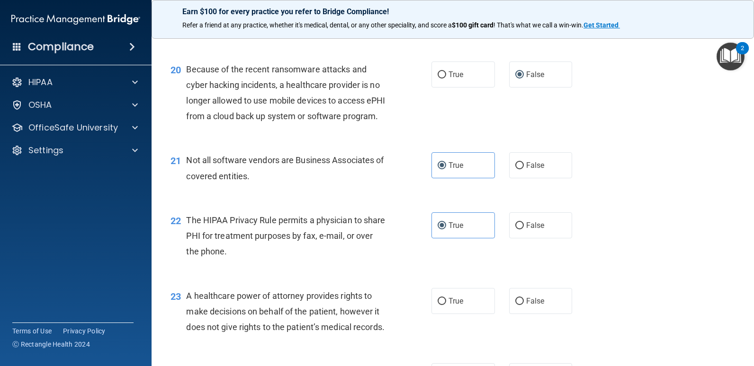
scroll to position [1700, 0]
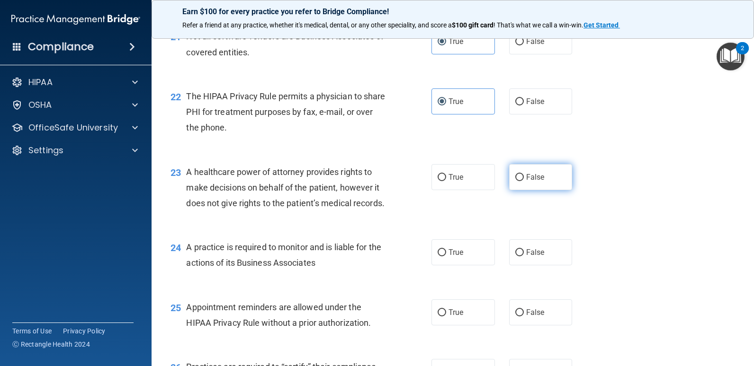
click at [525, 190] on label "False" at bounding box center [540, 177] width 63 height 26
click at [524, 181] on input "False" at bounding box center [519, 177] width 9 height 7
radio input "true"
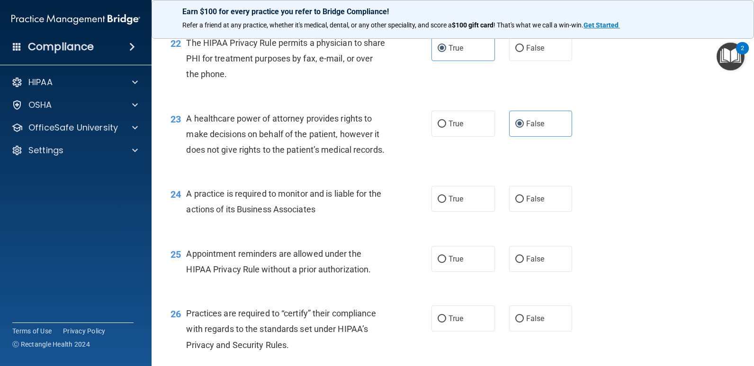
scroll to position [1754, 0]
click at [448, 203] on span "True" at bounding box center [455, 198] width 15 height 9
click at [446, 203] on input "True" at bounding box center [441, 199] width 9 height 7
radio input "true"
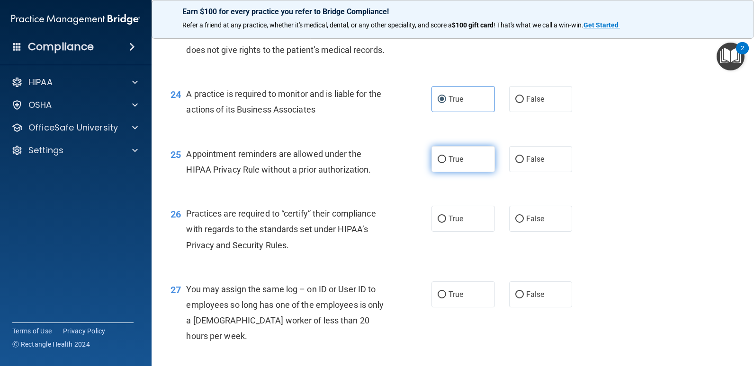
click at [458, 164] on span "True" at bounding box center [455, 159] width 15 height 9
click at [446, 163] on input "True" at bounding box center [441, 159] width 9 height 7
radio input "true"
click at [458, 232] on label "True" at bounding box center [462, 219] width 63 height 26
click at [446, 223] on input "True" at bounding box center [441, 219] width 9 height 7
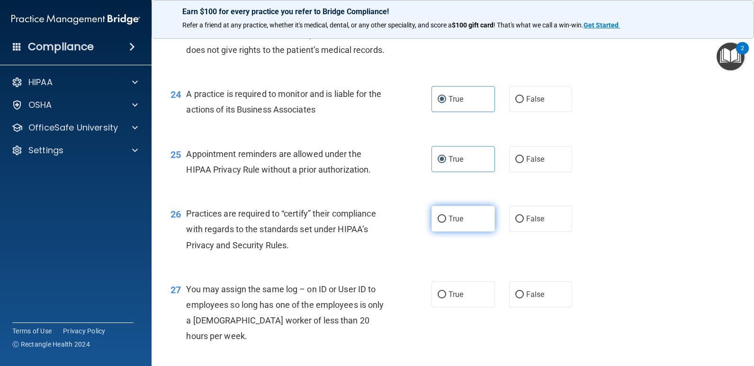
radio input "true"
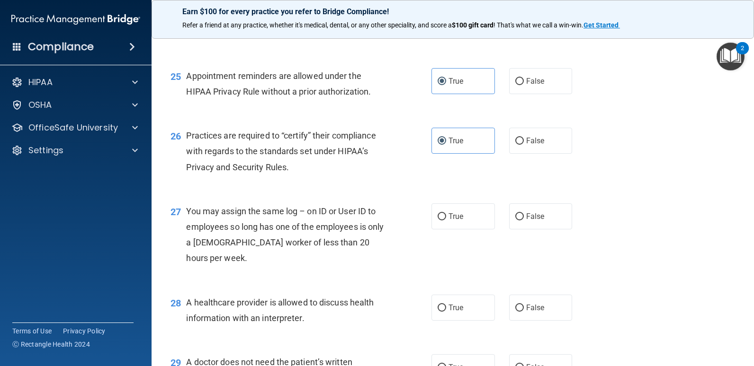
scroll to position [1932, 0]
click at [544, 229] on label "False" at bounding box center [540, 216] width 63 height 26
click at [524, 220] on input "False" at bounding box center [519, 216] width 9 height 7
radio input "true"
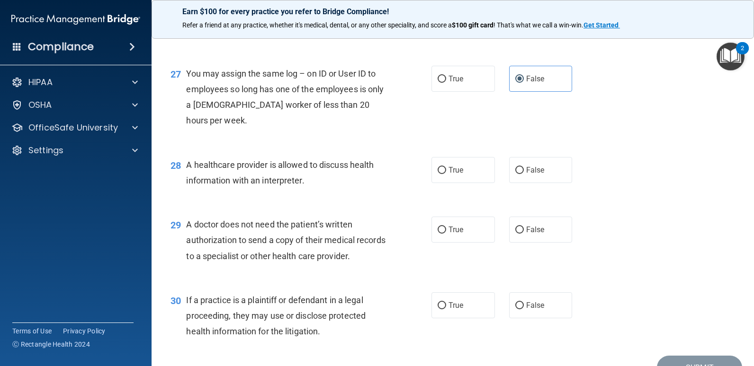
scroll to position [2069, 0]
click at [448, 174] on span "True" at bounding box center [455, 169] width 15 height 9
click at [446, 174] on input "True" at bounding box center [441, 170] width 9 height 7
radio input "true"
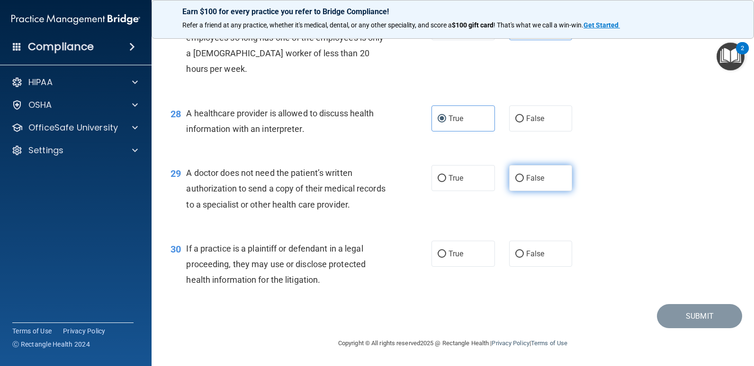
click at [510, 191] on label "False" at bounding box center [540, 178] width 63 height 26
click at [515, 182] on input "False" at bounding box center [519, 178] width 9 height 7
radio input "true"
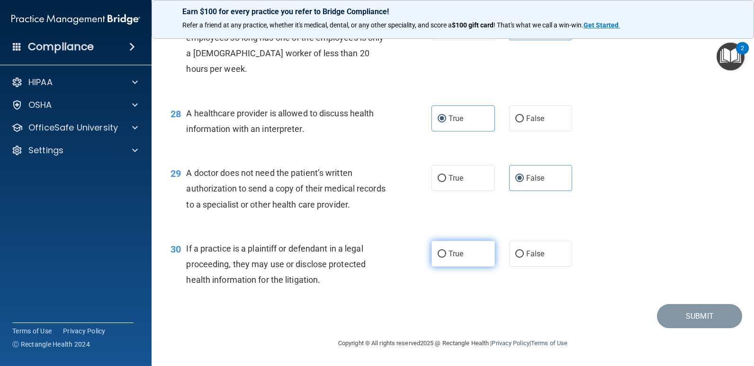
click at [442, 252] on input "True" at bounding box center [441, 254] width 9 height 7
radio input "true"
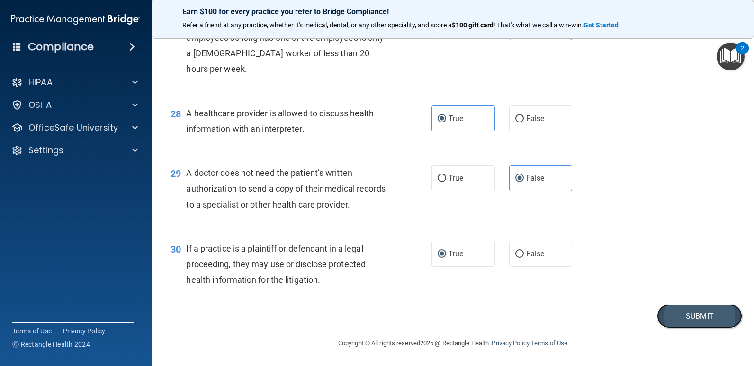
click at [671, 321] on button "Submit" at bounding box center [699, 316] width 85 height 24
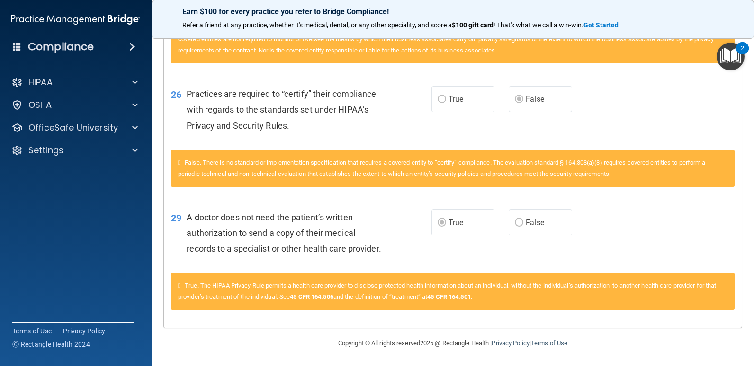
scroll to position [1661, 0]
click at [53, 134] on div "OfficeSafe University" at bounding box center [76, 127] width 152 height 19
click at [55, 130] on p "OfficeSafe University" at bounding box center [72, 127] width 89 height 11
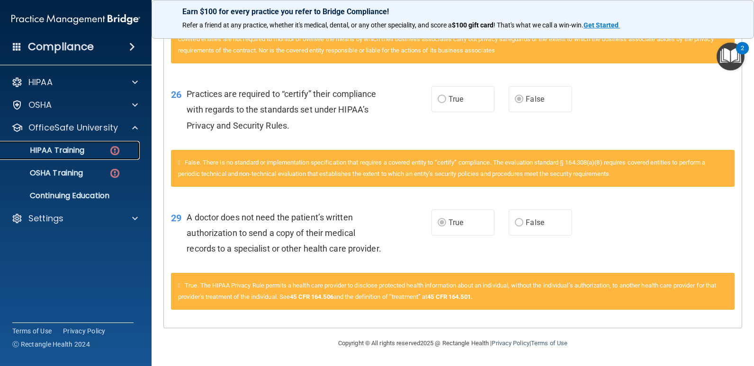
click at [47, 147] on p "HIPAA Training" at bounding box center [45, 150] width 78 height 9
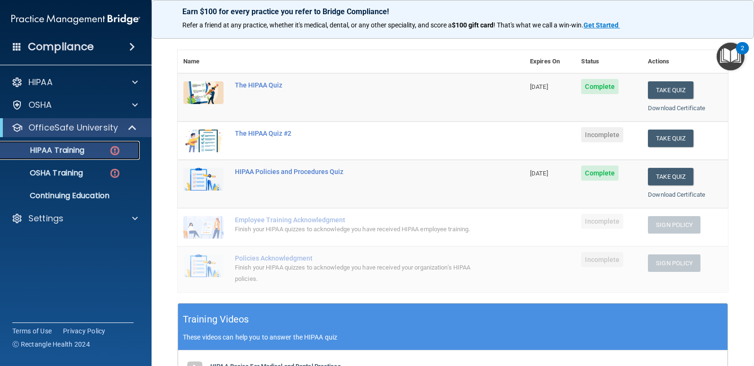
scroll to position [93, 0]
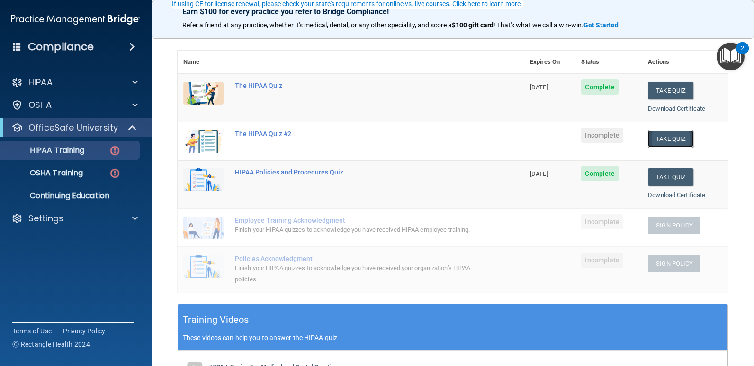
click at [661, 142] on button "Take Quiz" at bounding box center [670, 139] width 45 height 18
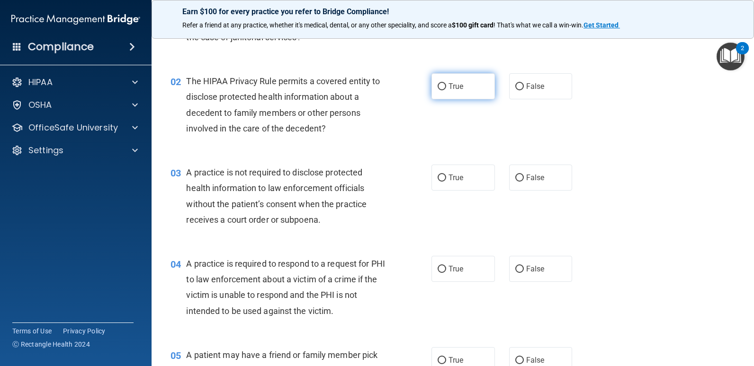
click at [454, 86] on span "True" at bounding box center [455, 86] width 15 height 9
click at [446, 86] on input "True" at bounding box center [441, 86] width 9 height 7
radio input "true"
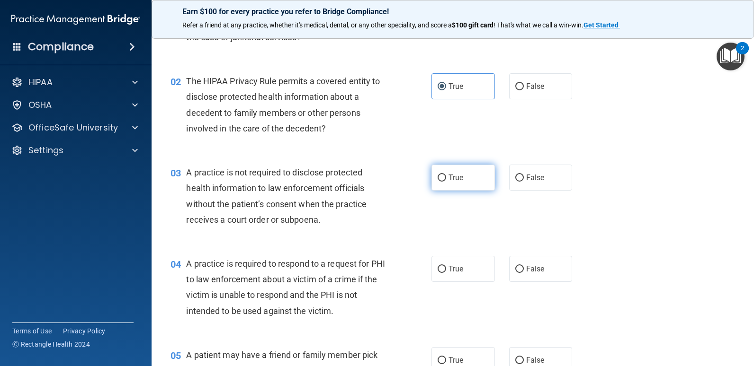
click at [454, 178] on span "True" at bounding box center [455, 177] width 15 height 9
click at [446, 178] on input "True" at bounding box center [441, 178] width 9 height 7
radio input "true"
click at [519, 177] on label "False" at bounding box center [540, 178] width 63 height 26
click at [519, 177] on input "False" at bounding box center [519, 178] width 9 height 7
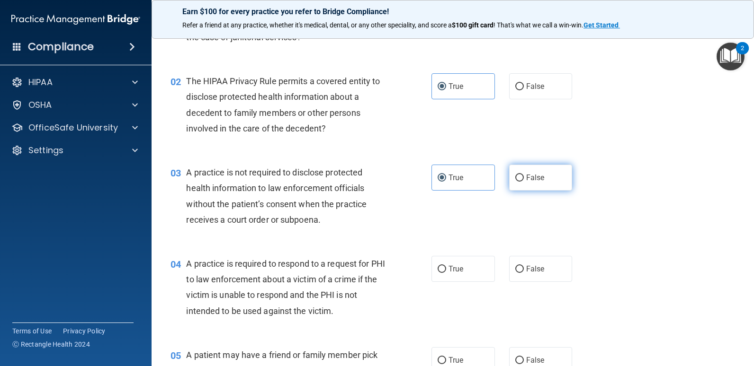
radio input "true"
radio input "false"
click at [447, 259] on label "True" at bounding box center [462, 269] width 63 height 26
click at [446, 266] on input "True" at bounding box center [441, 269] width 9 height 7
radio input "true"
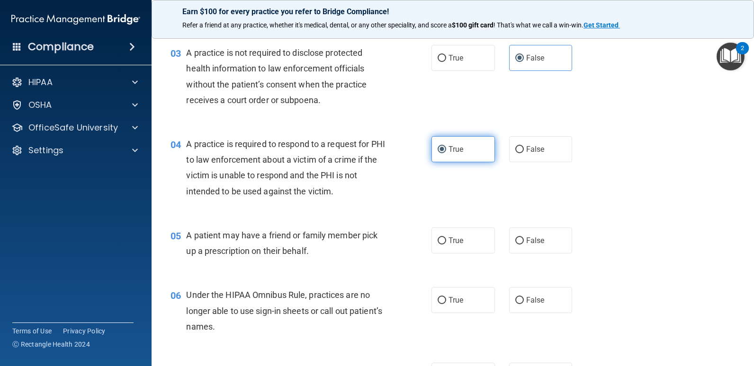
scroll to position [214, 0]
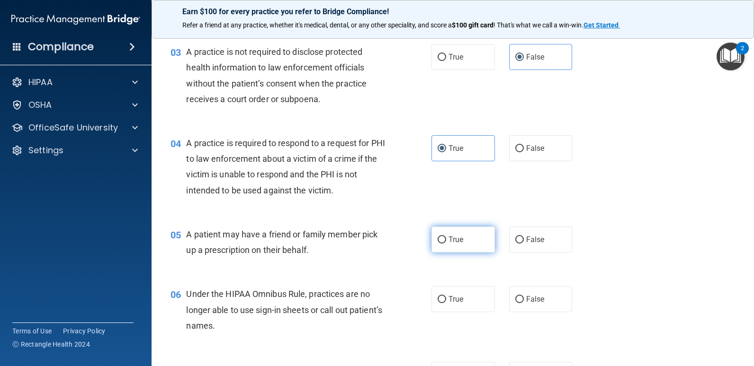
click at [448, 241] on span "True" at bounding box center [455, 239] width 15 height 9
click at [446, 241] on input "True" at bounding box center [441, 240] width 9 height 7
radio input "true"
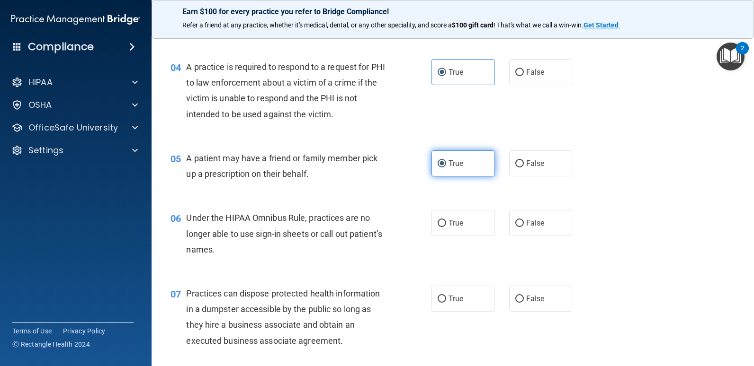
scroll to position [290, 0]
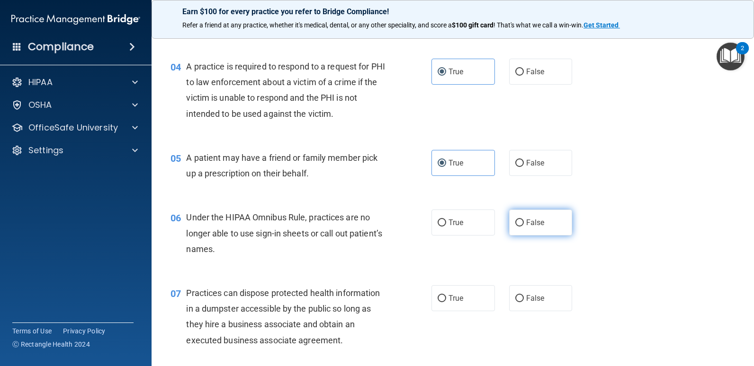
click at [530, 217] on label "False" at bounding box center [540, 223] width 63 height 26
click at [524, 220] on input "False" at bounding box center [519, 223] width 9 height 7
radio input "true"
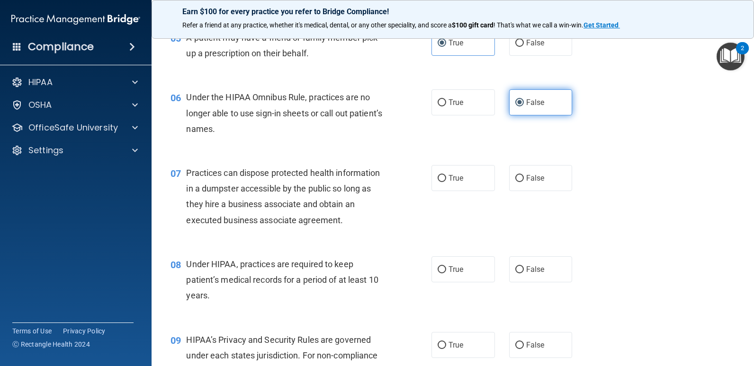
scroll to position [411, 0]
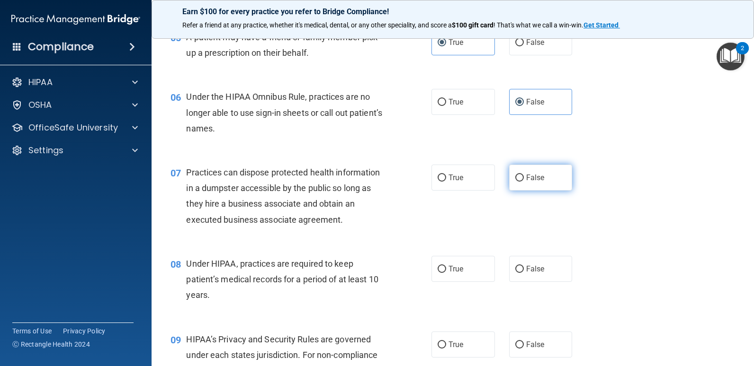
click at [525, 165] on label "False" at bounding box center [540, 178] width 63 height 26
click at [524, 175] on input "False" at bounding box center [519, 178] width 9 height 7
radio input "true"
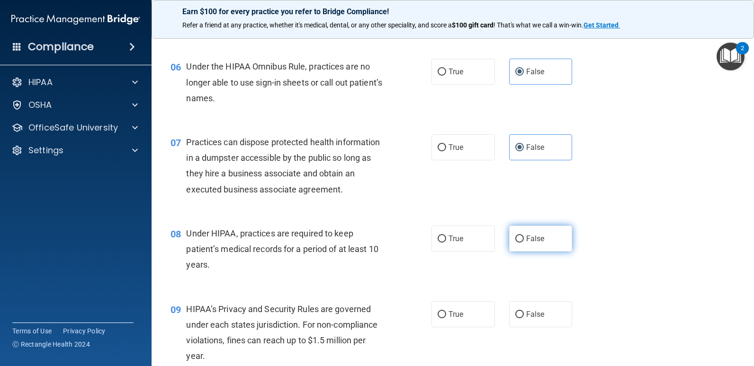
click at [509, 245] on label "False" at bounding box center [540, 239] width 63 height 26
click at [515, 243] on input "False" at bounding box center [519, 239] width 9 height 7
radio input "true"
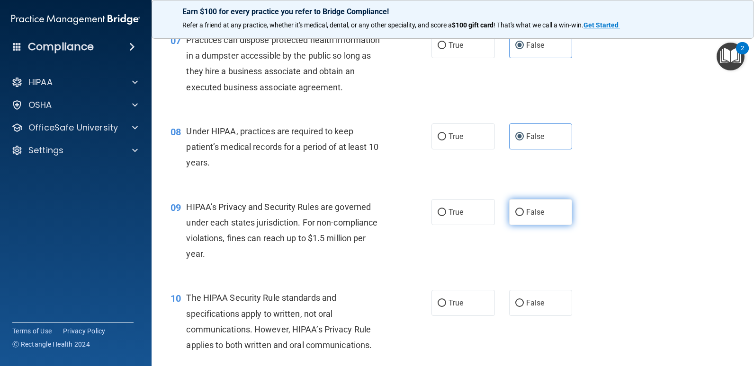
click at [515, 210] on input "False" at bounding box center [519, 212] width 9 height 7
radio input "true"
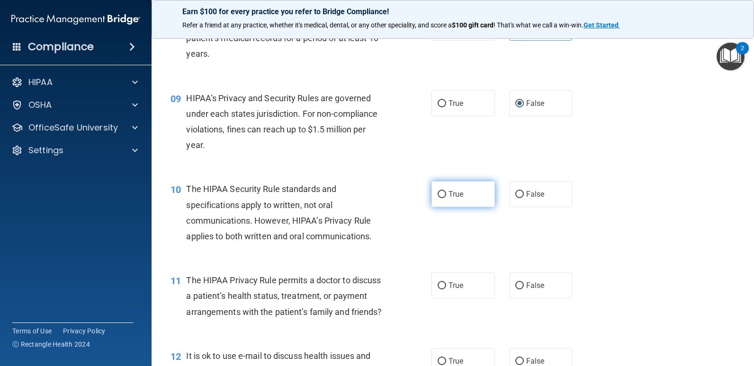
click at [453, 203] on label "True" at bounding box center [462, 194] width 63 height 26
click at [446, 198] on input "True" at bounding box center [441, 194] width 9 height 7
radio input "true"
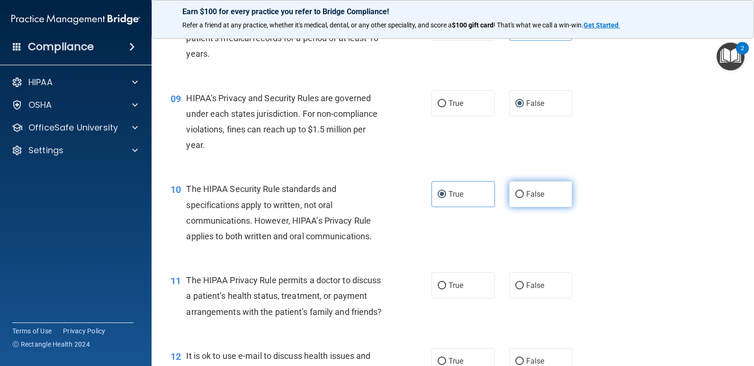
click at [526, 198] on span "False" at bounding box center [535, 194] width 18 height 9
click at [524, 198] on input "False" at bounding box center [519, 194] width 9 height 7
radio input "true"
radio input "false"
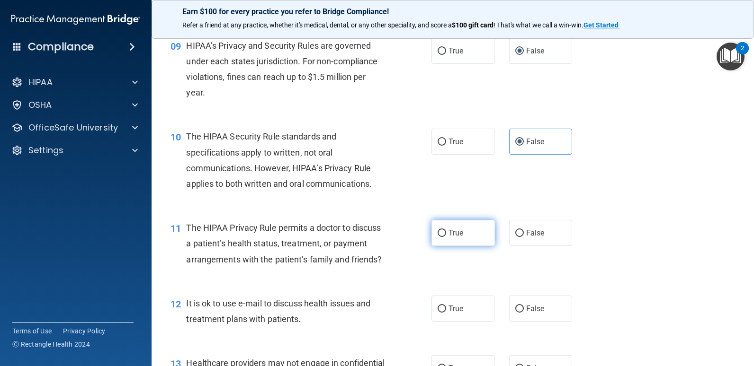
click at [470, 240] on label "True" at bounding box center [462, 233] width 63 height 26
click at [446, 237] on input "True" at bounding box center [441, 233] width 9 height 7
radio input "true"
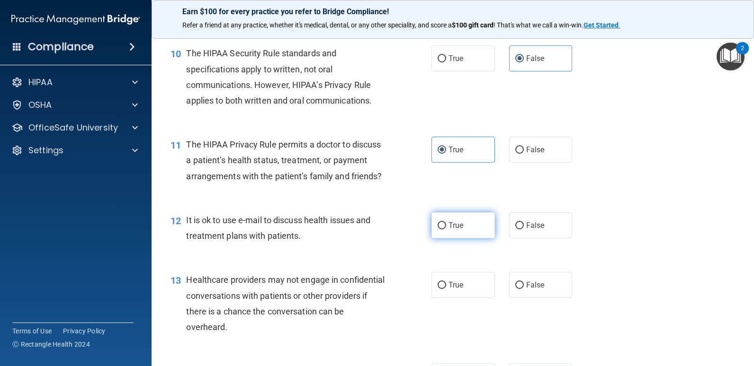
click at [467, 239] on label "True" at bounding box center [462, 226] width 63 height 26
click at [446, 230] on input "True" at bounding box center [441, 226] width 9 height 7
radio input "true"
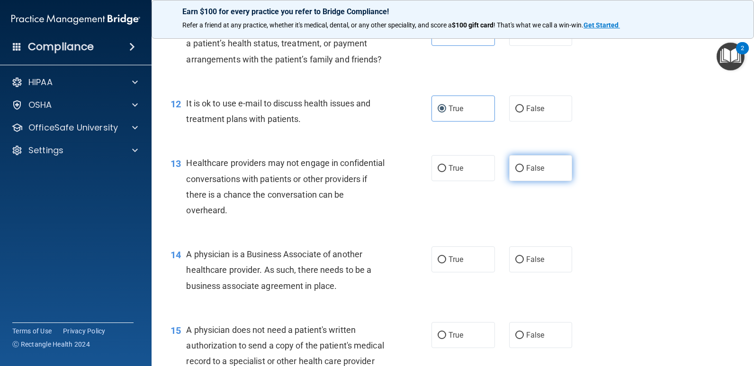
click at [512, 181] on label "False" at bounding box center [540, 168] width 63 height 26
click at [515, 172] on input "False" at bounding box center [519, 168] width 9 height 7
radio input "true"
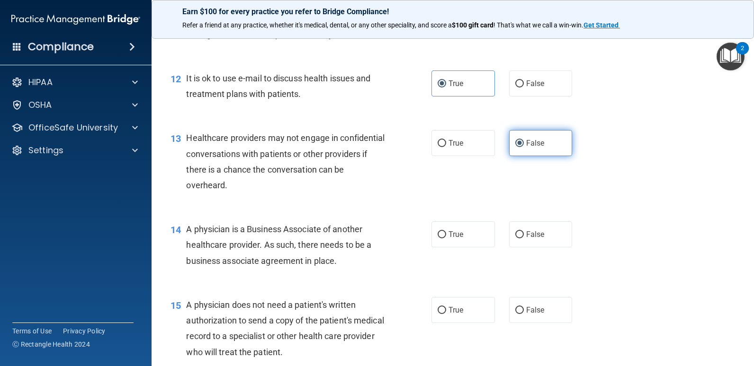
scroll to position [931, 0]
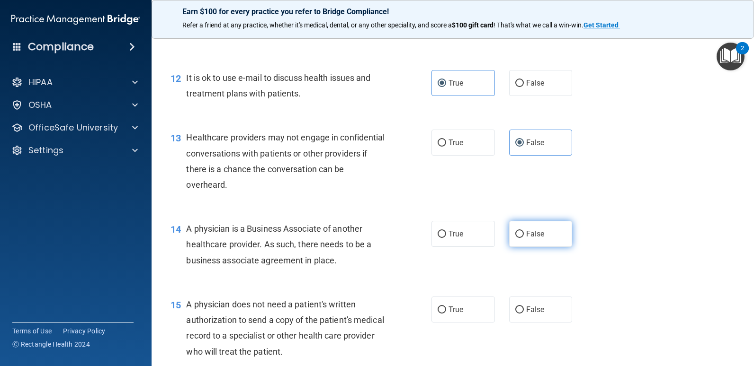
click at [532, 247] on label "False" at bounding box center [540, 234] width 63 height 26
click at [524, 238] on input "False" at bounding box center [519, 234] width 9 height 7
radio input "true"
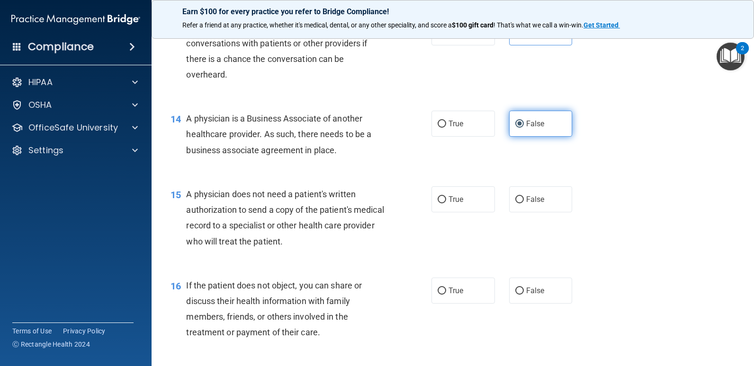
scroll to position [1042, 0]
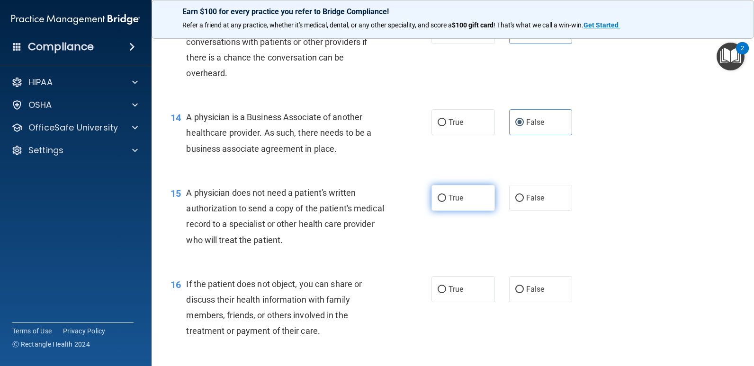
click at [459, 203] on span "True" at bounding box center [455, 198] width 15 height 9
click at [446, 202] on input "True" at bounding box center [441, 198] width 9 height 7
radio input "true"
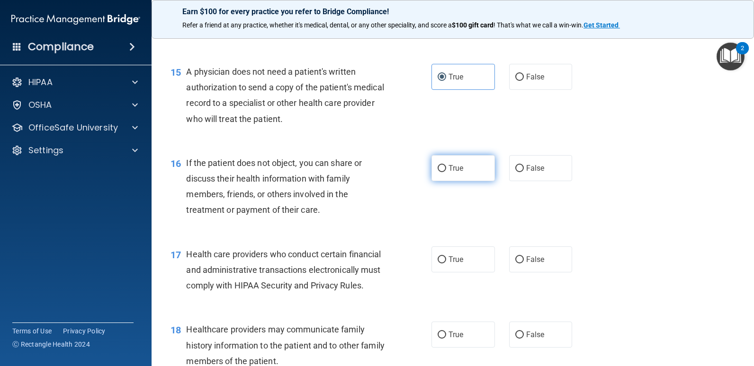
click at [456, 173] on span "True" at bounding box center [455, 168] width 15 height 9
click at [446, 172] on input "True" at bounding box center [441, 168] width 9 height 7
radio input "true"
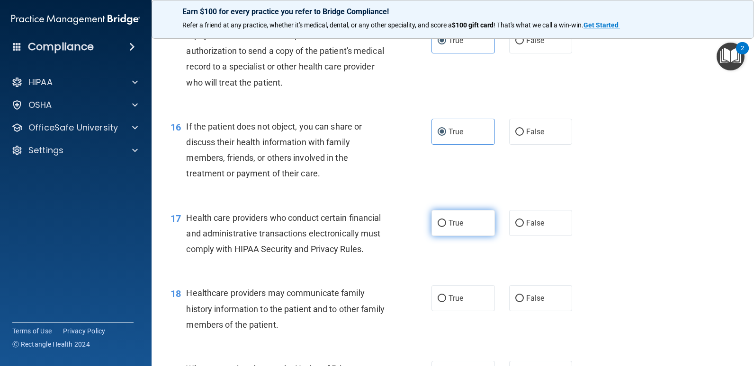
click at [431, 236] on label "True" at bounding box center [462, 223] width 63 height 26
click at [437, 227] on input "True" at bounding box center [441, 223] width 9 height 7
radio input "true"
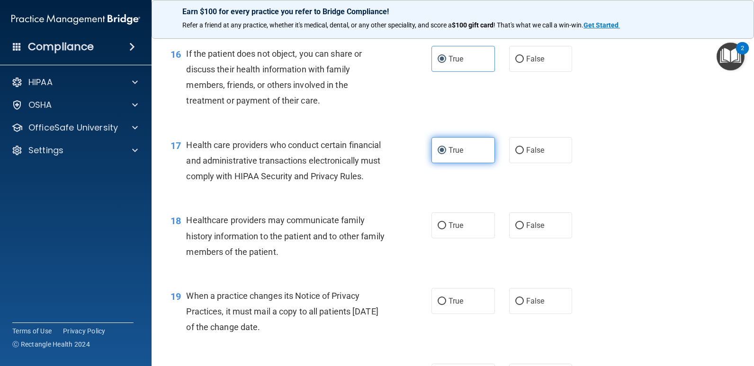
scroll to position [1273, 0]
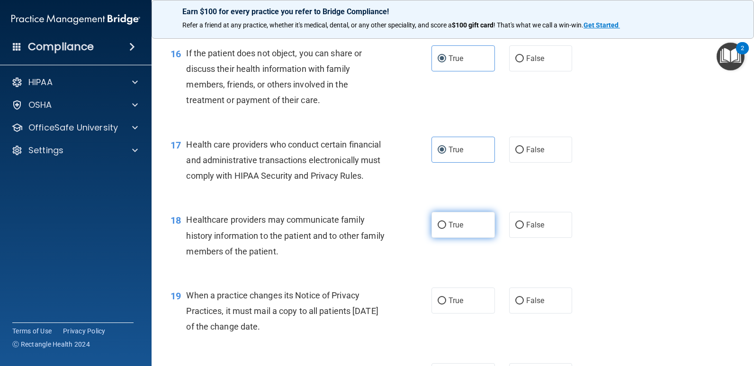
click at [448, 230] on span "True" at bounding box center [455, 225] width 15 height 9
click at [446, 229] on input "True" at bounding box center [441, 225] width 9 height 7
radio input "true"
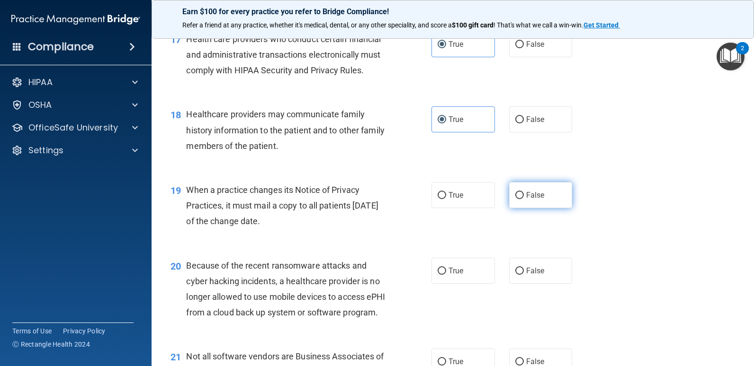
click at [515, 199] on input "False" at bounding box center [519, 195] width 9 height 7
radio input "true"
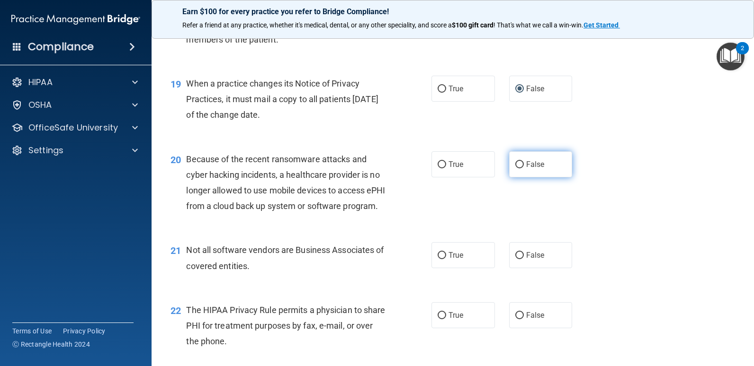
click at [519, 178] on label "False" at bounding box center [540, 164] width 63 height 26
click at [519, 169] on input "False" at bounding box center [519, 164] width 9 height 7
radio input "true"
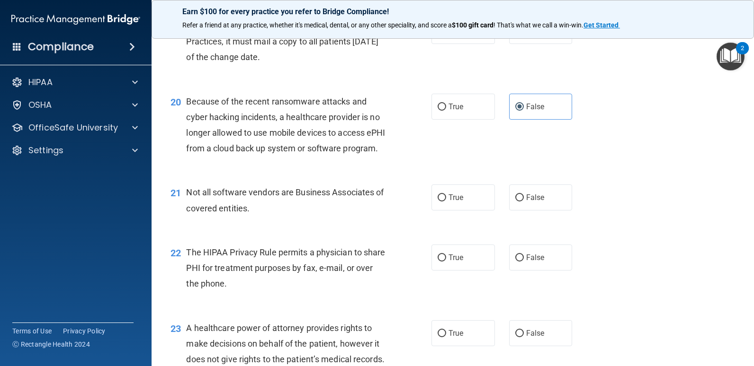
scroll to position [1544, 0]
click at [515, 201] on input "False" at bounding box center [519, 197] width 9 height 7
radio input "true"
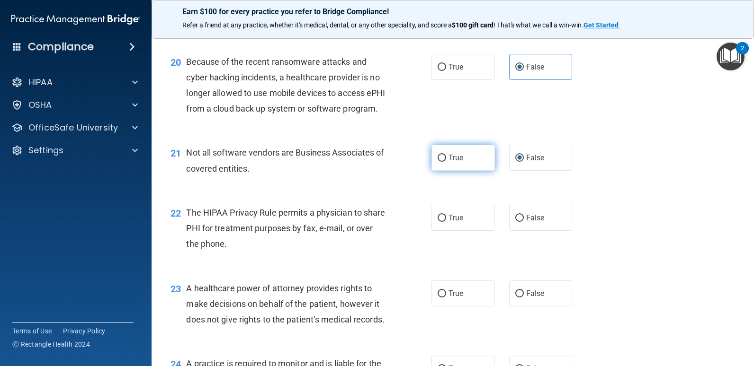
click at [472, 171] on label "True" at bounding box center [462, 158] width 63 height 26
click at [446, 162] on input "True" at bounding box center [441, 158] width 9 height 7
radio input "true"
radio input "false"
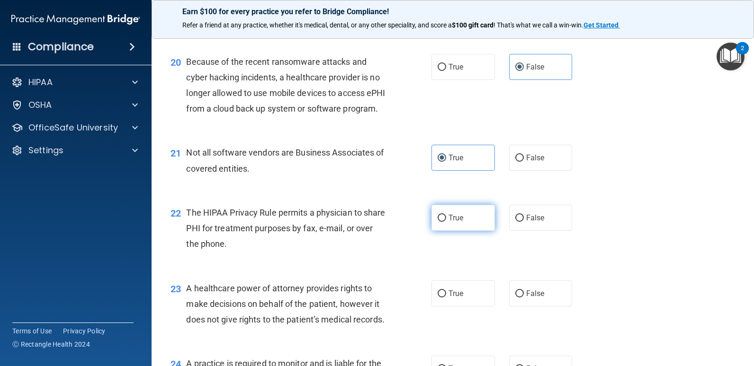
drag, startPoint x: 451, startPoint y: 265, endPoint x: 432, endPoint y: 266, distance: 19.4
click at [432, 231] on label "True" at bounding box center [462, 218] width 63 height 26
click at [437, 222] on input "True" at bounding box center [441, 218] width 9 height 7
radio input "true"
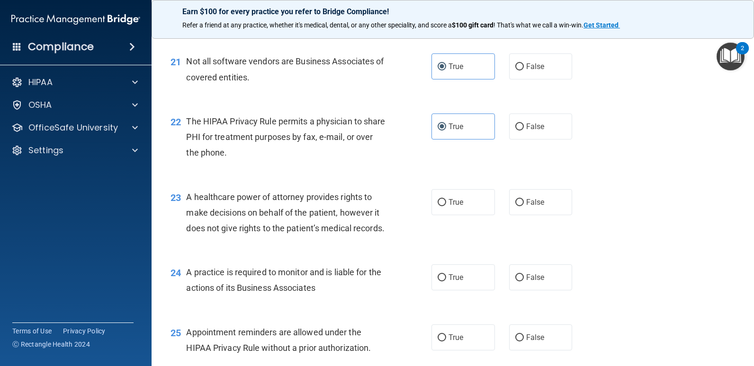
scroll to position [1675, 0]
click at [513, 215] on label "False" at bounding box center [540, 202] width 63 height 26
click at [515, 206] on input "False" at bounding box center [519, 202] width 9 height 7
radio input "true"
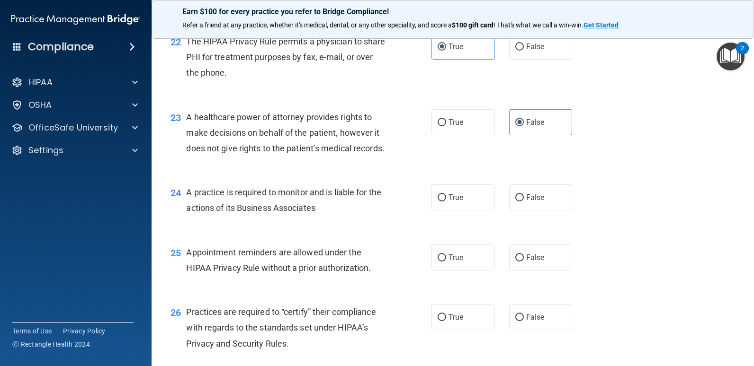
scroll to position [1755, 0]
click at [439, 210] on label "True" at bounding box center [462, 197] width 63 height 26
click at [439, 201] on input "True" at bounding box center [441, 197] width 9 height 7
radio input "true"
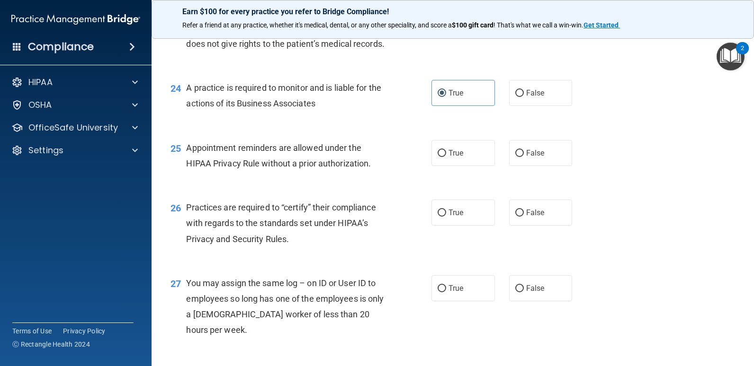
scroll to position [1860, 0]
click at [463, 166] on label "True" at bounding box center [462, 153] width 63 height 26
click at [446, 157] on input "True" at bounding box center [441, 153] width 9 height 7
radio input "true"
click at [457, 217] on span "True" at bounding box center [455, 212] width 15 height 9
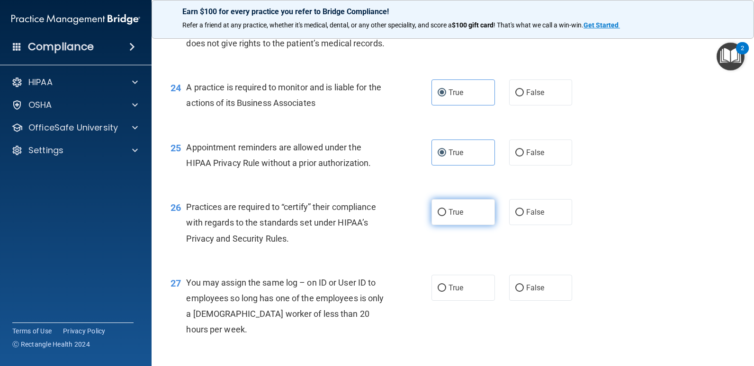
click at [446, 216] on input "True" at bounding box center [441, 212] width 9 height 7
radio input "true"
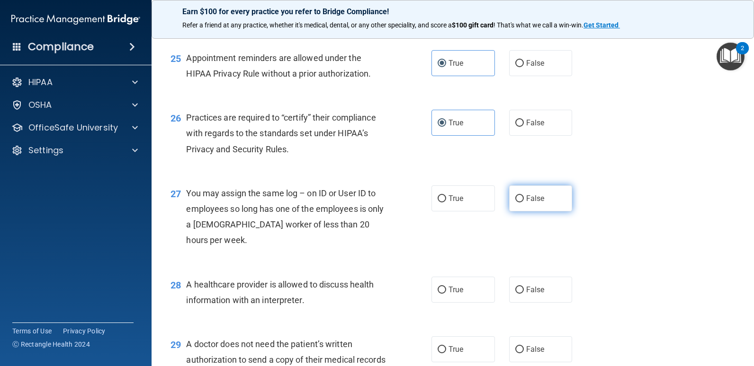
click at [521, 212] on label "False" at bounding box center [540, 199] width 63 height 26
click at [521, 203] on input "False" at bounding box center [519, 199] width 9 height 7
radio input "true"
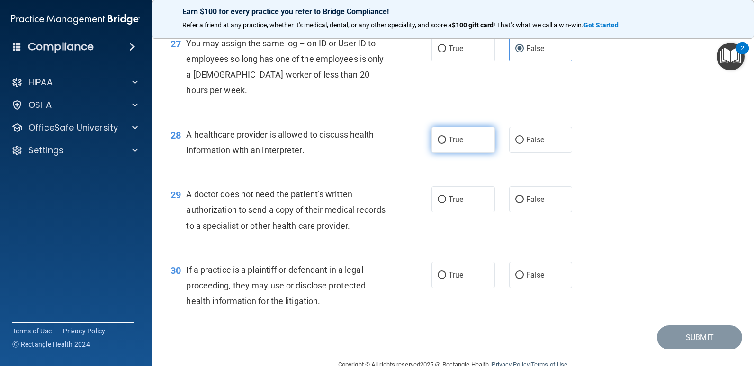
click at [460, 153] on label "True" at bounding box center [462, 140] width 63 height 26
click at [446, 144] on input "True" at bounding box center [441, 140] width 9 height 7
radio input "true"
drag, startPoint x: 430, startPoint y: 269, endPoint x: 424, endPoint y: 268, distance: 6.2
click at [424, 239] on div "29 A doctor does not need the patient’s written authorization to send a copy of…" at bounding box center [300, 213] width 289 height 52
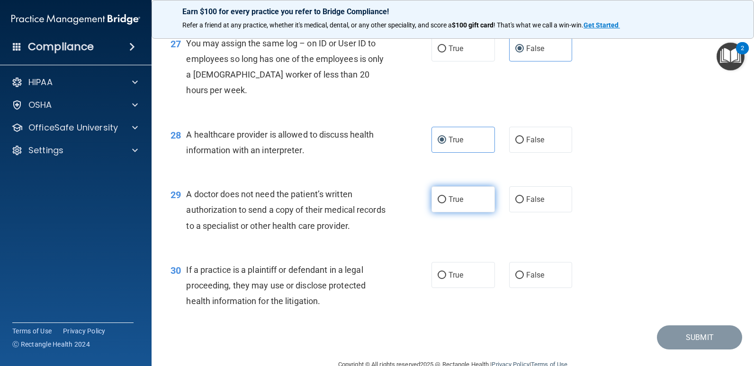
click at [437, 204] on input "True" at bounding box center [441, 199] width 9 height 7
radio input "true"
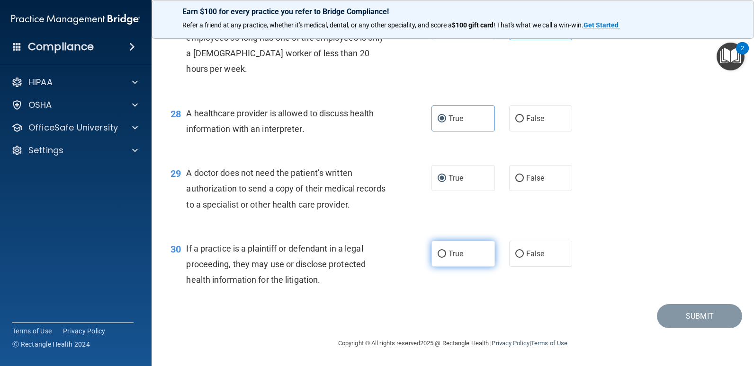
click at [451, 257] on span "True" at bounding box center [455, 253] width 15 height 9
click at [446, 257] on input "True" at bounding box center [441, 254] width 9 height 7
radio input "true"
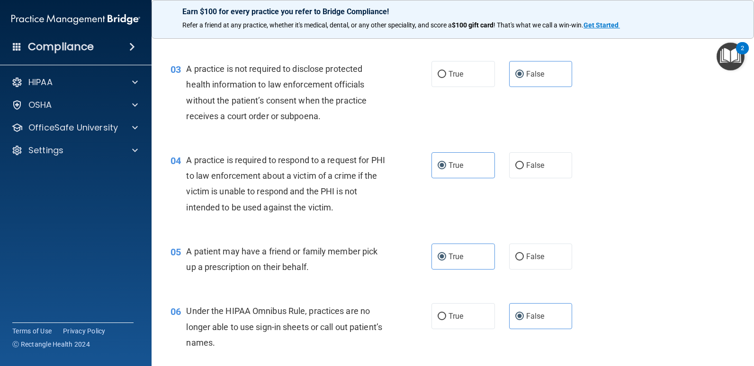
scroll to position [0, 0]
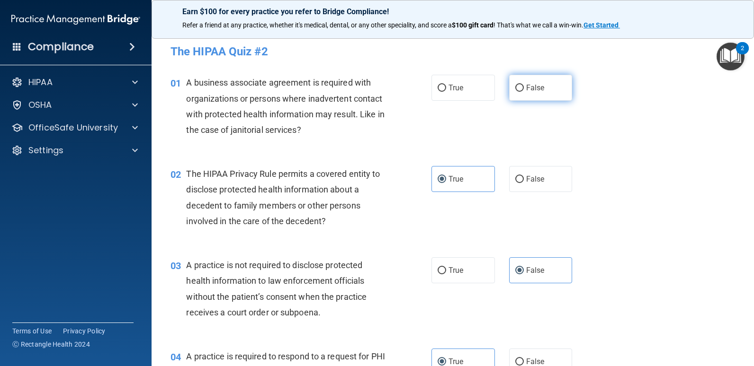
drag, startPoint x: 527, startPoint y: 93, endPoint x: 524, endPoint y: 88, distance: 5.9
click at [526, 88] on span "False" at bounding box center [535, 87] width 18 height 9
click at [524, 88] on input "False" at bounding box center [519, 88] width 9 height 7
radio input "true"
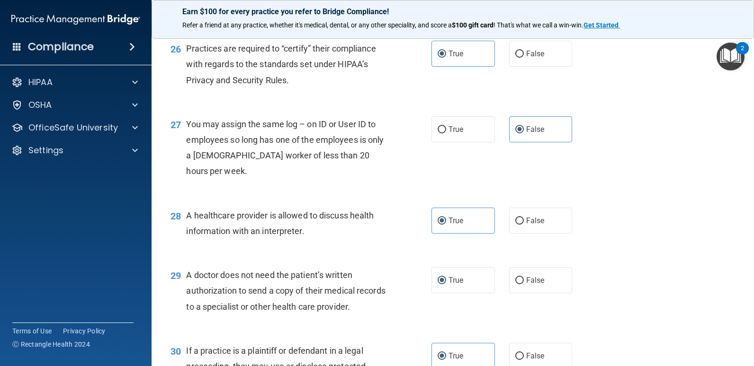
scroll to position [2183, 0]
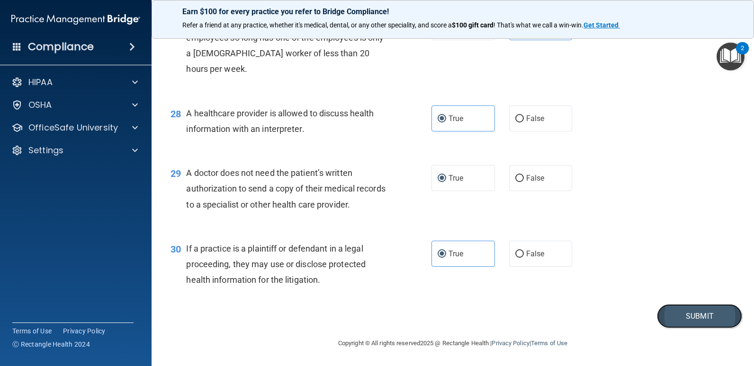
click at [683, 325] on button "Submit" at bounding box center [699, 316] width 85 height 24
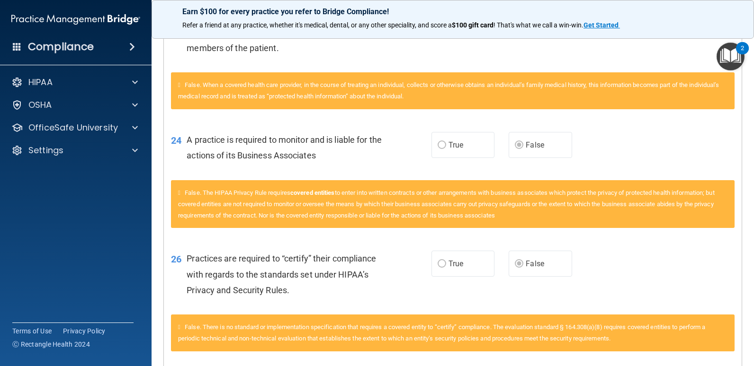
scroll to position [461, 0]
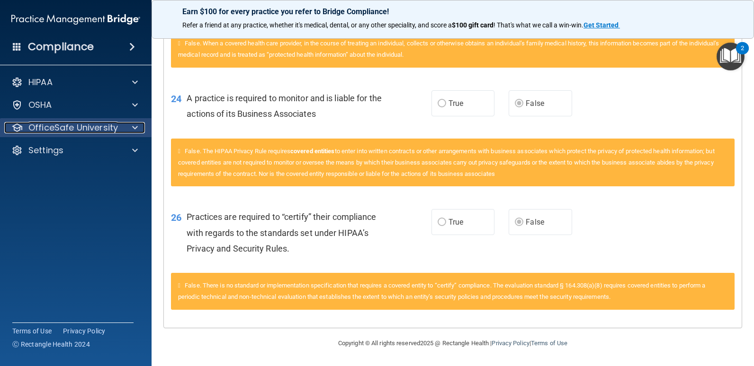
click at [71, 128] on p "OfficeSafe University" at bounding box center [72, 127] width 89 height 11
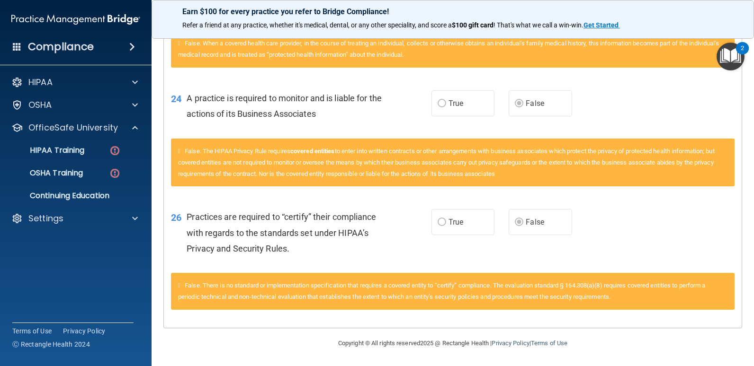
click at [64, 139] on ul "HIPAA Training OSHA Training Continuing Education" at bounding box center [76, 171] width 171 height 68
click at [53, 151] on p "HIPAA Training" at bounding box center [45, 150] width 78 height 9
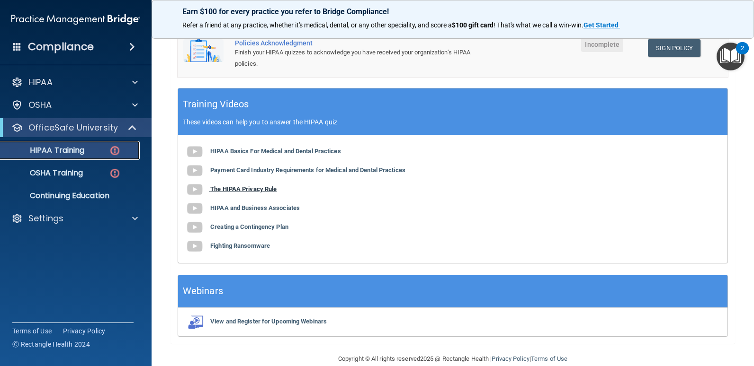
scroll to position [321, 0]
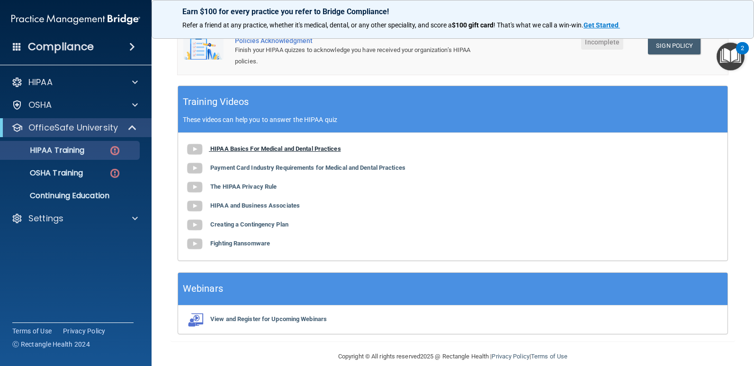
click at [219, 152] on b "HIPAA Basics For Medical and Dental Practices" at bounding box center [275, 148] width 131 height 7
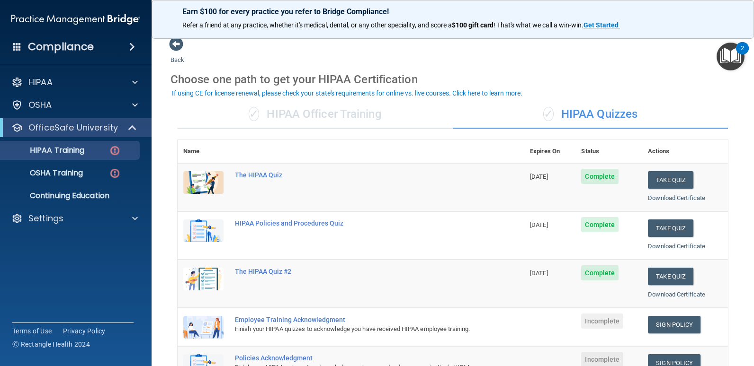
scroll to position [4, 0]
click at [329, 108] on div "✓ HIPAA Officer Training" at bounding box center [315, 114] width 275 height 28
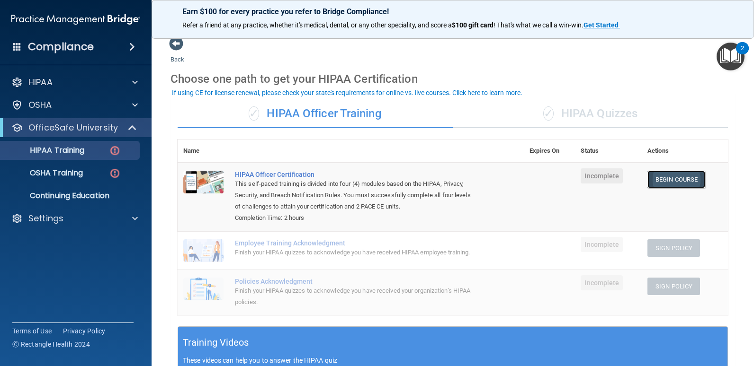
click at [656, 176] on link "Begin Course" at bounding box center [676, 180] width 58 height 18
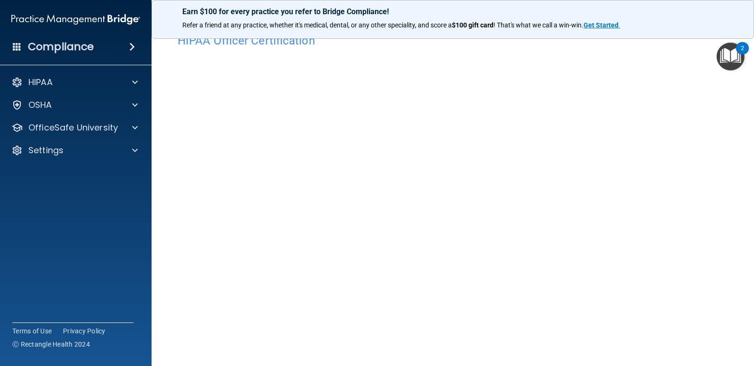
scroll to position [21, 0]
click at [85, 129] on p "OfficeSafe University" at bounding box center [72, 127] width 89 height 11
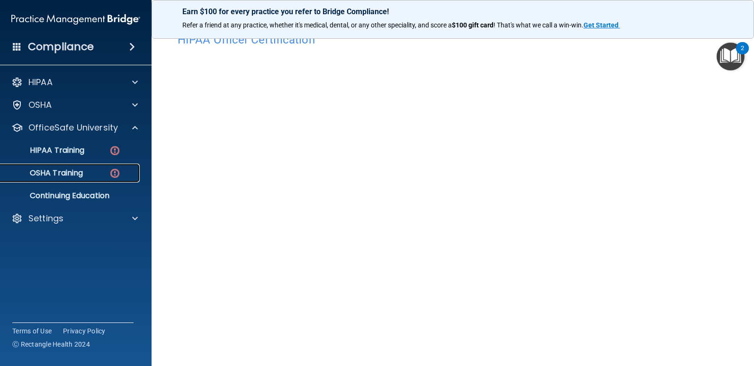
click at [54, 173] on p "OSHA Training" at bounding box center [44, 173] width 77 height 9
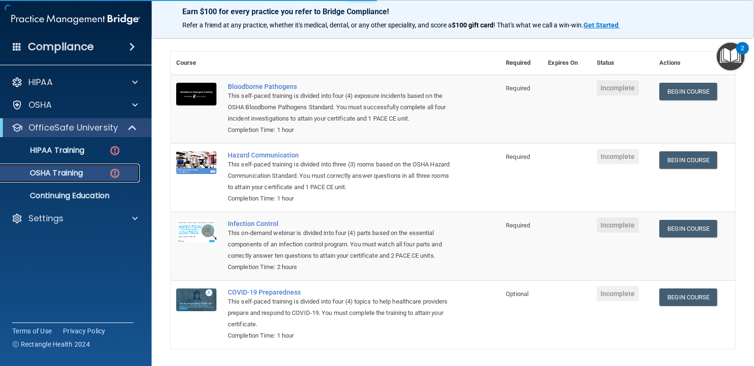
scroll to position [69, 0]
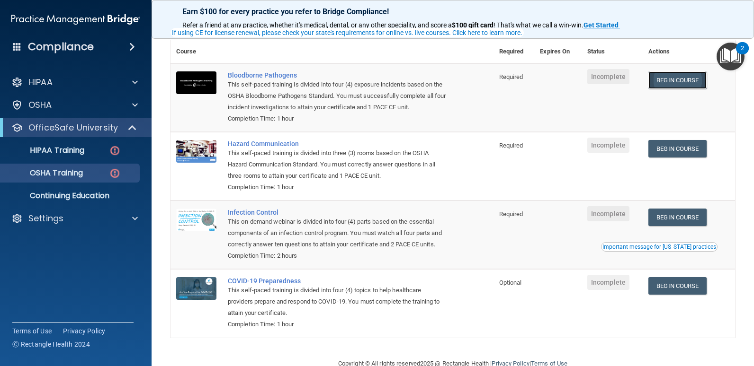
click at [681, 85] on link "Begin Course" at bounding box center [677, 80] width 58 height 18
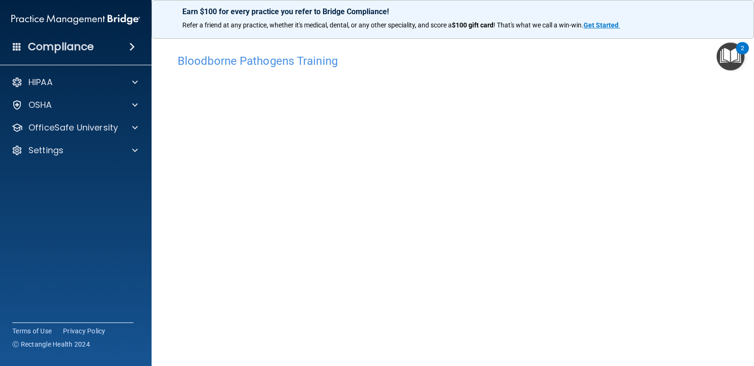
scroll to position [39, 0]
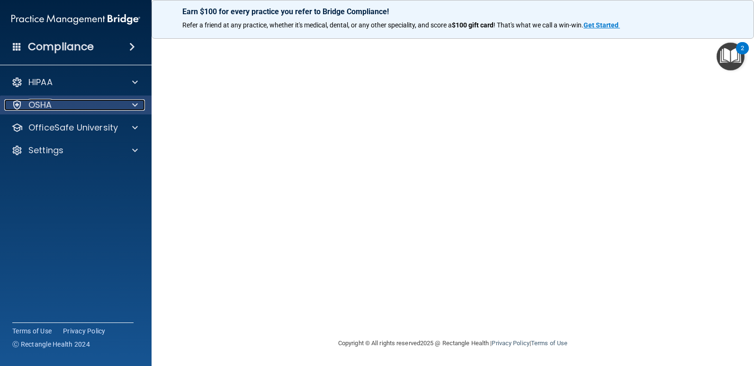
click at [62, 106] on div "OSHA" at bounding box center [62, 104] width 117 height 11
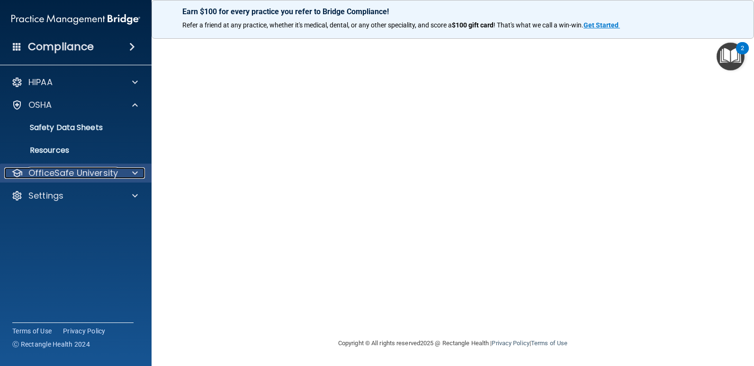
click at [58, 173] on p "OfficeSafe University" at bounding box center [72, 173] width 89 height 11
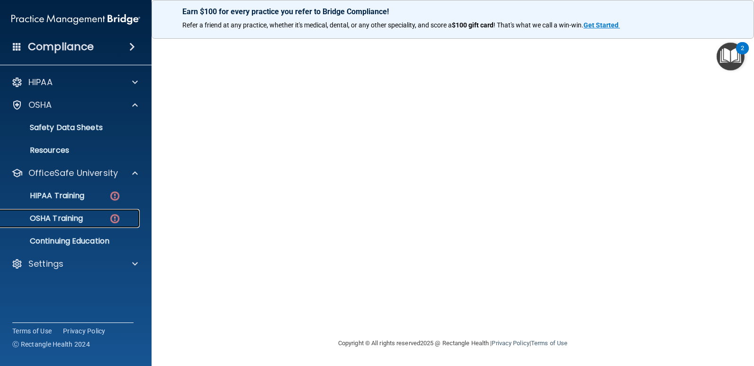
click at [71, 221] on p "OSHA Training" at bounding box center [44, 218] width 77 height 9
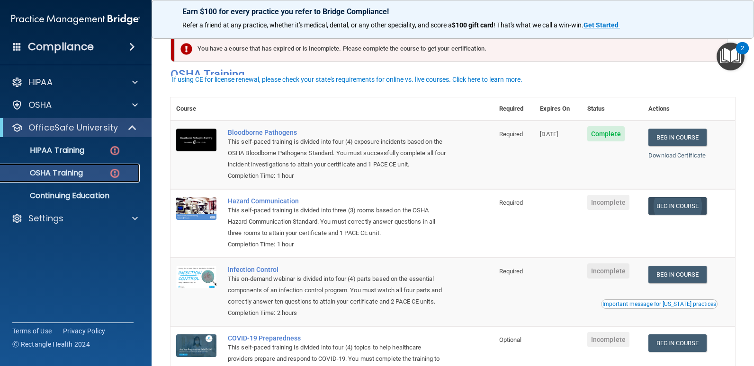
scroll to position [45, 0]
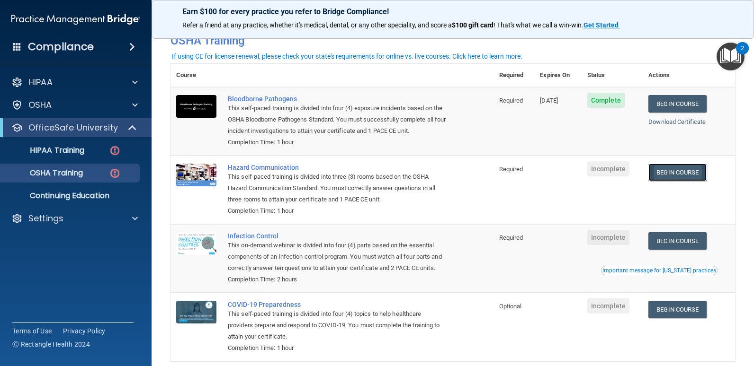
click at [677, 178] on link "Begin Course" at bounding box center [677, 173] width 58 height 18
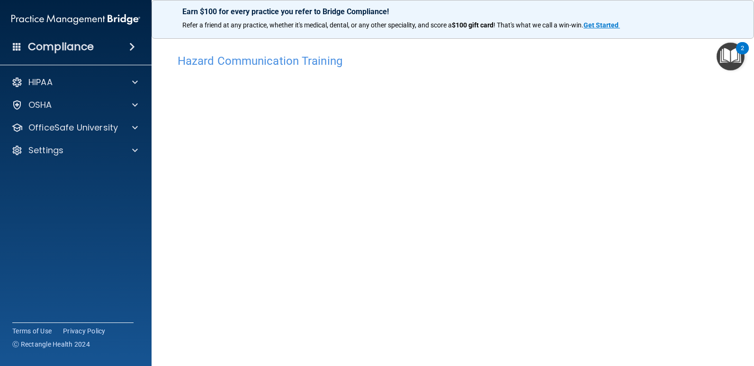
scroll to position [31, 0]
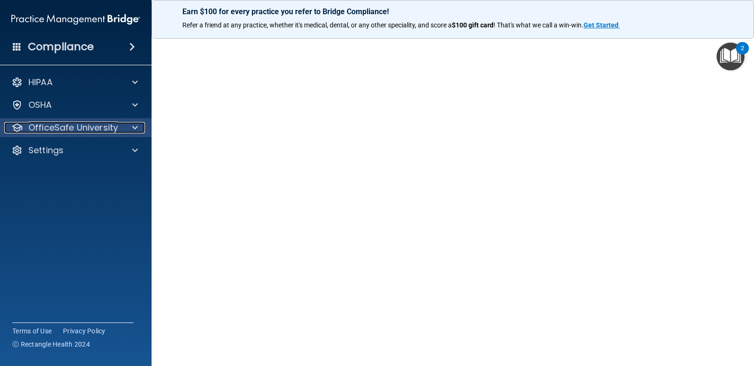
click at [80, 128] on p "OfficeSafe University" at bounding box center [72, 127] width 89 height 11
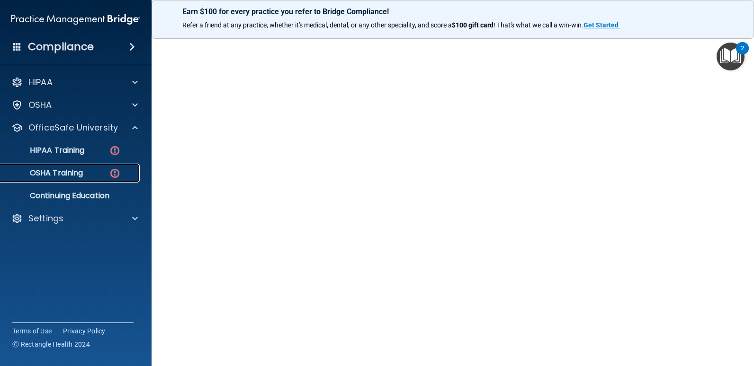
click at [59, 170] on p "OSHA Training" at bounding box center [44, 173] width 77 height 9
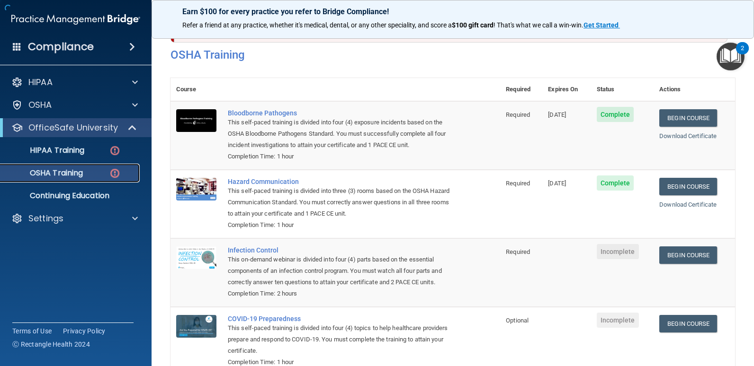
scroll to position [74, 0]
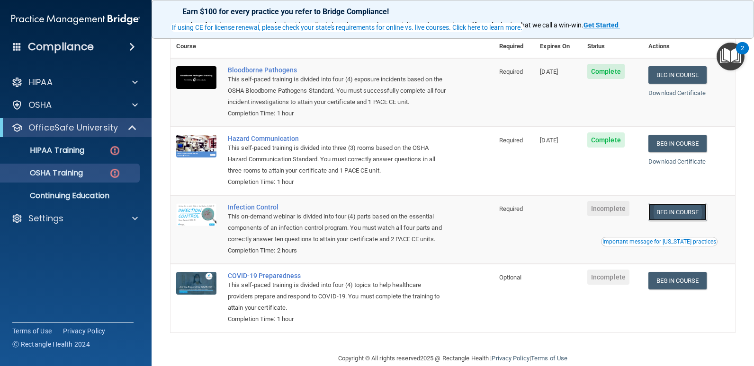
click at [675, 220] on link "Begin Course" at bounding box center [677, 213] width 58 height 18
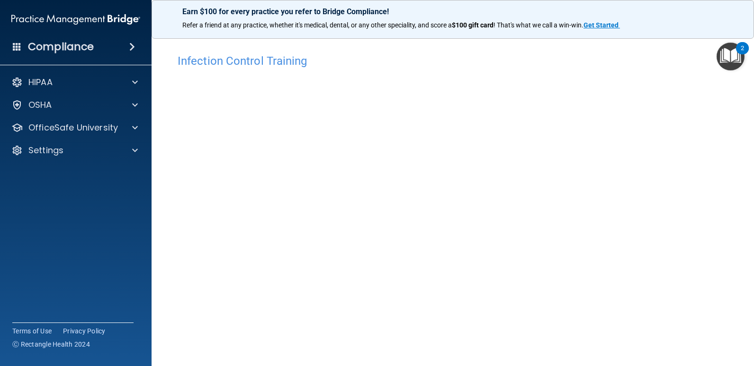
scroll to position [39, 0]
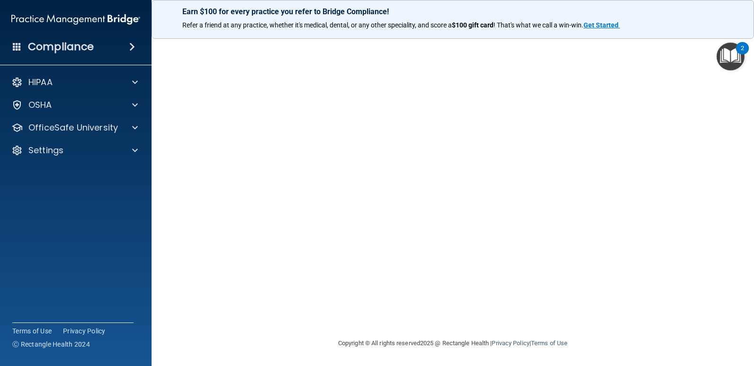
drag, startPoint x: 117, startPoint y: 130, endPoint x: 70, endPoint y: 116, distance: 49.6
click at [70, 116] on div "HIPAA Documents and Policies Report an Incident Business Associates Emergency P…" at bounding box center [76, 118] width 152 height 98
click at [95, 128] on p "OfficeSafe University" at bounding box center [72, 127] width 89 height 11
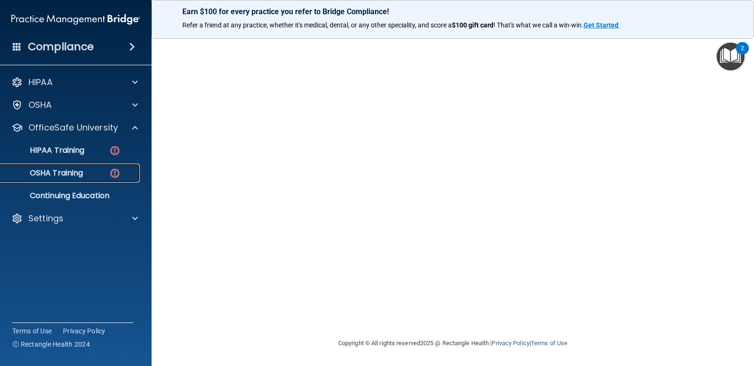
click at [73, 169] on p "OSHA Training" at bounding box center [44, 173] width 77 height 9
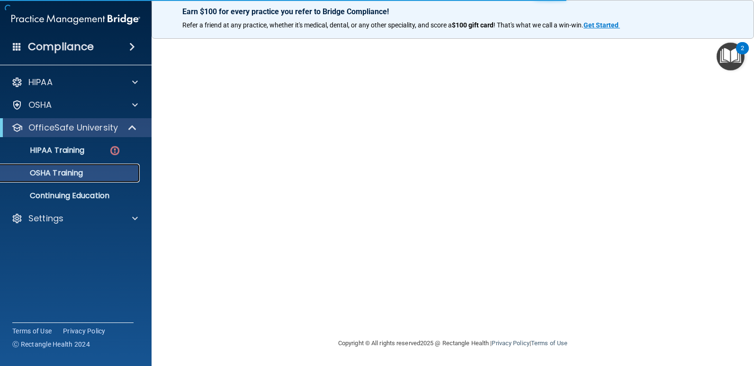
scroll to position [77, 0]
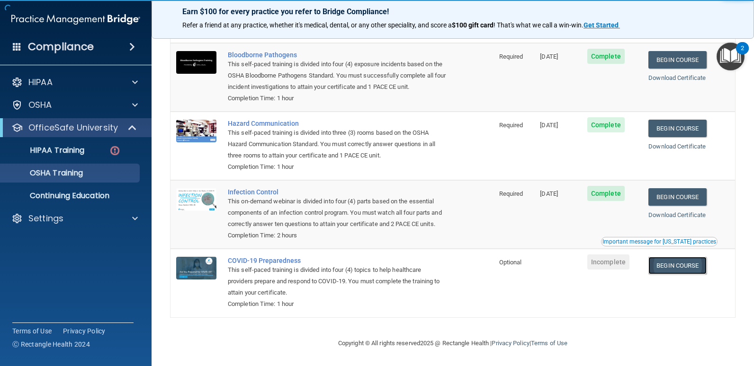
click at [670, 260] on link "Begin Course" at bounding box center [677, 266] width 58 height 18
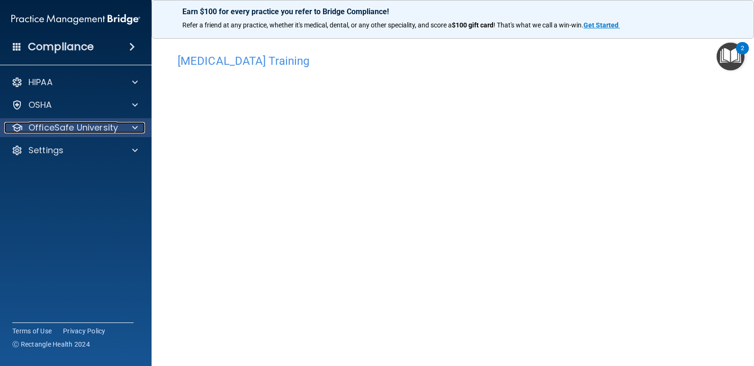
click at [73, 123] on p "OfficeSafe University" at bounding box center [72, 127] width 89 height 11
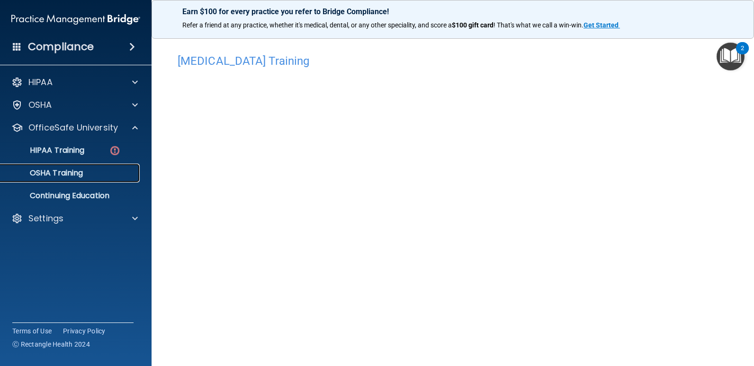
click at [68, 181] on link "OSHA Training" at bounding box center [65, 173] width 149 height 19
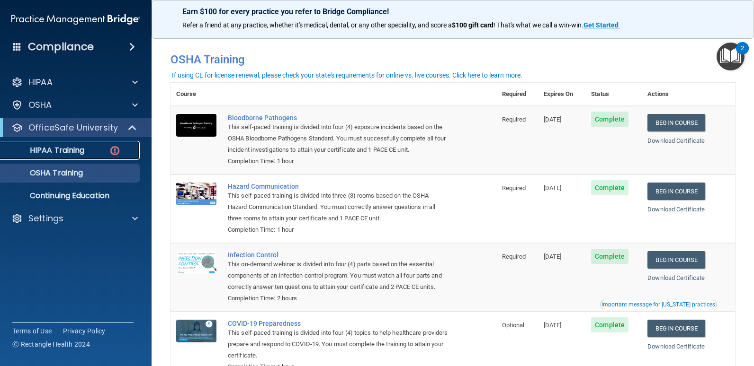
click at [125, 155] on link "HIPAA Training" at bounding box center [65, 150] width 149 height 19
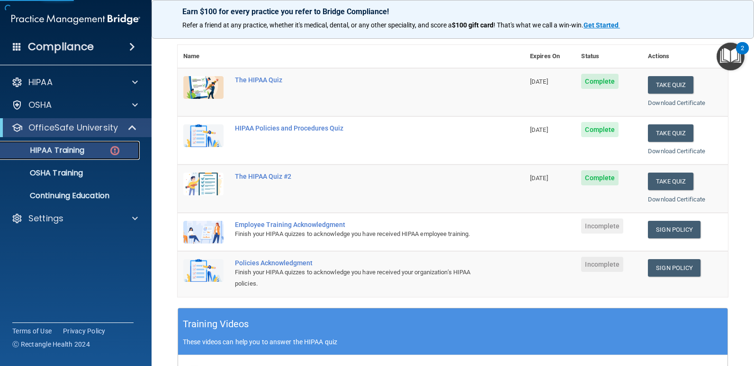
scroll to position [99, 0]
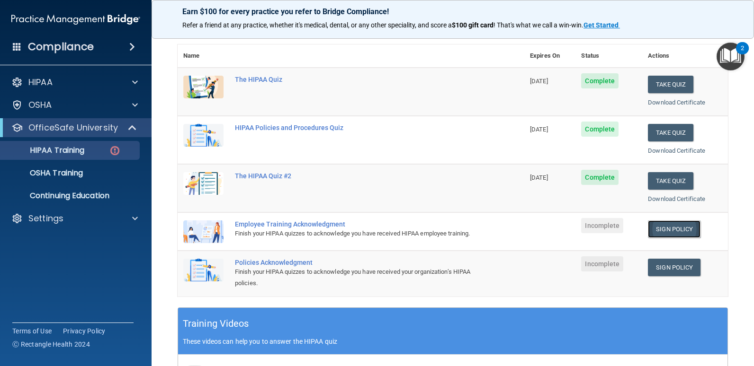
click at [665, 230] on link "Sign Policy" at bounding box center [674, 230] width 53 height 18
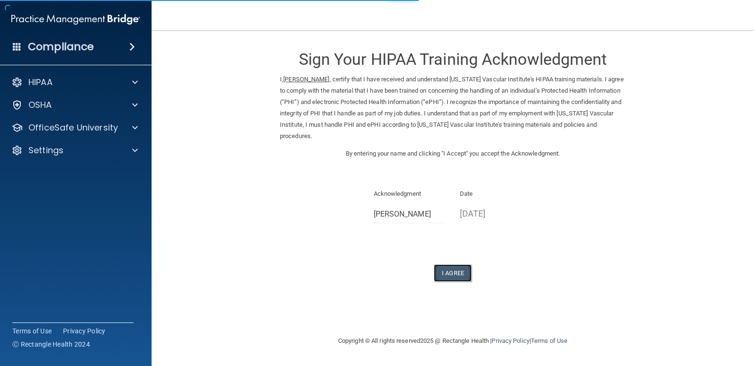
click at [454, 265] on button "I Agree" at bounding box center [453, 274] width 38 height 18
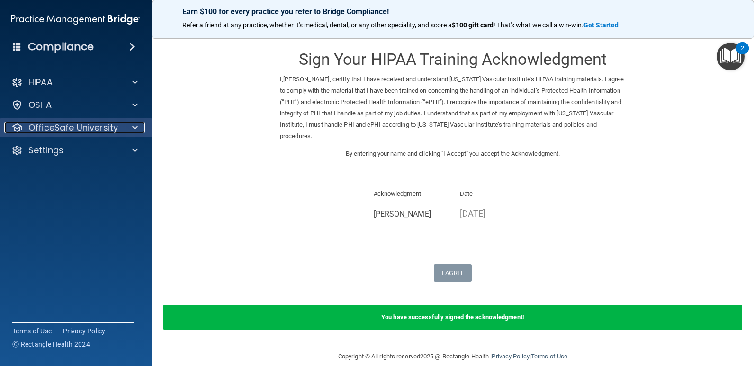
click at [71, 125] on p "OfficeSafe University" at bounding box center [72, 127] width 89 height 11
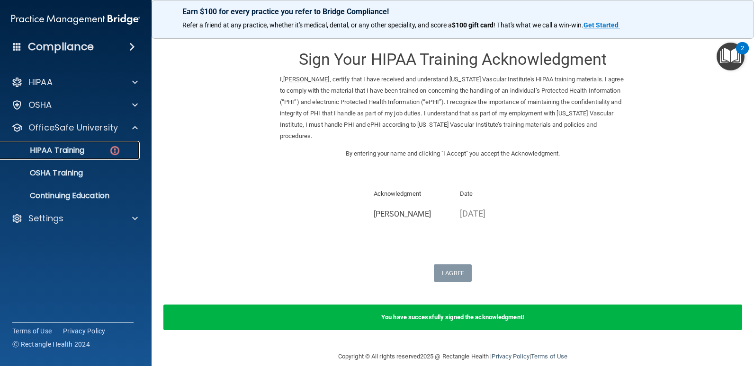
click at [68, 148] on p "HIPAA Training" at bounding box center [45, 150] width 78 height 9
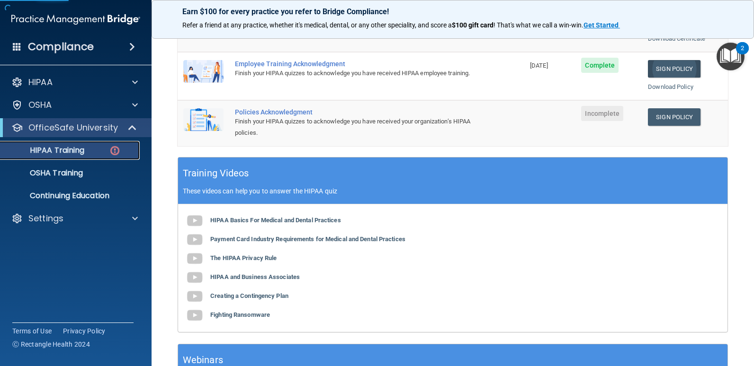
scroll to position [293, 0]
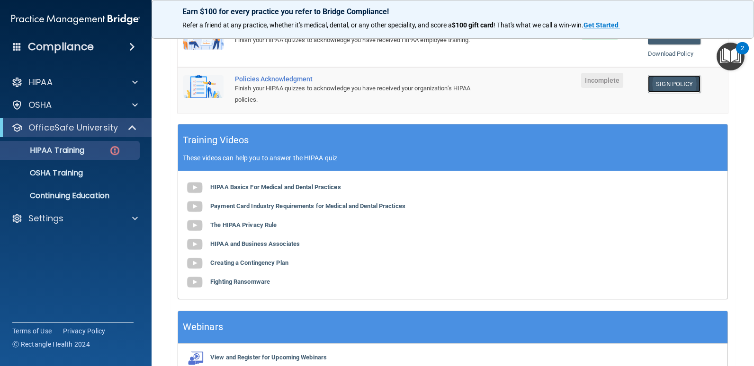
click at [657, 82] on link "Sign Policy" at bounding box center [674, 84] width 53 height 18
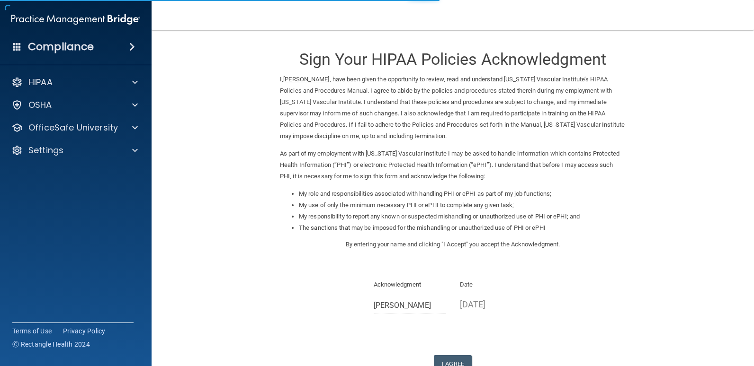
scroll to position [67, 0]
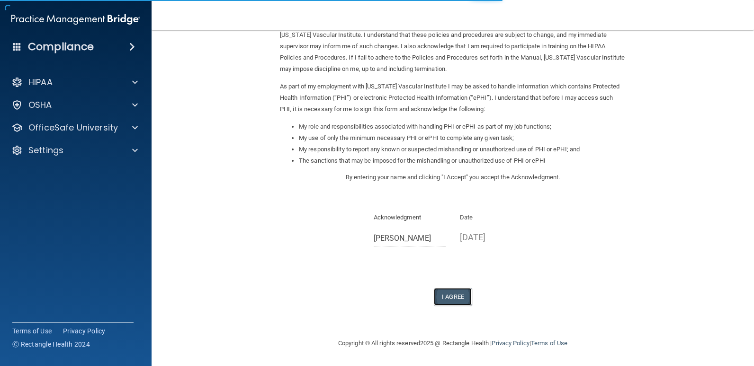
click at [438, 294] on button "I Agree" at bounding box center [453, 297] width 38 height 18
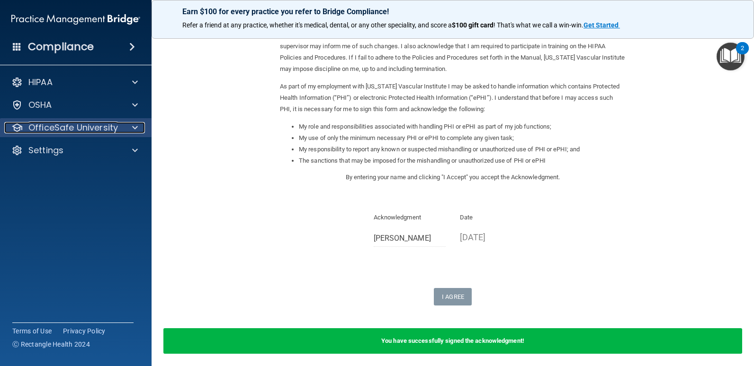
click at [89, 132] on p "OfficeSafe University" at bounding box center [72, 127] width 89 height 11
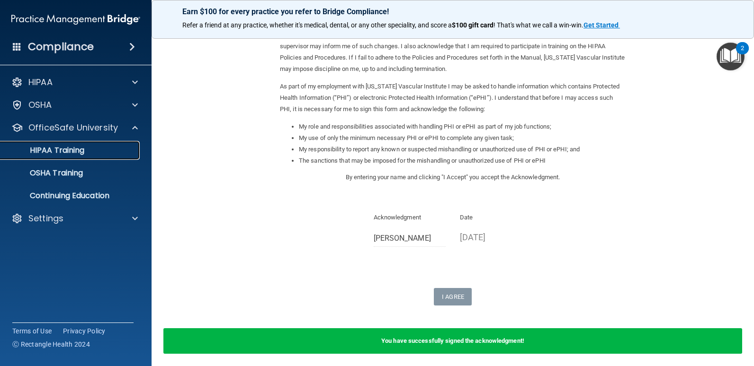
click at [62, 157] on link "HIPAA Training" at bounding box center [65, 150] width 149 height 19
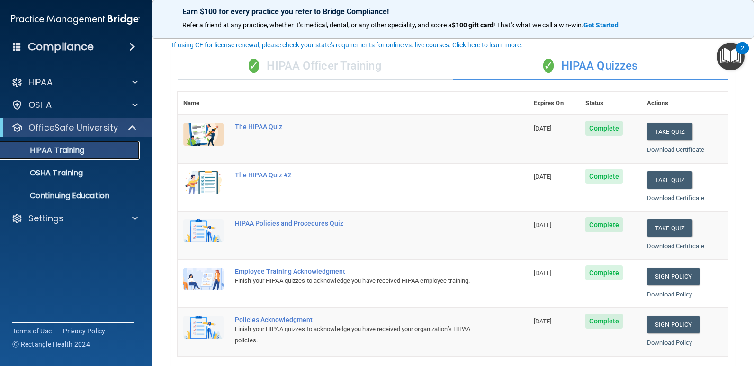
scroll to position [51, 0]
drag, startPoint x: 84, startPoint y: 169, endPoint x: 59, endPoint y: 174, distance: 26.1
click at [59, 174] on p "OSHA Training" at bounding box center [44, 173] width 77 height 9
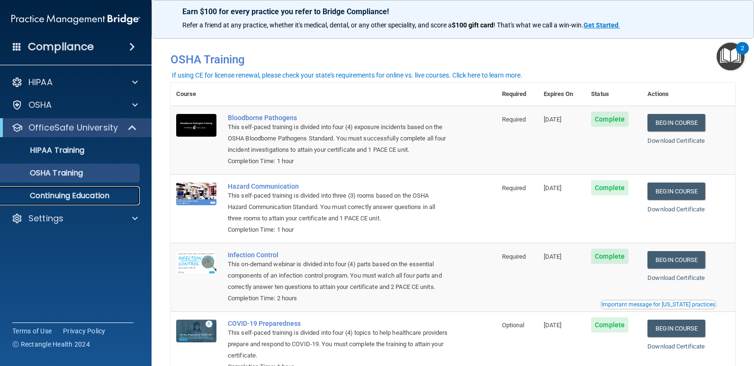
click at [88, 197] on p "Continuing Education" at bounding box center [70, 195] width 129 height 9
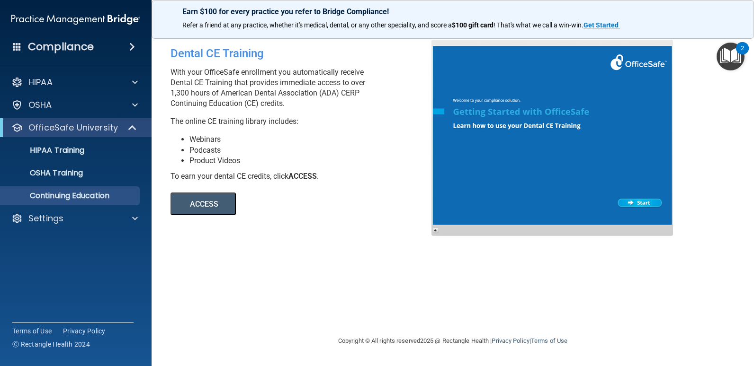
click at [70, 134] on div "OfficeSafe University" at bounding box center [75, 127] width 151 height 19
click at [49, 101] on p "OSHA" at bounding box center [40, 104] width 24 height 11
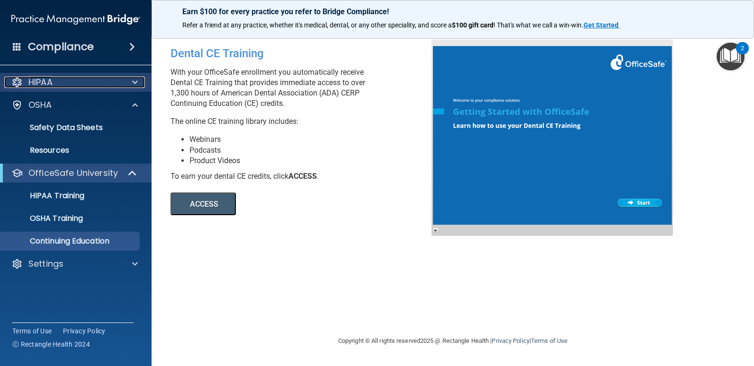
click at [44, 86] on p "HIPAA" at bounding box center [40, 82] width 24 height 11
